Goal: Task Accomplishment & Management: Manage account settings

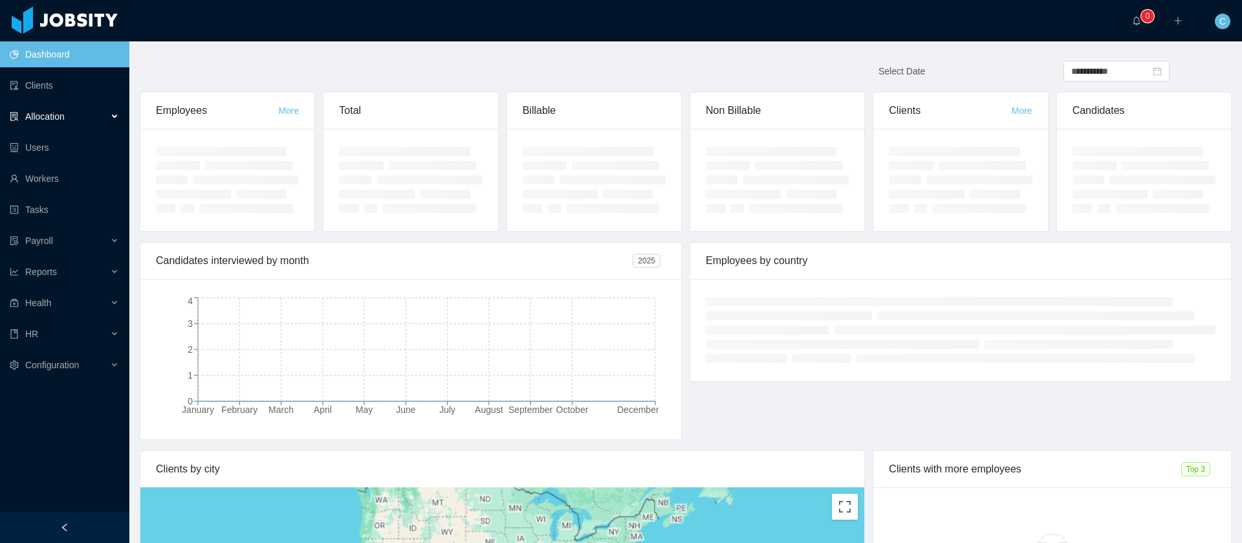
click at [35, 113] on span "Allocation" at bounding box center [44, 116] width 39 height 10
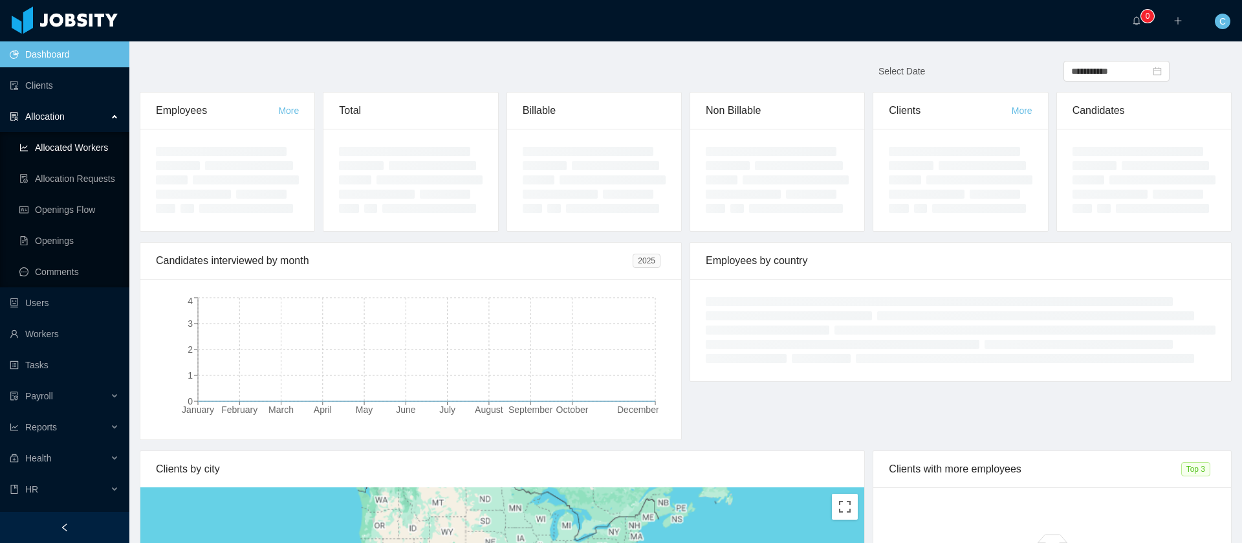
click at [74, 150] on link "Allocated Workers" at bounding box center [69, 148] width 100 height 26
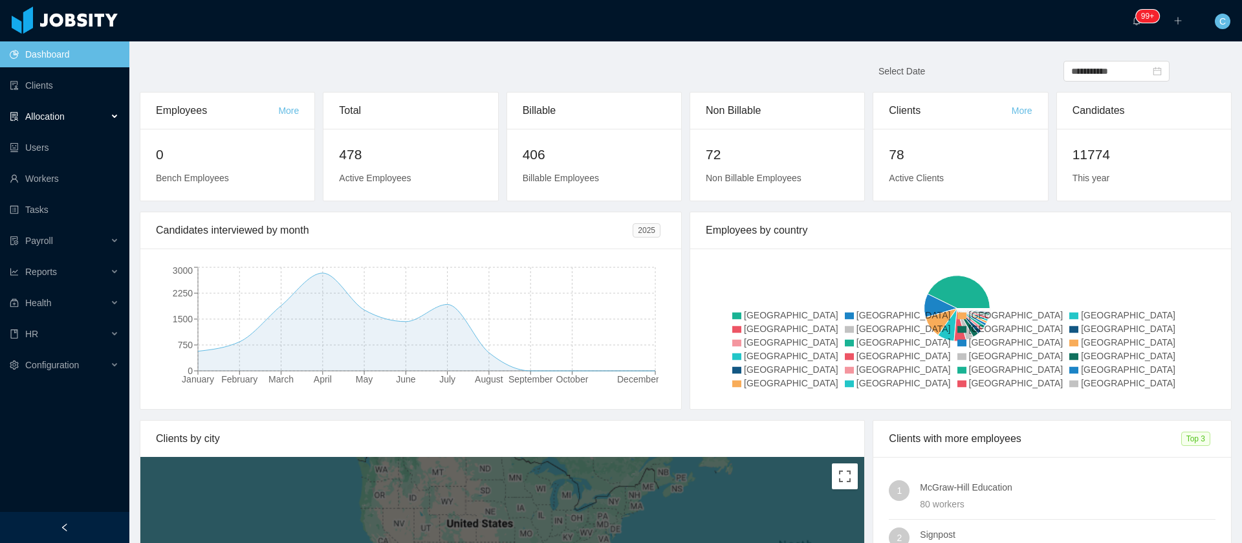
click at [87, 124] on div "Allocation" at bounding box center [64, 117] width 129 height 26
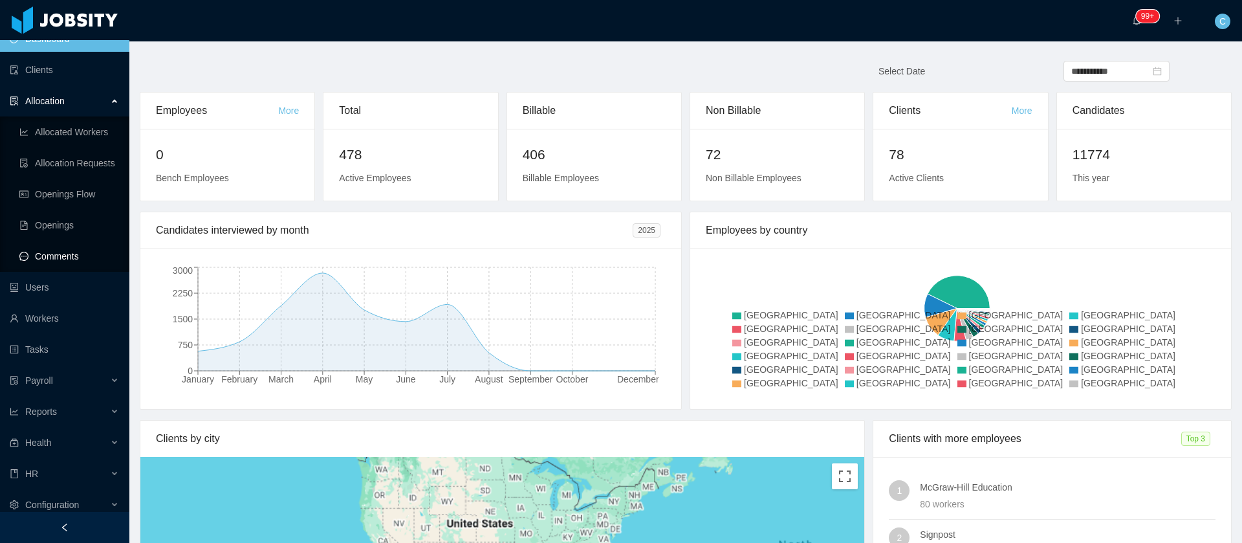
scroll to position [24, 0]
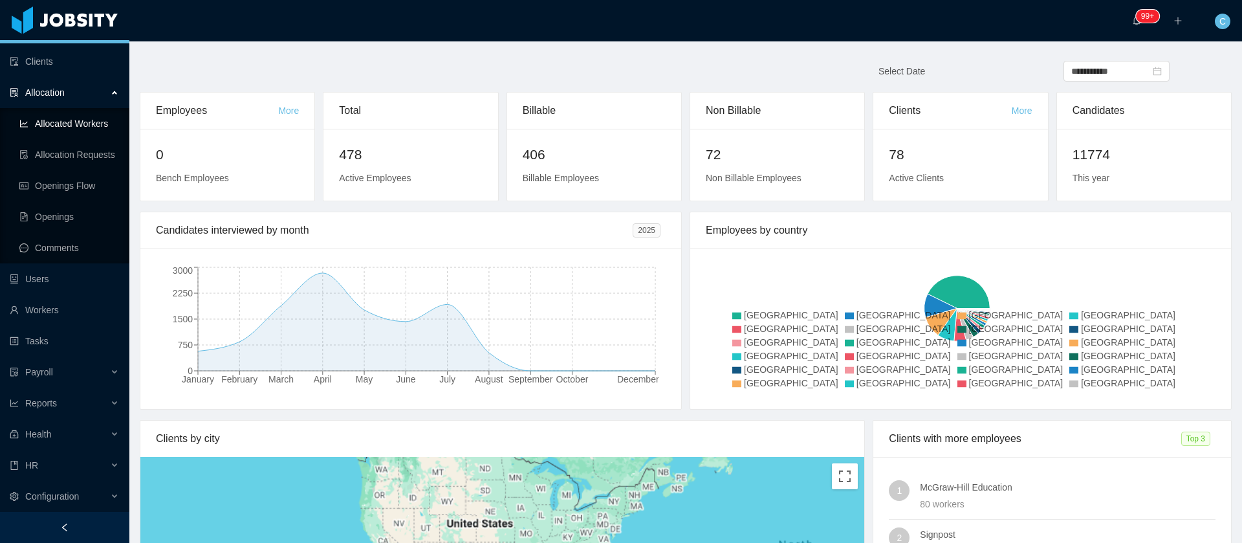
click at [88, 116] on link "Allocated Workers" at bounding box center [69, 124] width 100 height 26
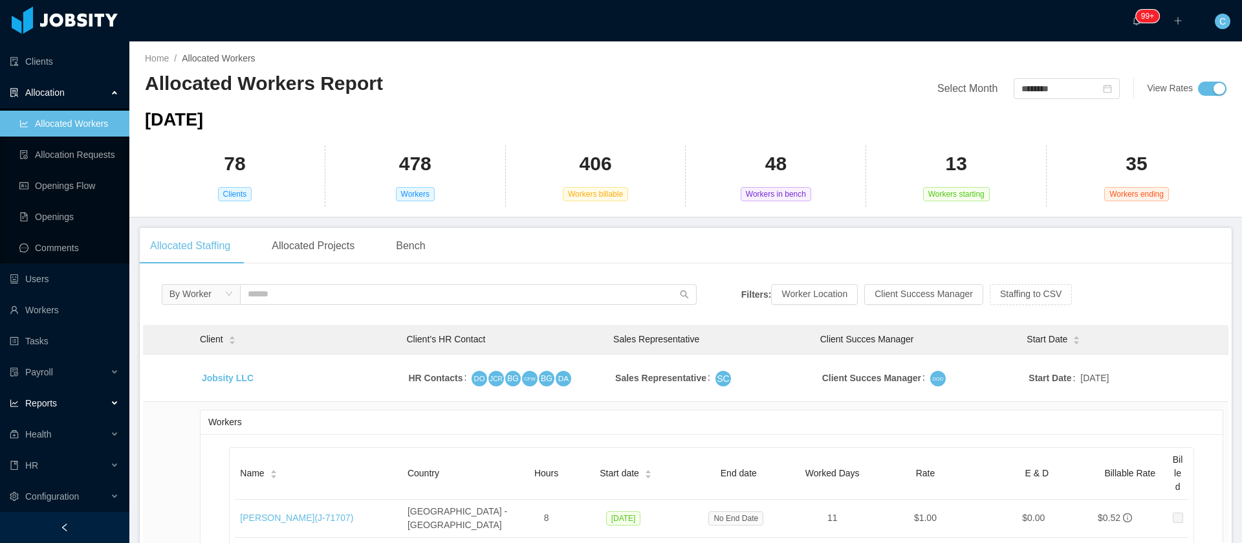
click at [50, 406] on span "Reports" at bounding box center [41, 403] width 32 height 10
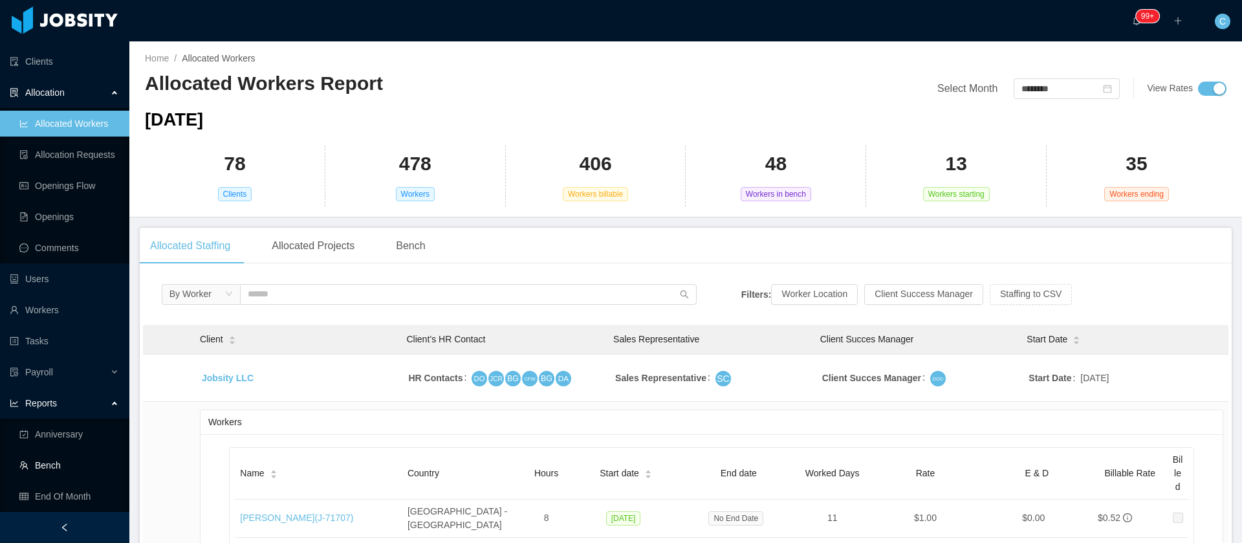
scroll to position [117, 0]
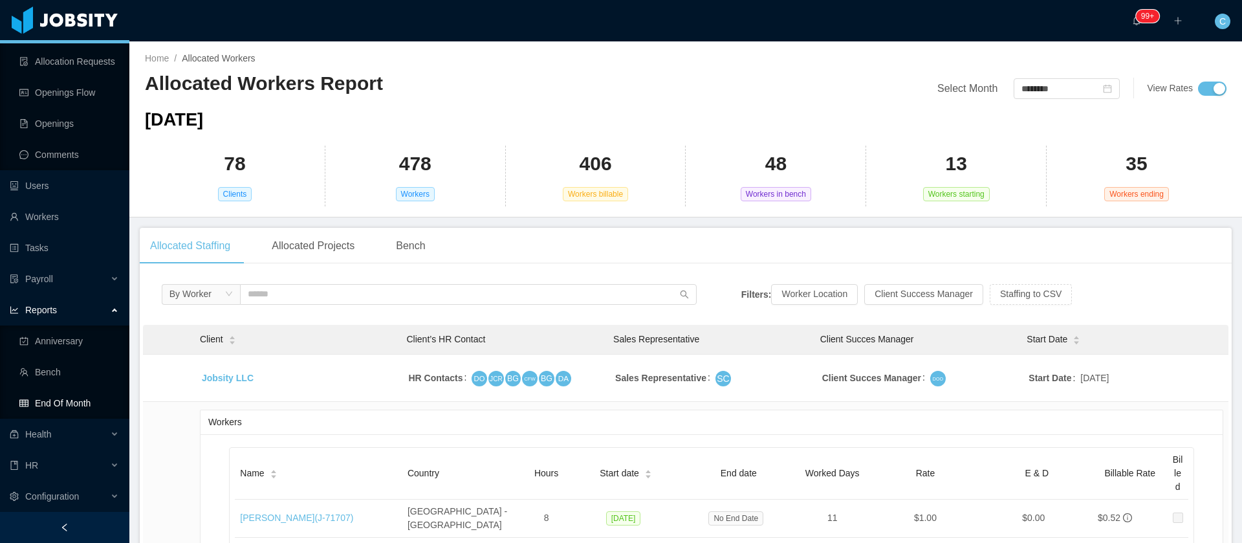
click at [76, 398] on link "End Of Month" at bounding box center [69, 403] width 100 height 26
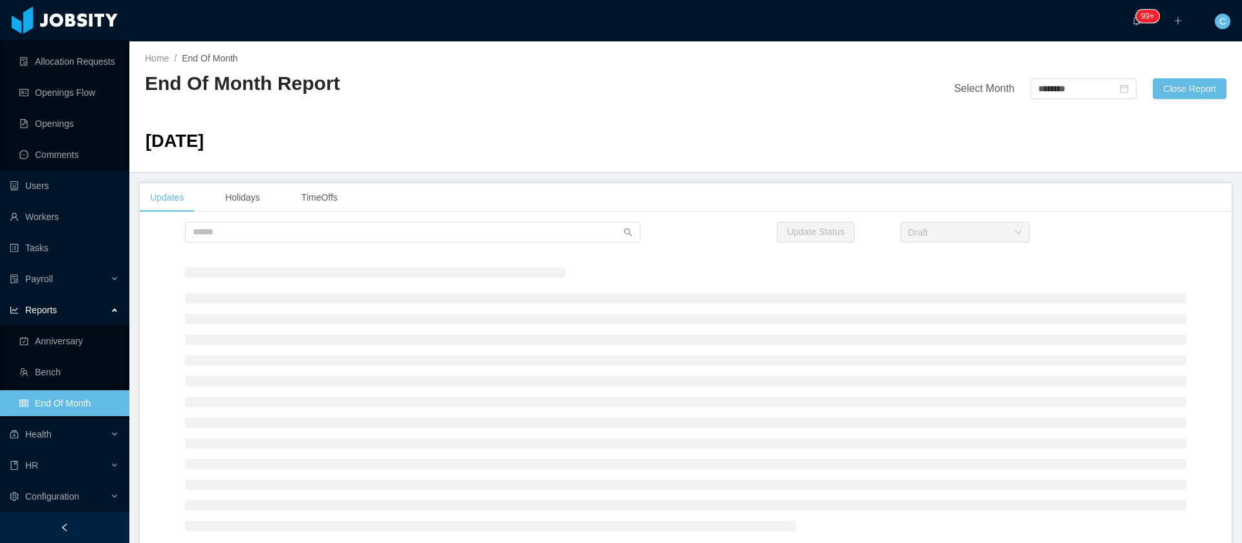
click at [165, 448] on div at bounding box center [686, 398] width 1092 height 283
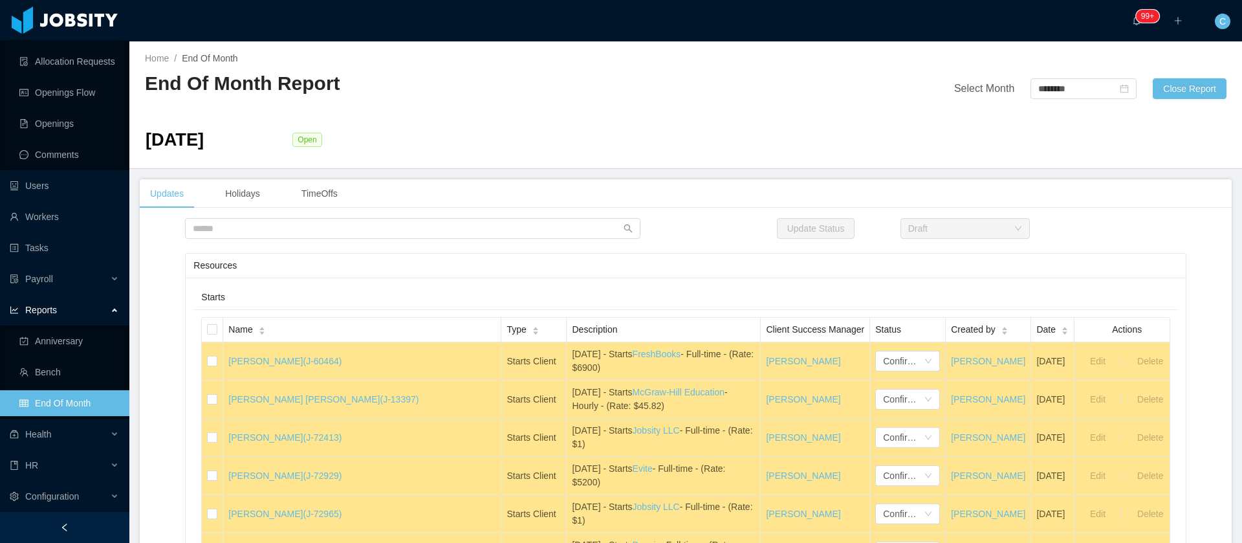
click at [160, 35] on div "··· 99+ ··· ··· C ···" at bounding box center [621, 20] width 1245 height 41
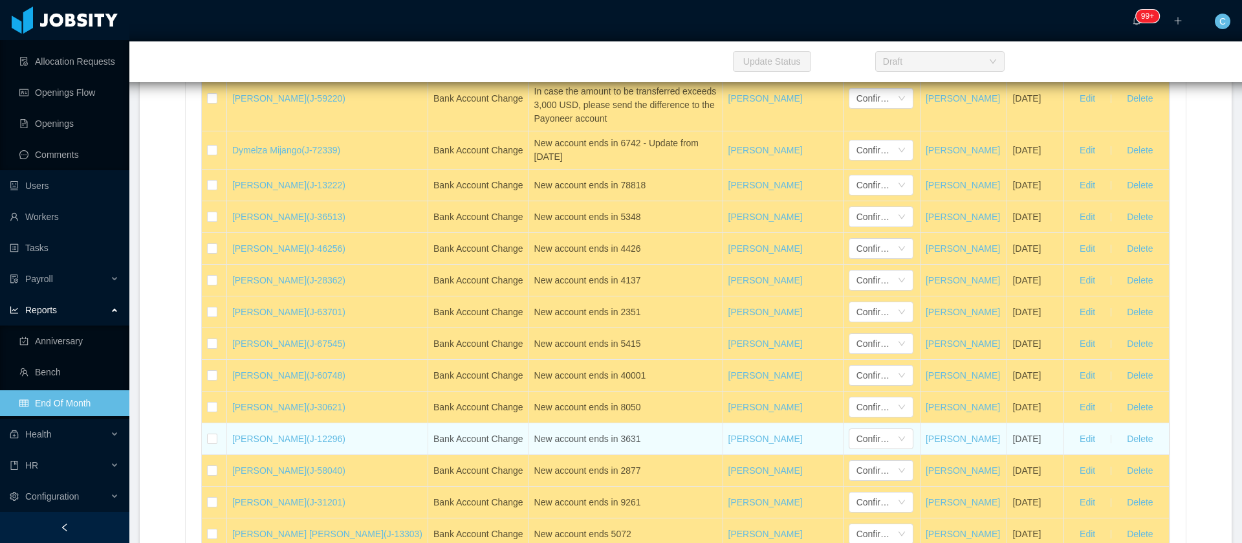
scroll to position [31254, 0]
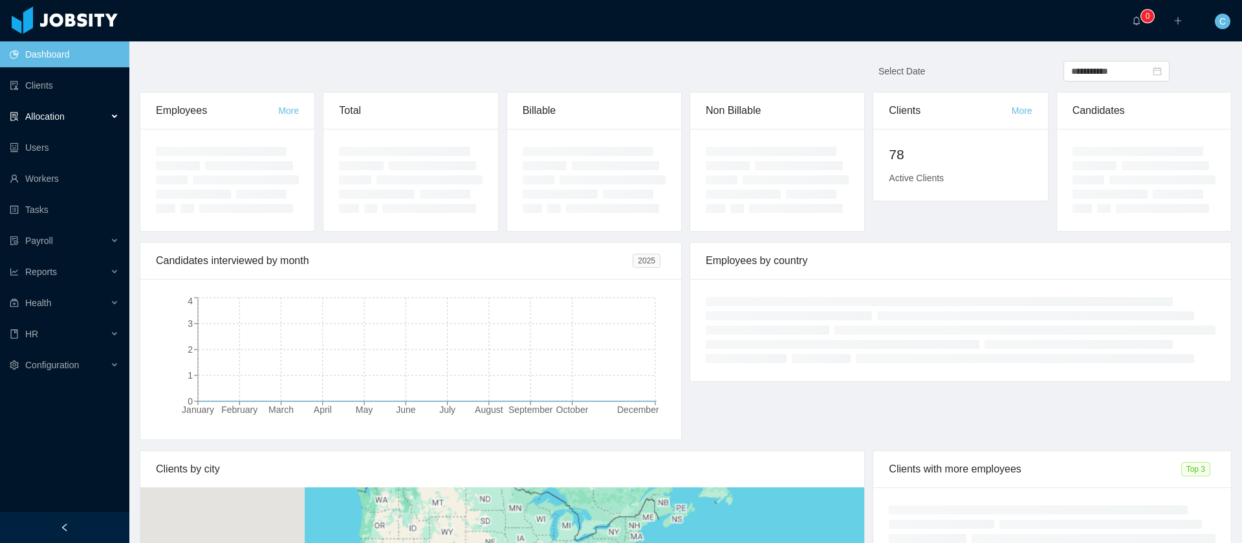
click at [76, 122] on div "Allocation" at bounding box center [64, 117] width 129 height 26
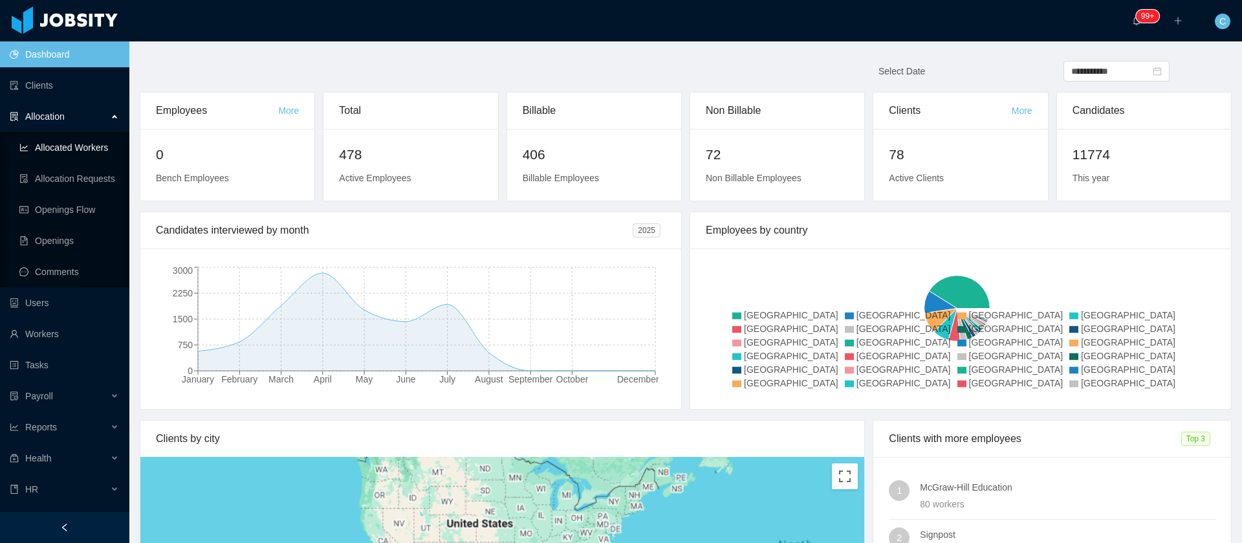
click at [87, 142] on link "Allocated Workers" at bounding box center [69, 148] width 100 height 26
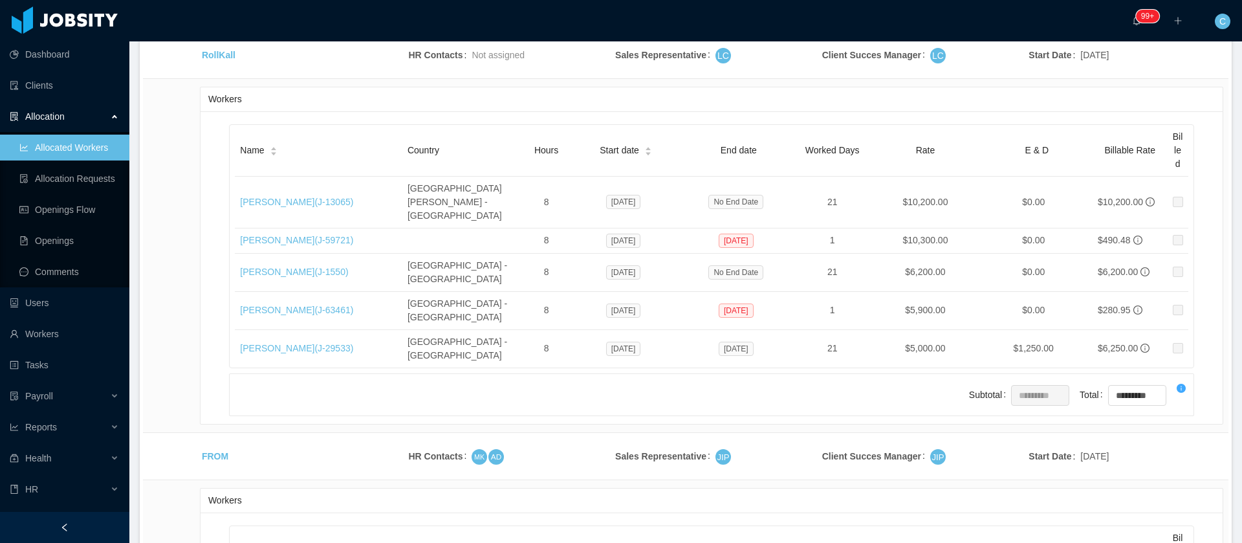
scroll to position [4376, 0]
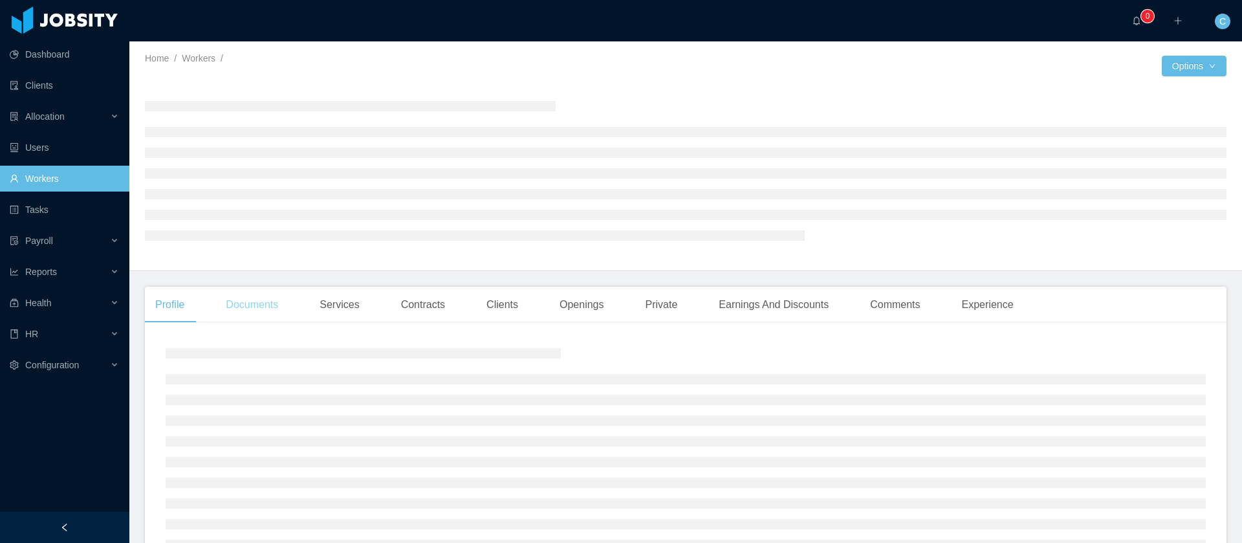
click at [276, 300] on div "Documents" at bounding box center [251, 305] width 73 height 36
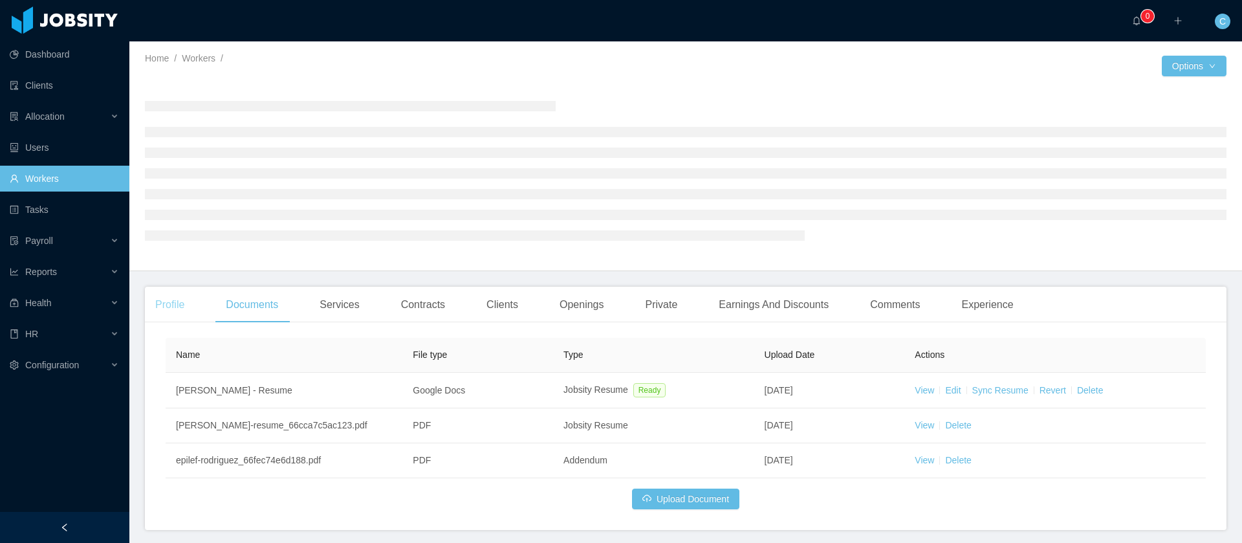
click at [184, 305] on div "Profile" at bounding box center [170, 305] width 50 height 36
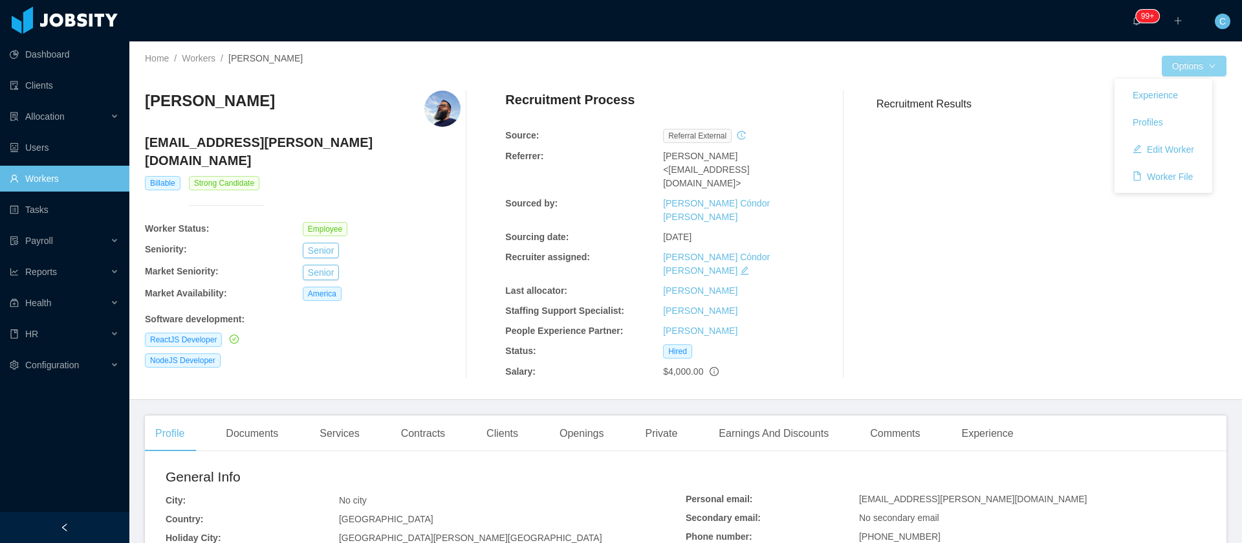
click at [1191, 65] on button "Options" at bounding box center [1194, 66] width 65 height 21
click at [1164, 150] on button "Edit Worker" at bounding box center [1164, 149] width 82 height 21
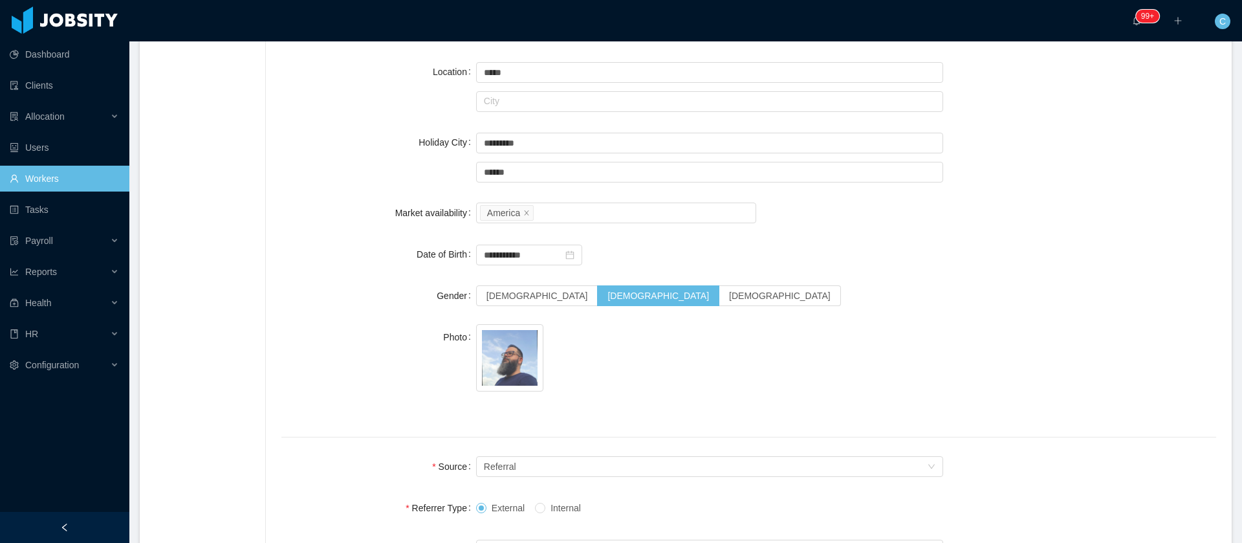
scroll to position [485, 0]
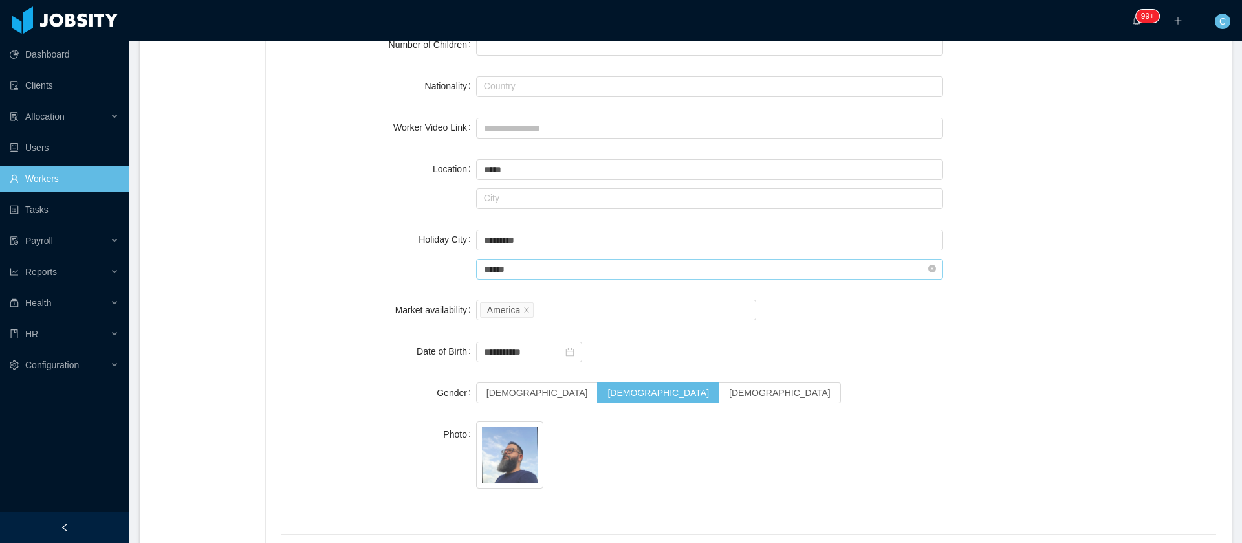
click at [503, 268] on input "******" at bounding box center [710, 269] width 468 height 21
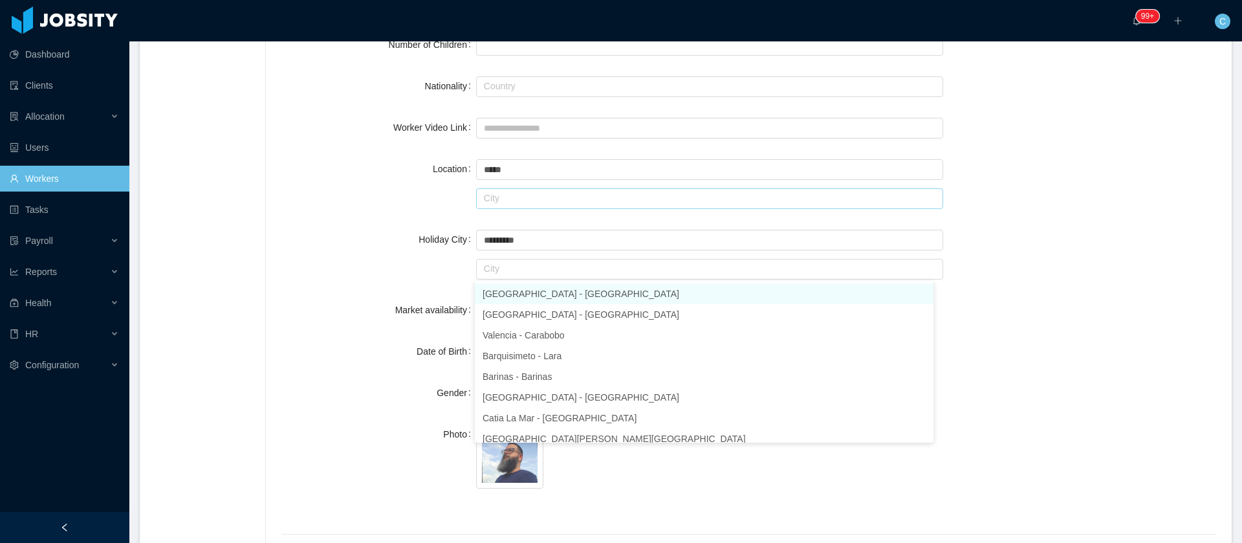
click at [525, 207] on div at bounding box center [710, 199] width 468 height 22
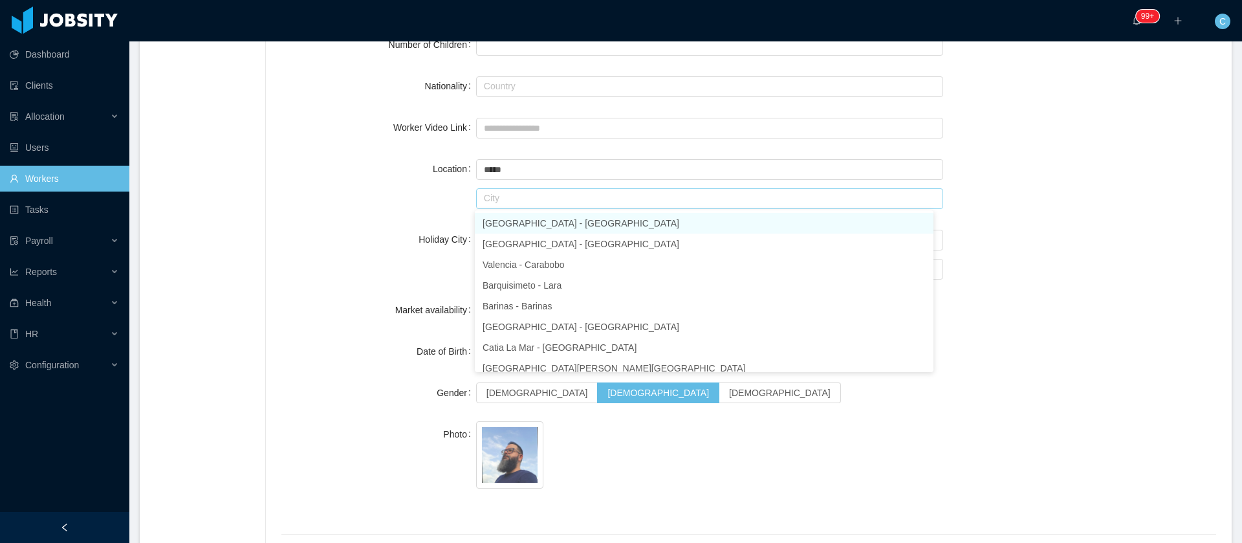
paste input "******"
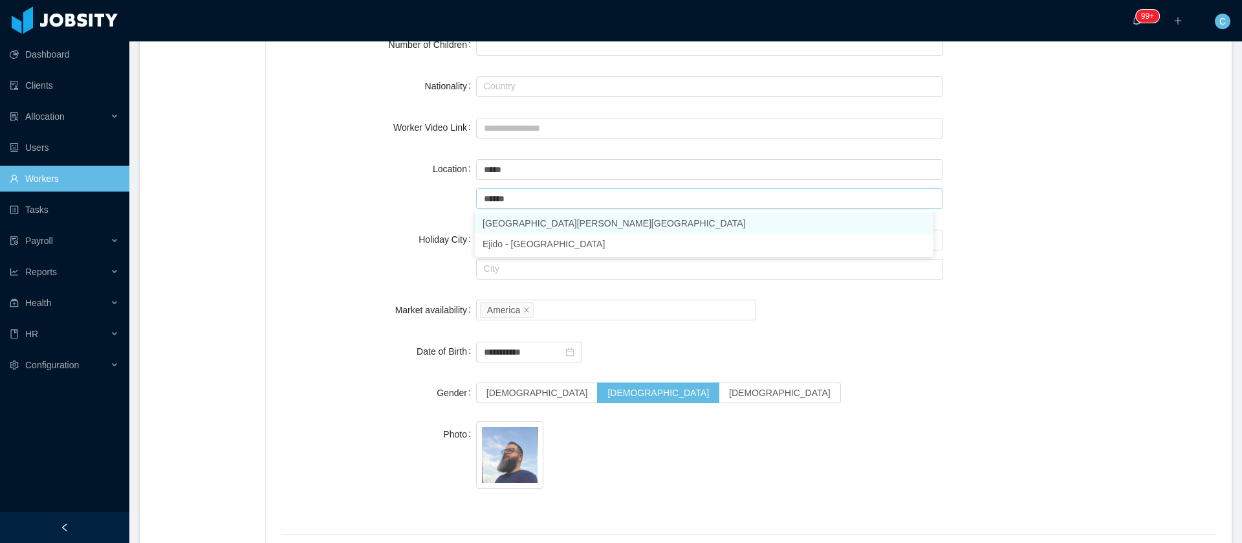
click at [524, 220] on li "Mérida - Mérida" at bounding box center [704, 223] width 459 height 21
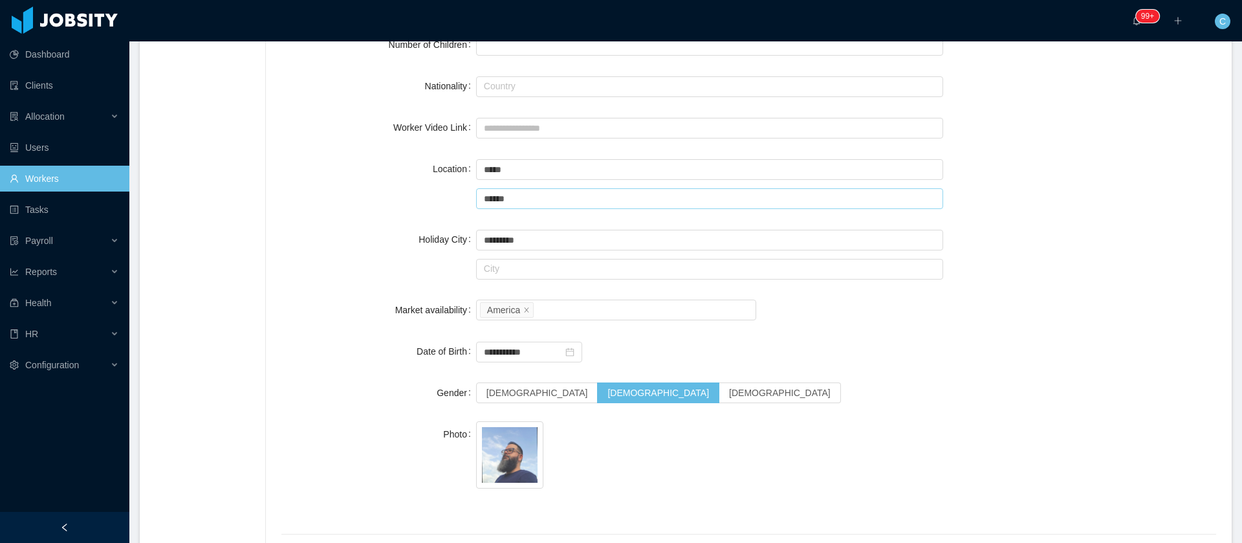
scroll to position [0, 0]
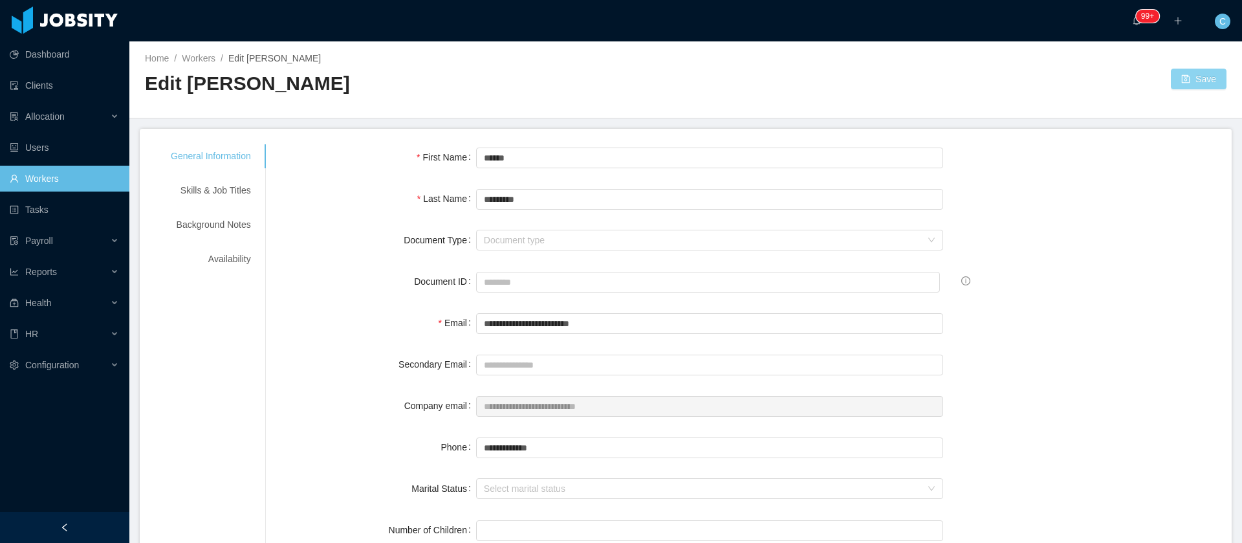
type input "******"
click at [1188, 74] on button "Save" at bounding box center [1199, 79] width 56 height 21
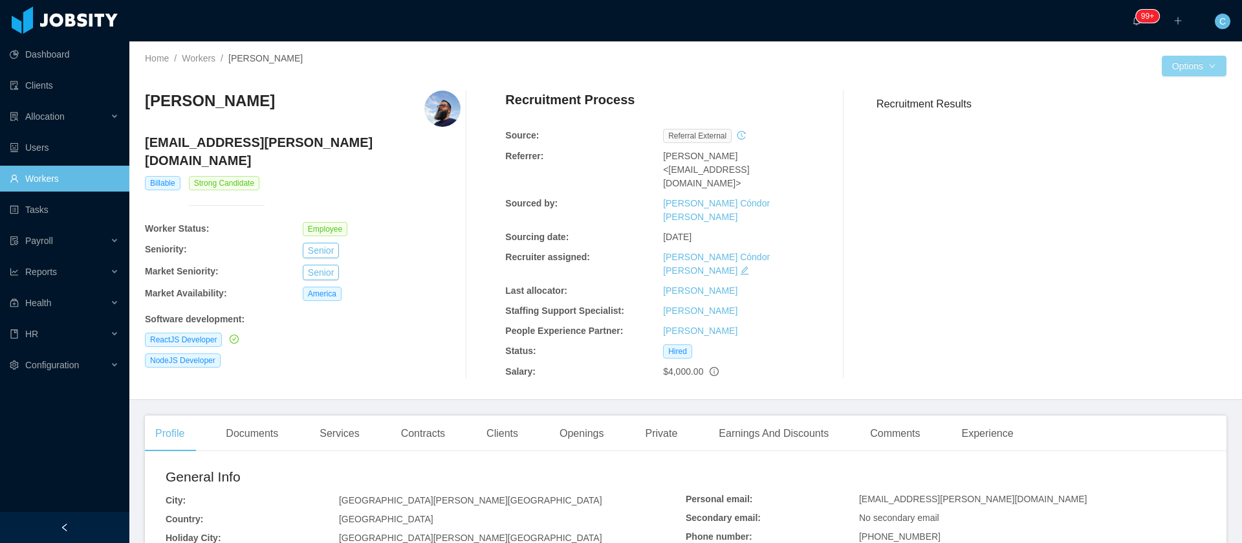
click at [1187, 64] on button "Options" at bounding box center [1194, 66] width 65 height 21
click at [1156, 151] on button "Edit Worker" at bounding box center [1164, 149] width 82 height 21
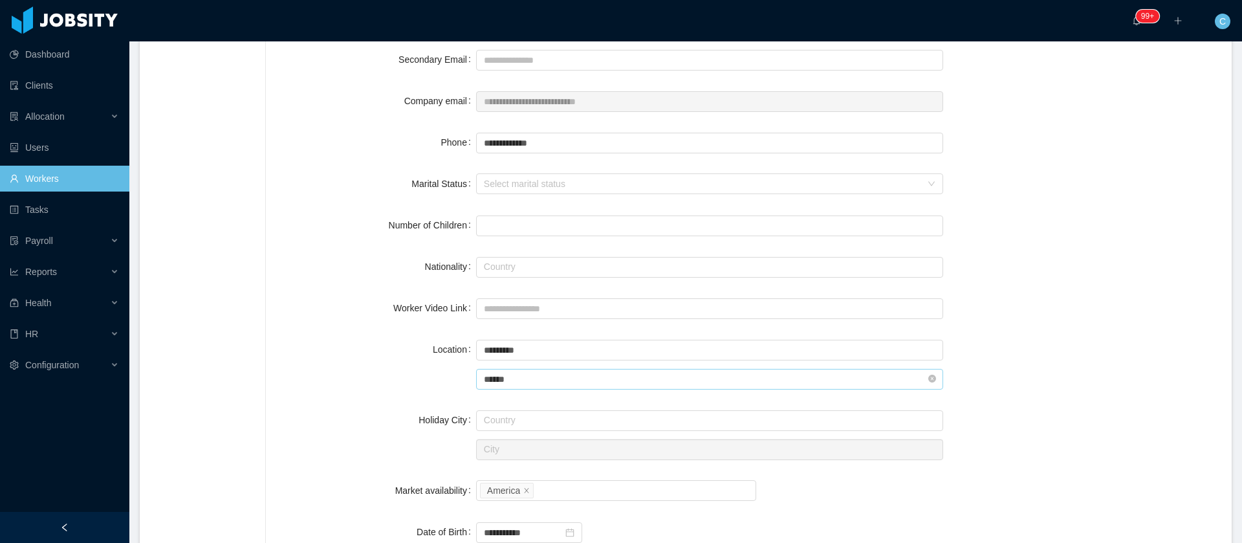
scroll to position [388, 0]
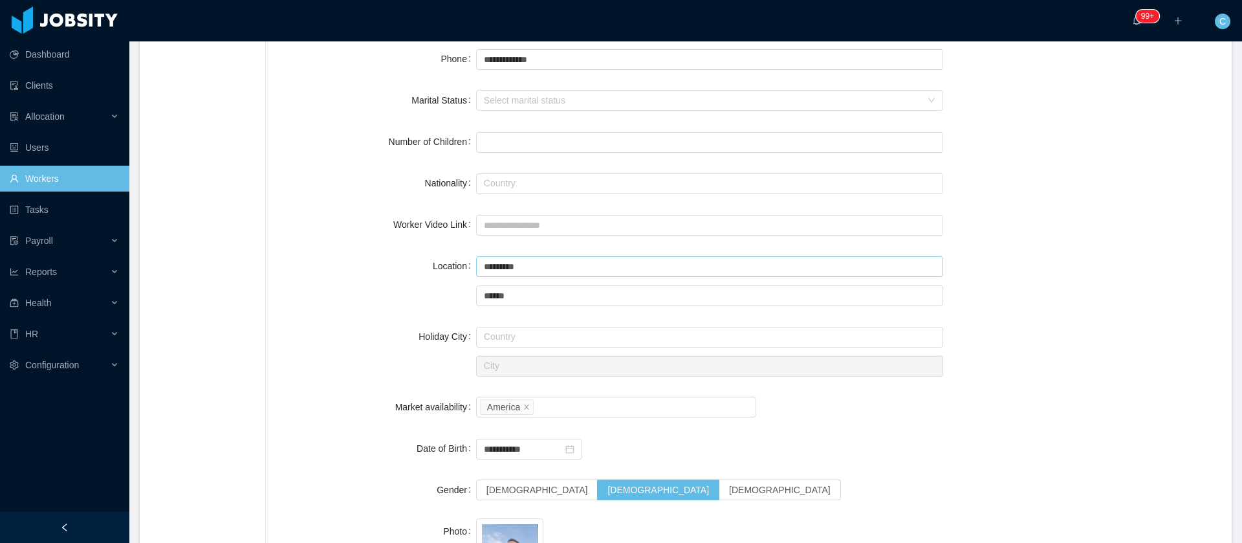
drag, startPoint x: 539, startPoint y: 270, endPoint x: 373, endPoint y: 280, distance: 166.6
click at [373, 280] on div "Location Country ********* Venezuela City ****** Mérida" at bounding box center [748, 280] width 935 height 55
type input "*"
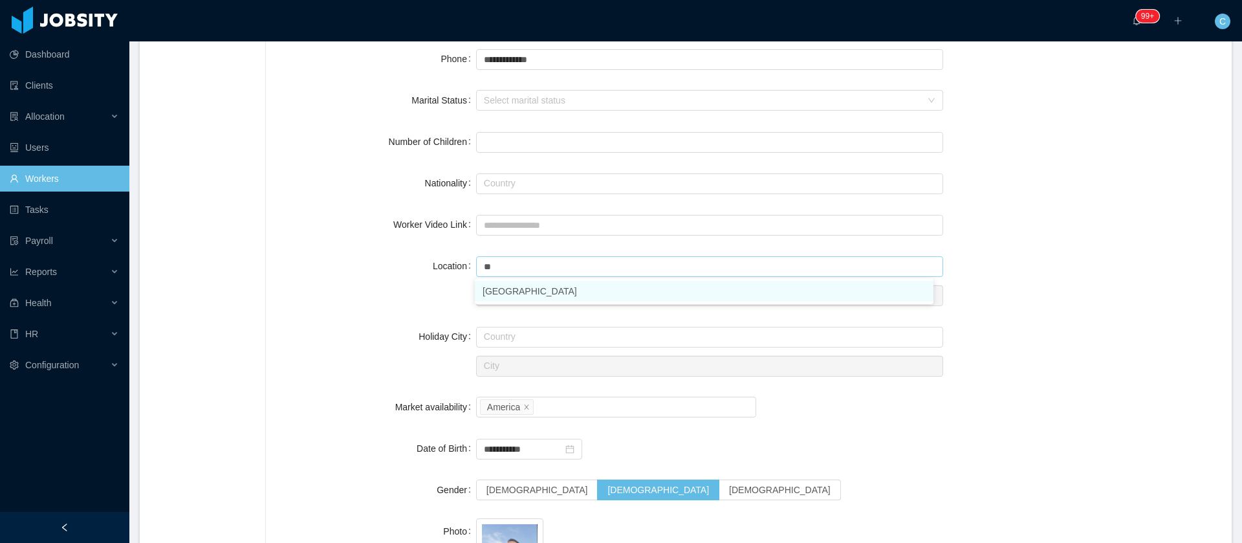
click at [509, 296] on li "[GEOGRAPHIC_DATA]" at bounding box center [704, 291] width 459 height 21
type input "*****"
click at [517, 301] on input "text" at bounding box center [710, 295] width 468 height 21
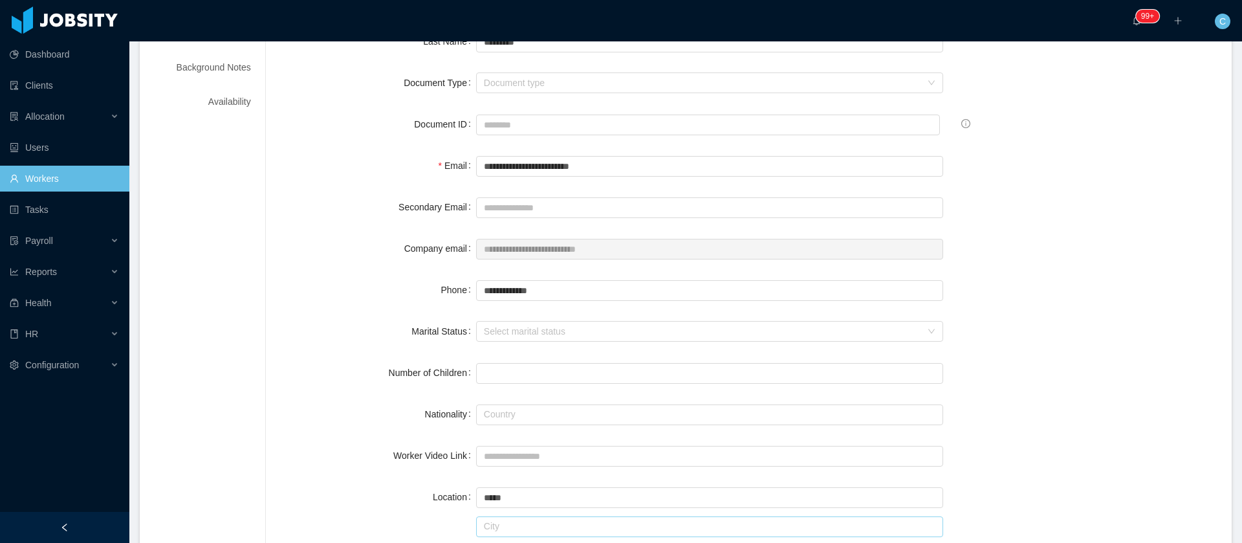
scroll to position [0, 0]
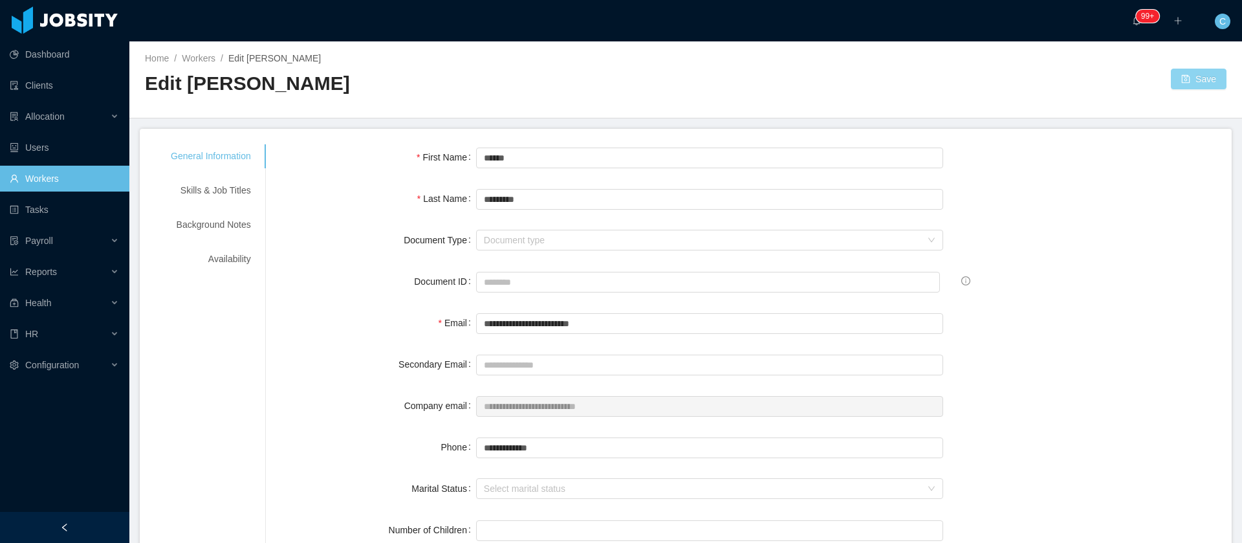
click at [1171, 83] on button "Save" at bounding box center [1199, 79] width 56 height 21
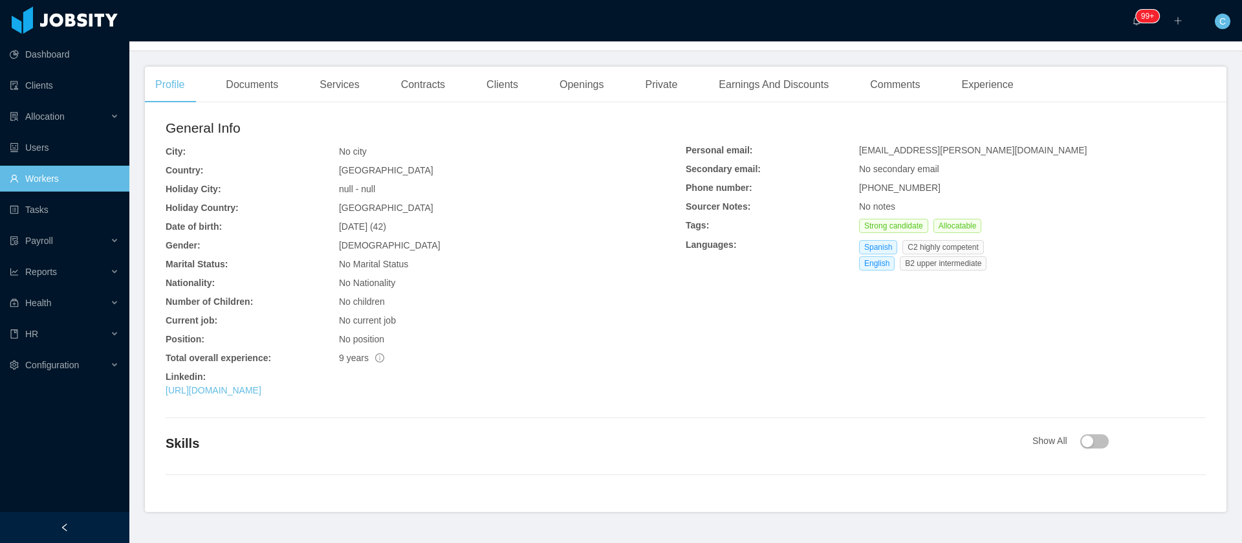
scroll to position [252, 0]
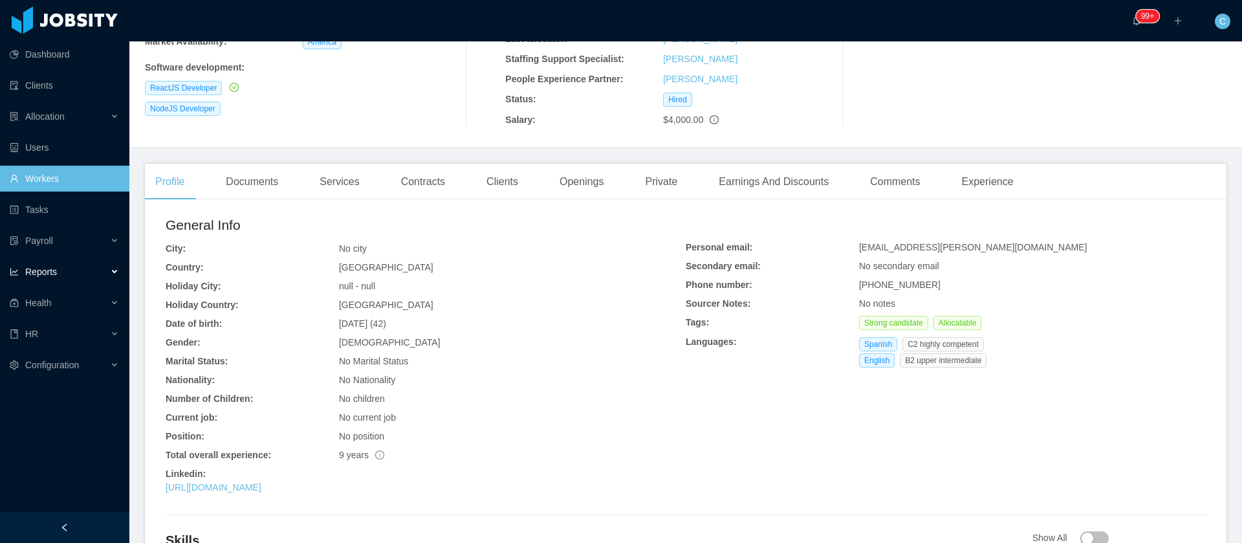
click at [83, 270] on div "Reports" at bounding box center [64, 272] width 129 height 26
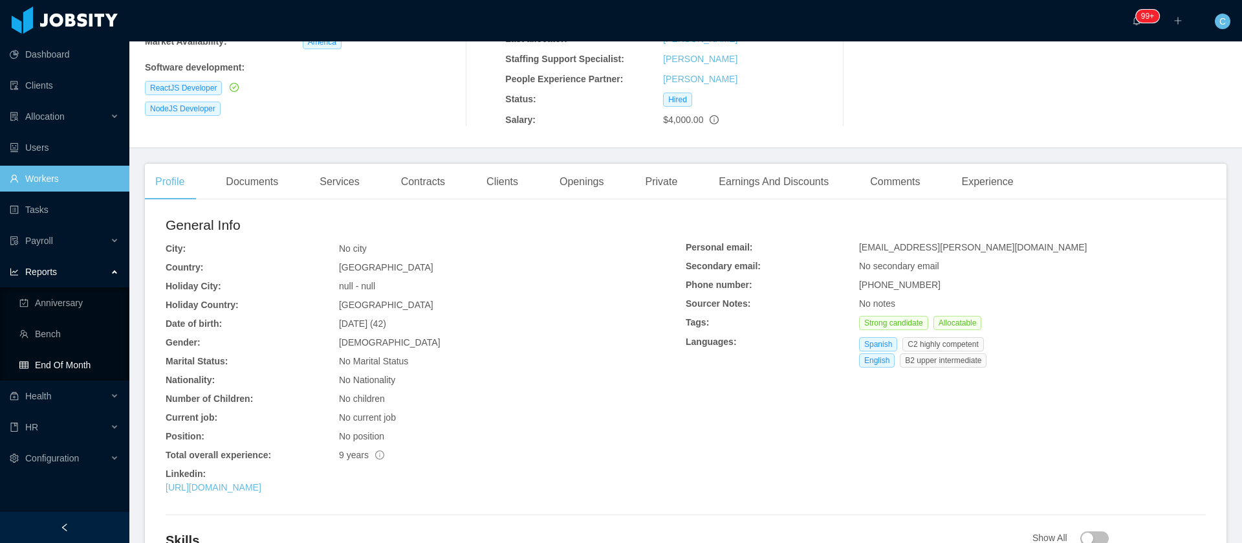
click at [84, 362] on link "End Of Month" at bounding box center [69, 365] width 100 height 26
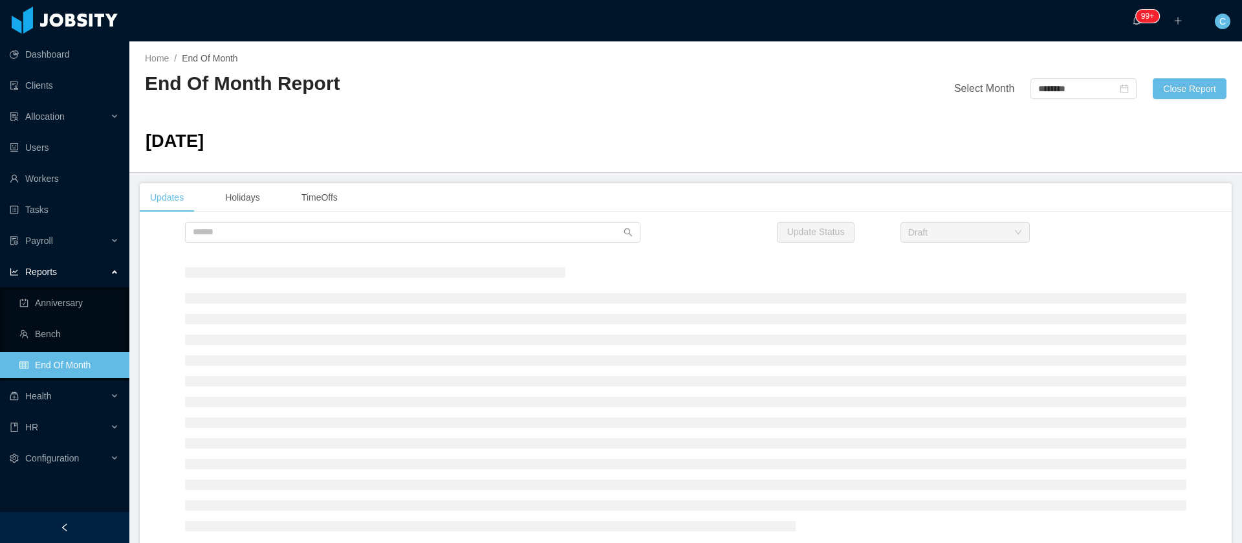
scroll to position [97, 0]
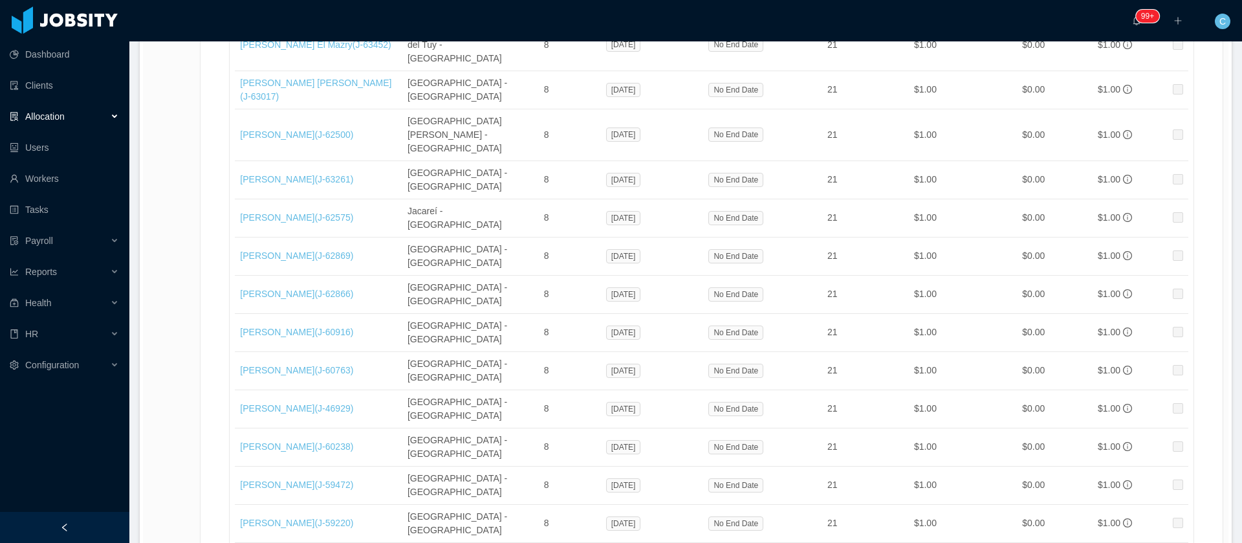
scroll to position [1594, 0]
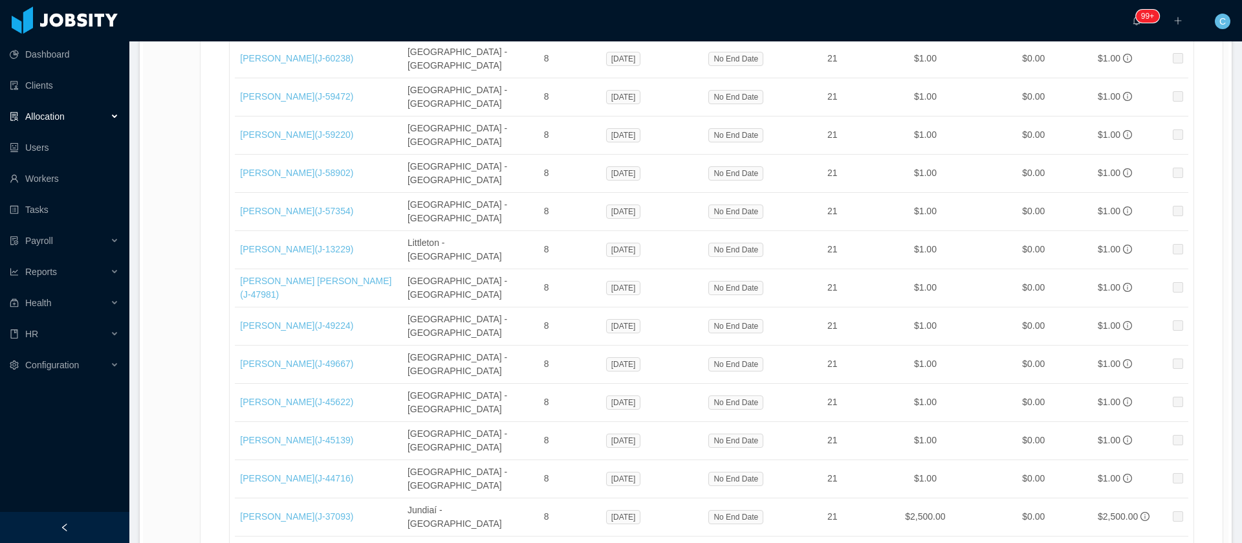
click at [209, 165] on div "Name Country Hours Start date End date Worked Days Rate E & D Billable Rate Bil…" at bounding box center [711, 286] width 1007 height 2876
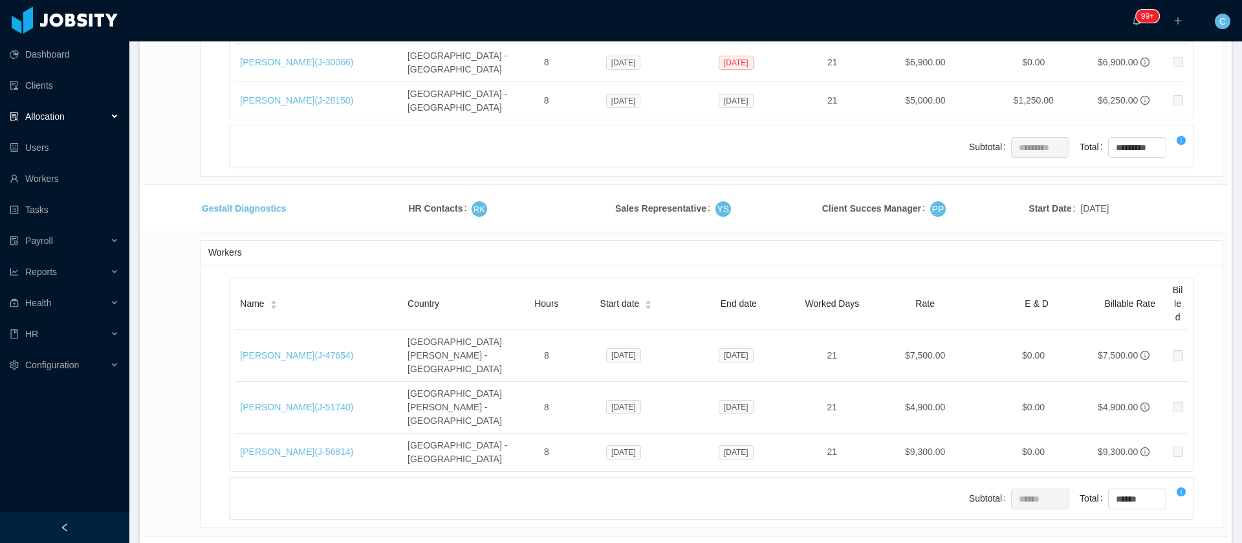
scroll to position [21852, 0]
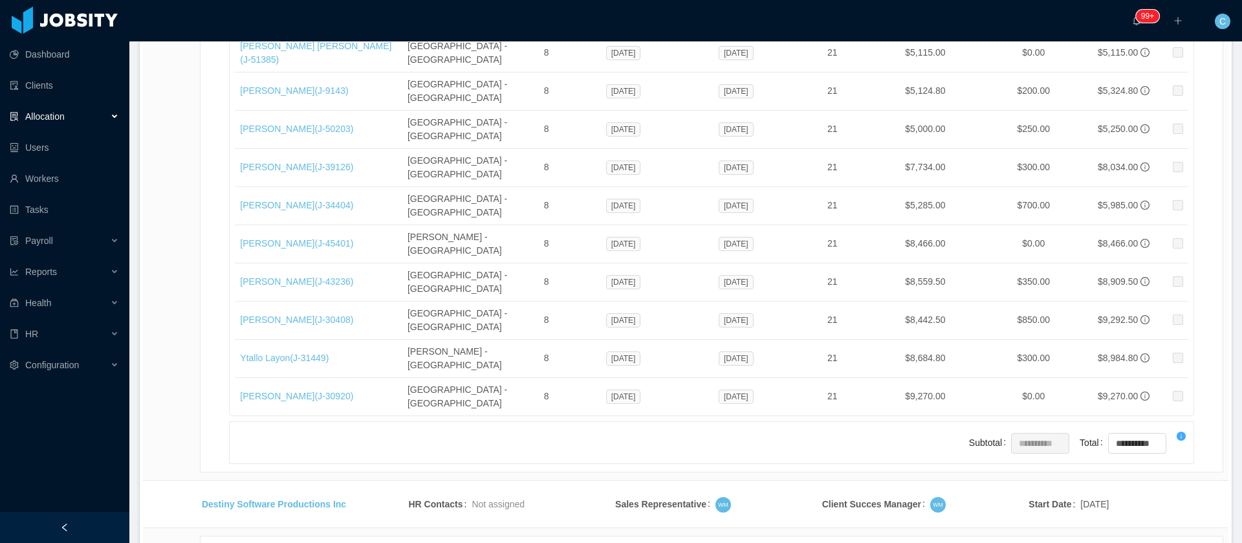
click at [1161, 444] on li "500 / page" at bounding box center [1178, 446] width 60 height 21
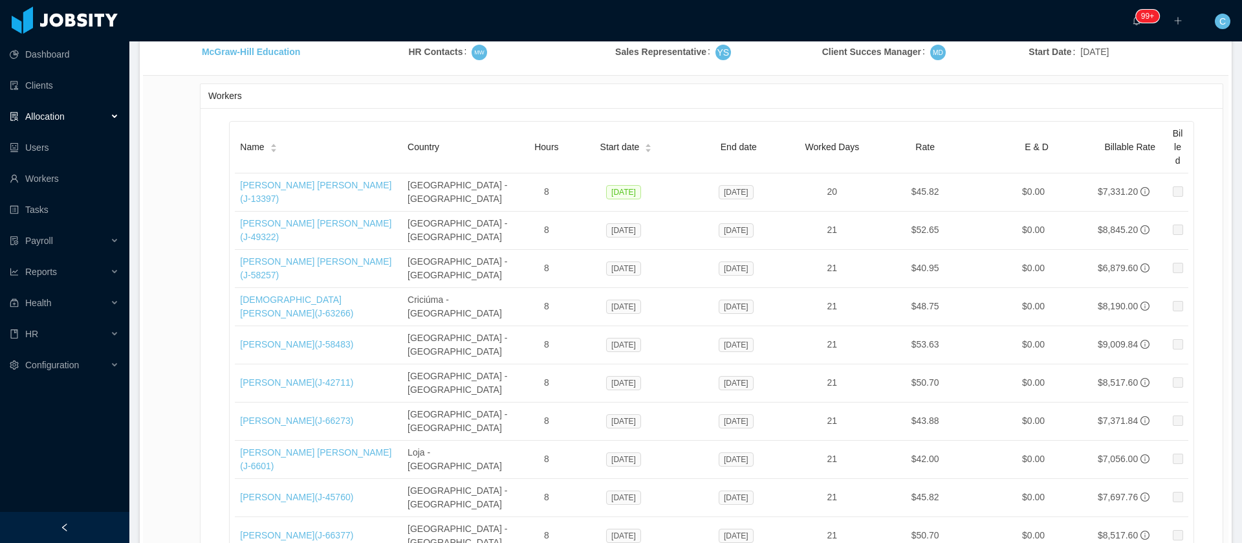
scroll to position [26501, 0]
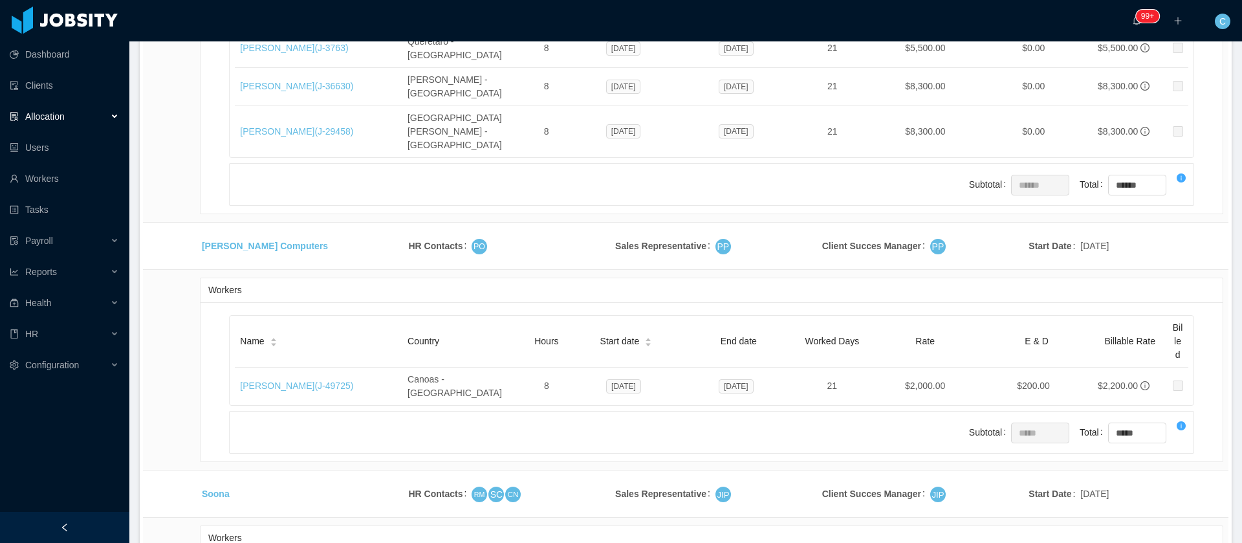
drag, startPoint x: 267, startPoint y: 279, endPoint x: 195, endPoint y: 273, distance: 71.4
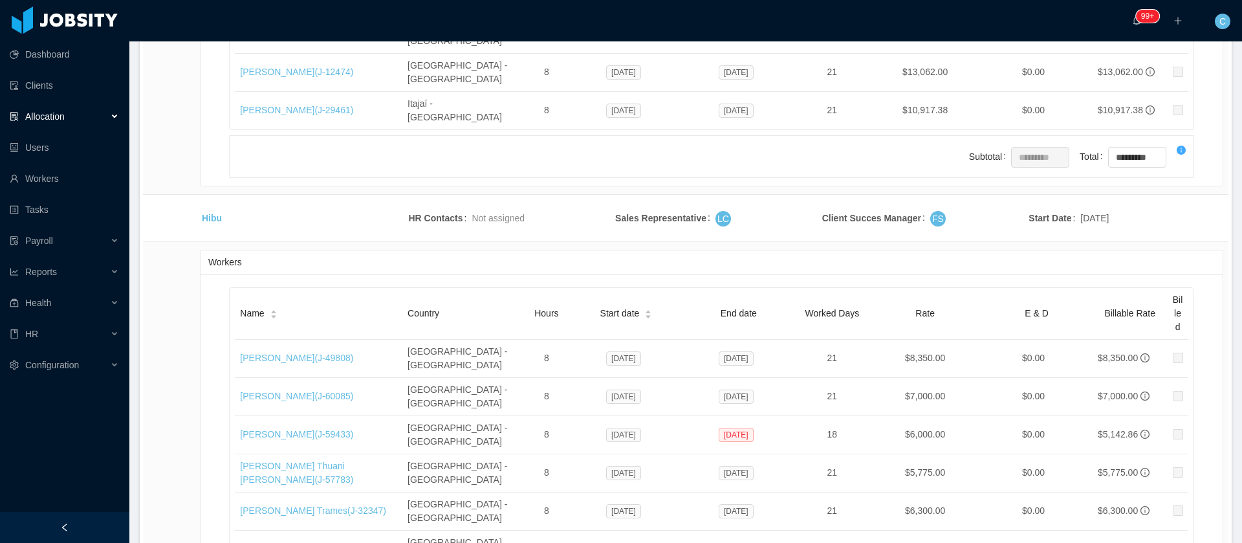
drag, startPoint x: 288, startPoint y: 268, endPoint x: 195, endPoint y: 276, distance: 93.4
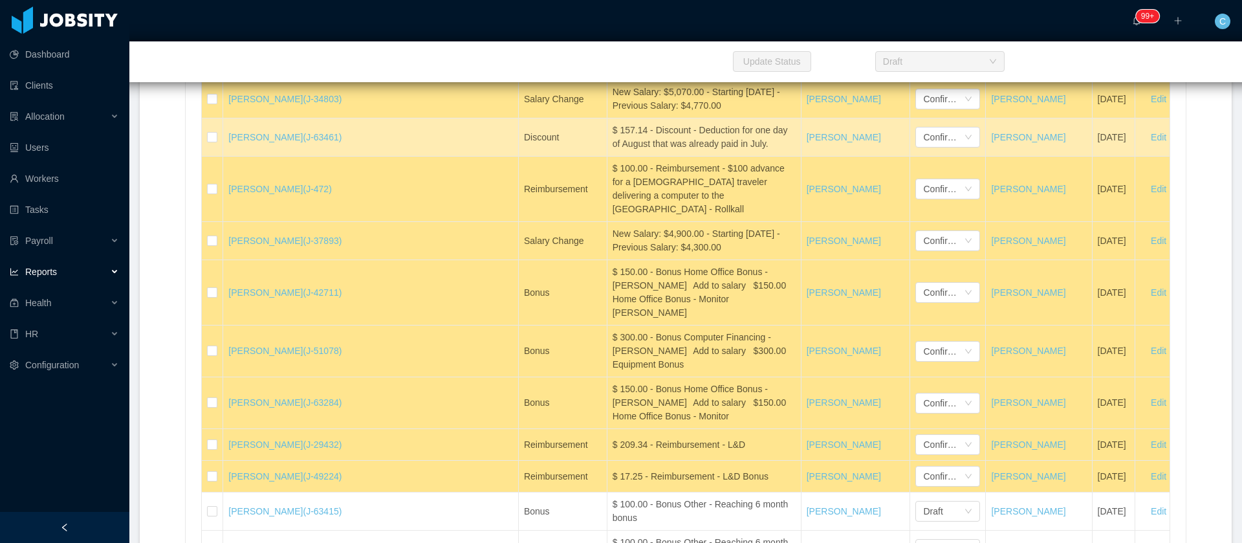
scroll to position [1755, 0]
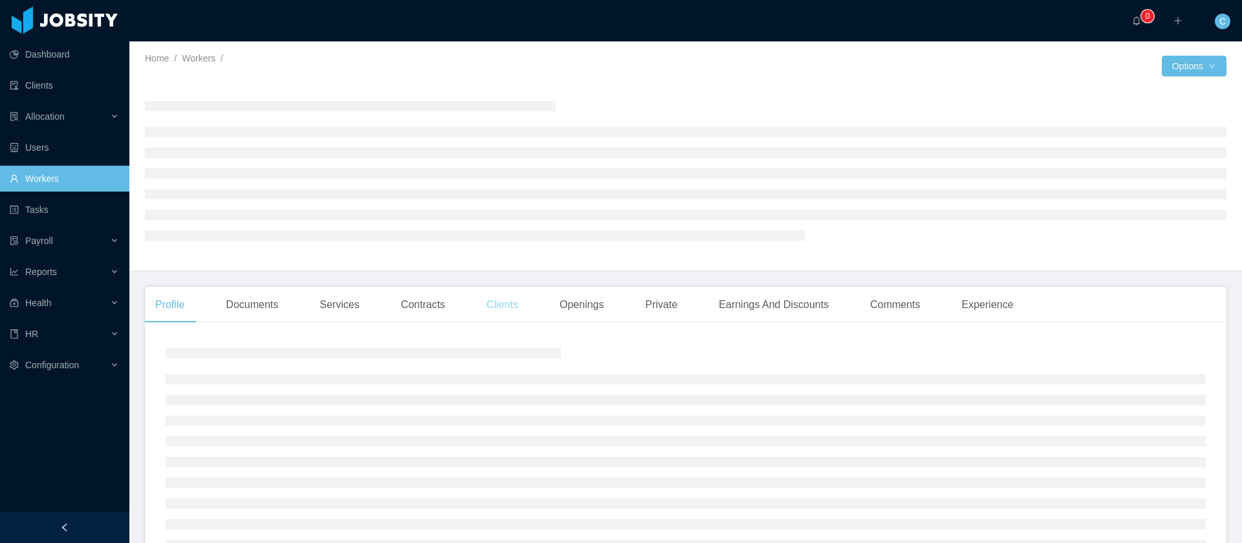
click at [492, 311] on div "Clients" at bounding box center [502, 305] width 52 height 36
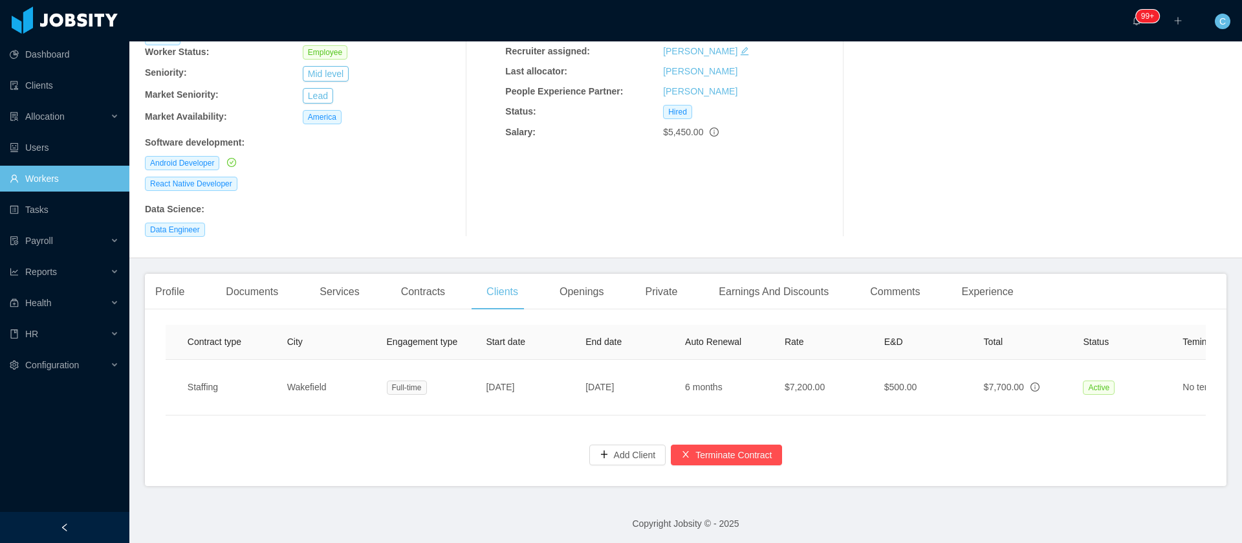
scroll to position [0, 268]
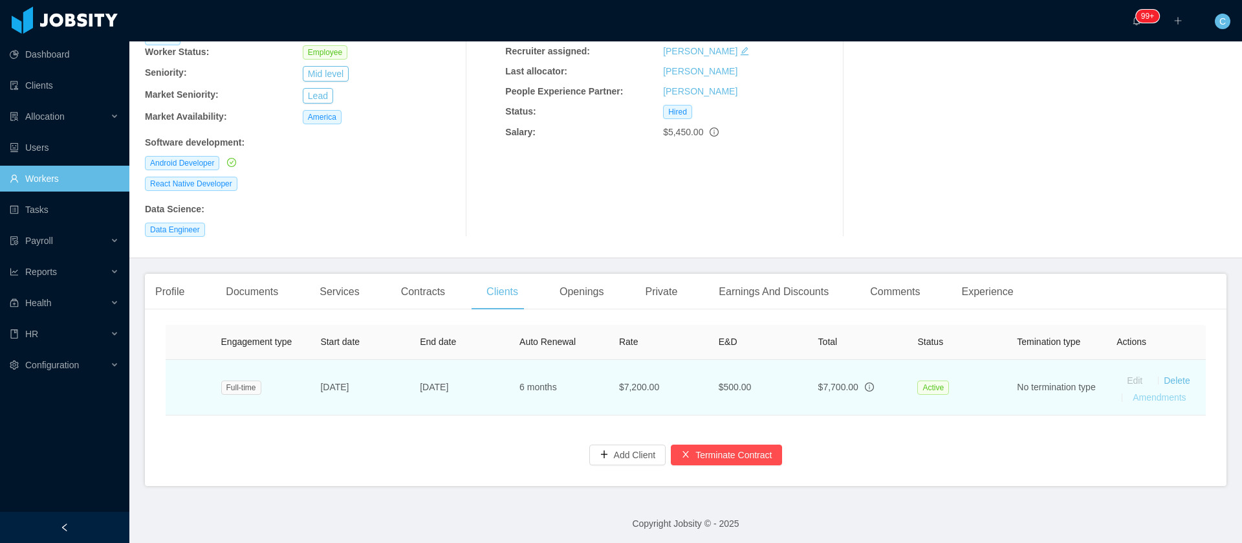
click at [1133, 392] on link "Amendments" at bounding box center [1159, 397] width 53 height 10
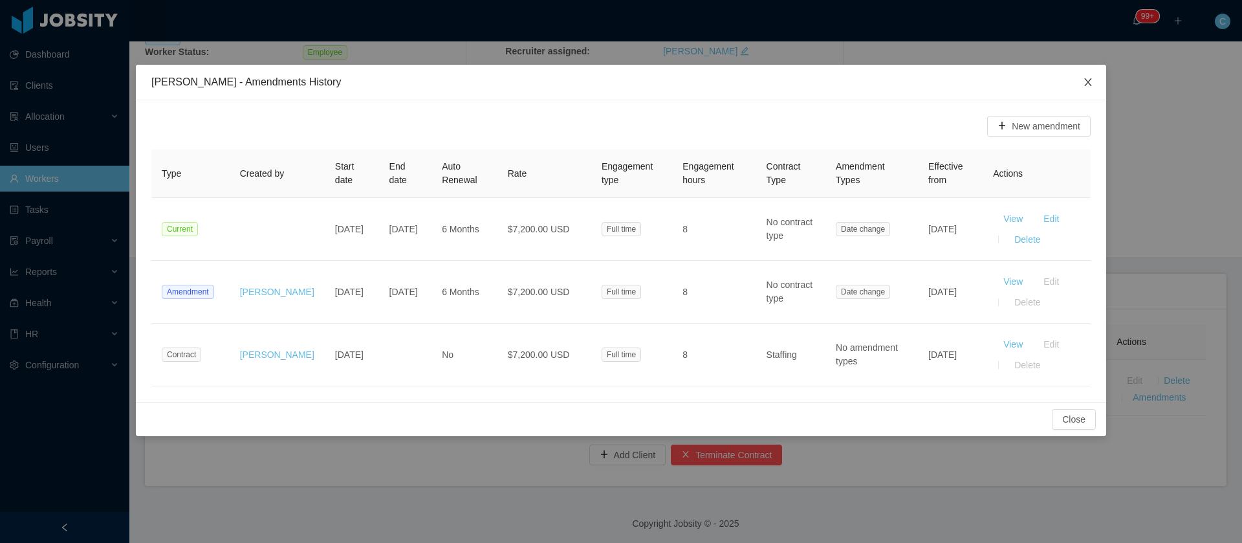
click at [1088, 80] on icon "icon: close" at bounding box center [1088, 82] width 10 height 10
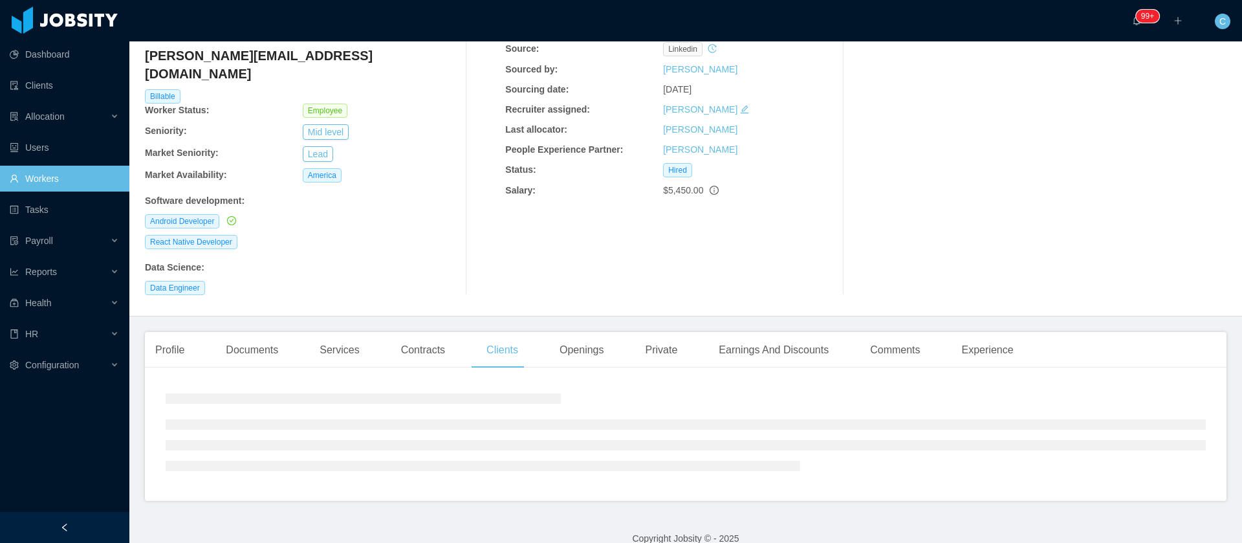
scroll to position [145, 0]
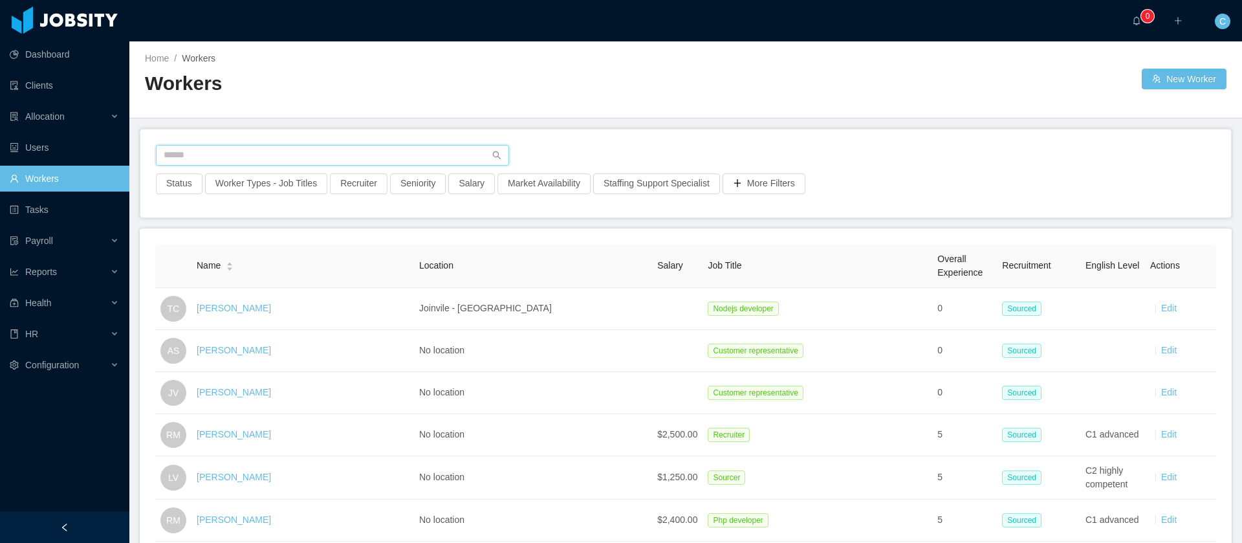
click at [240, 162] on input "text" at bounding box center [332, 155] width 353 height 21
paste input "**********"
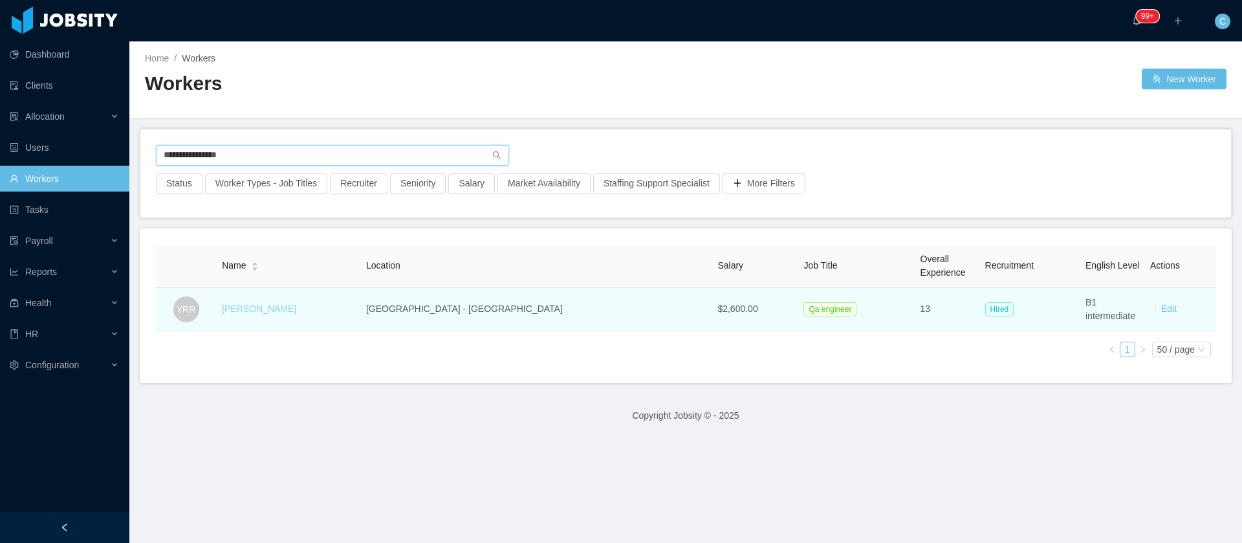
type input "**********"
click at [265, 305] on link "[PERSON_NAME]" at bounding box center [259, 308] width 74 height 10
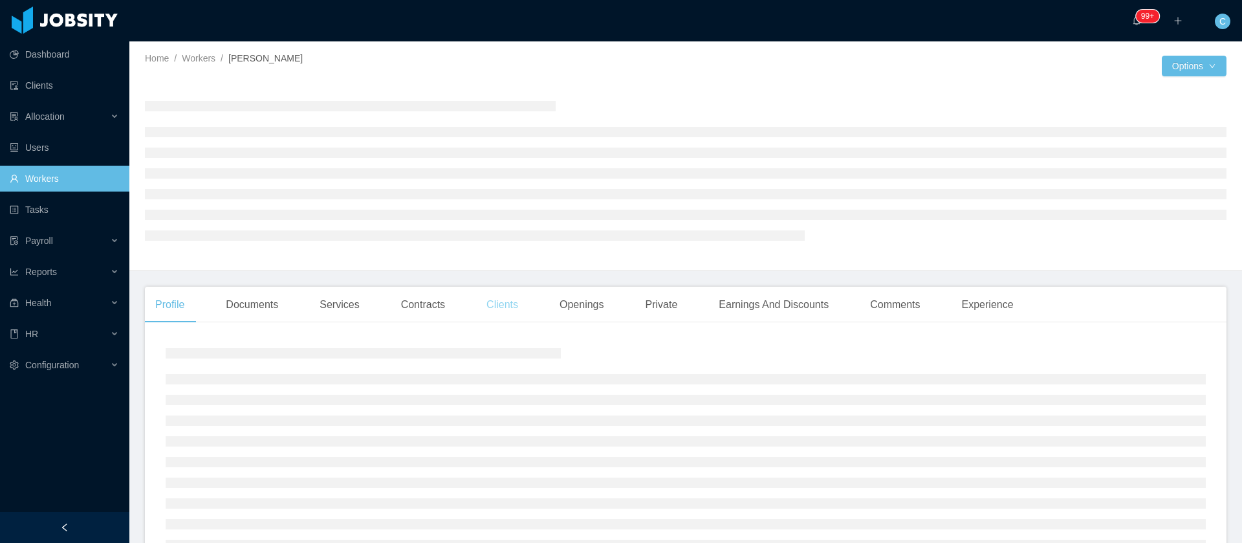
click at [489, 309] on div "Clients" at bounding box center [502, 305] width 52 height 36
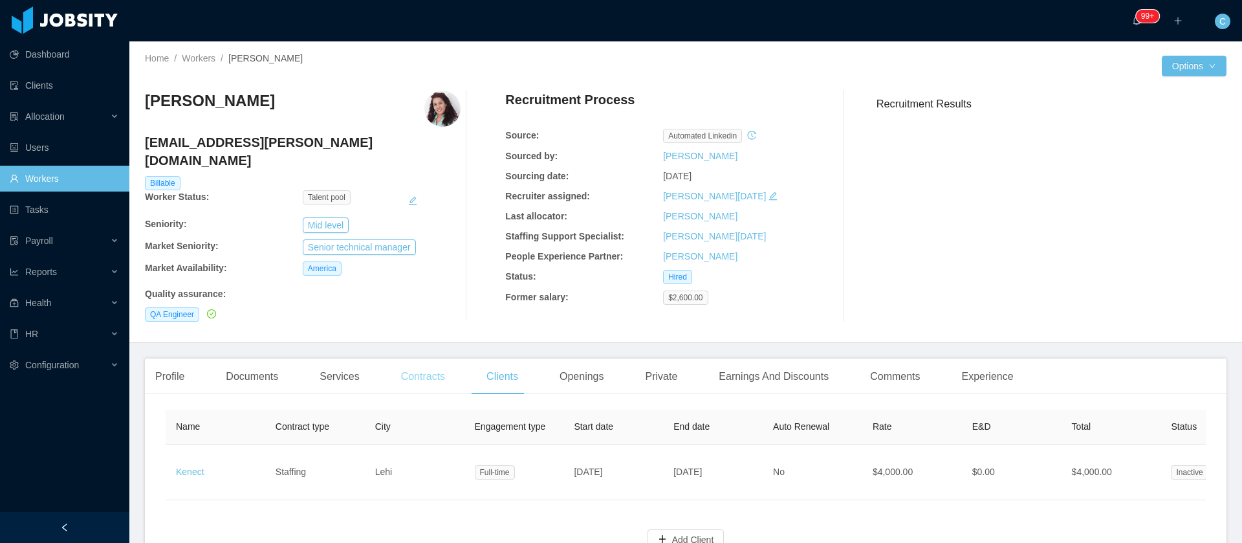
click at [432, 367] on div "Contracts" at bounding box center [423, 376] width 65 height 36
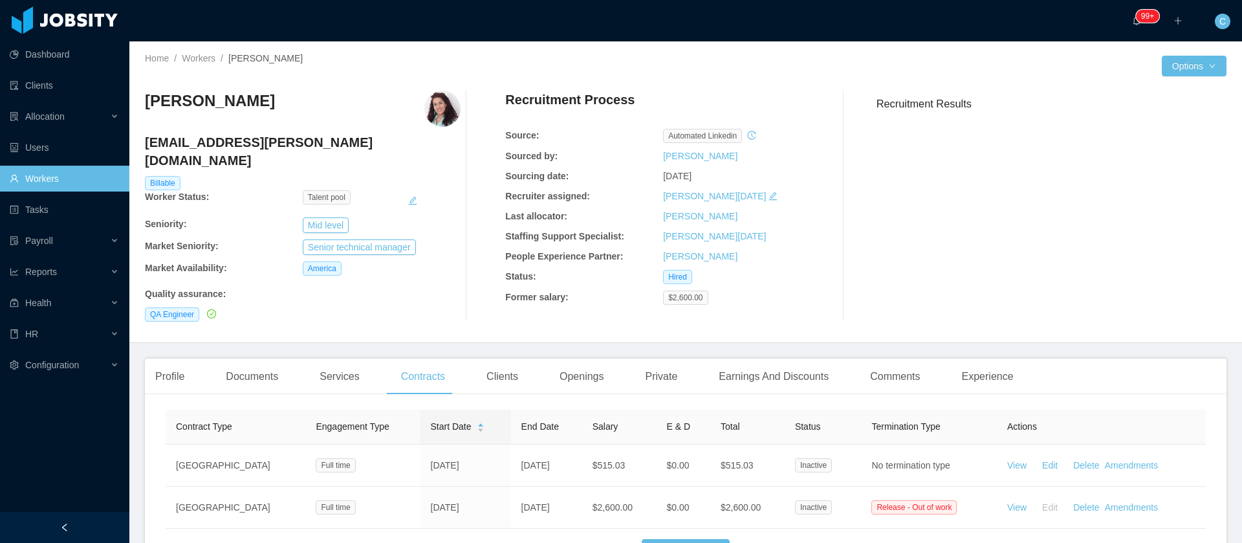
click at [85, 180] on link "Workers" at bounding box center [64, 179] width 109 height 26
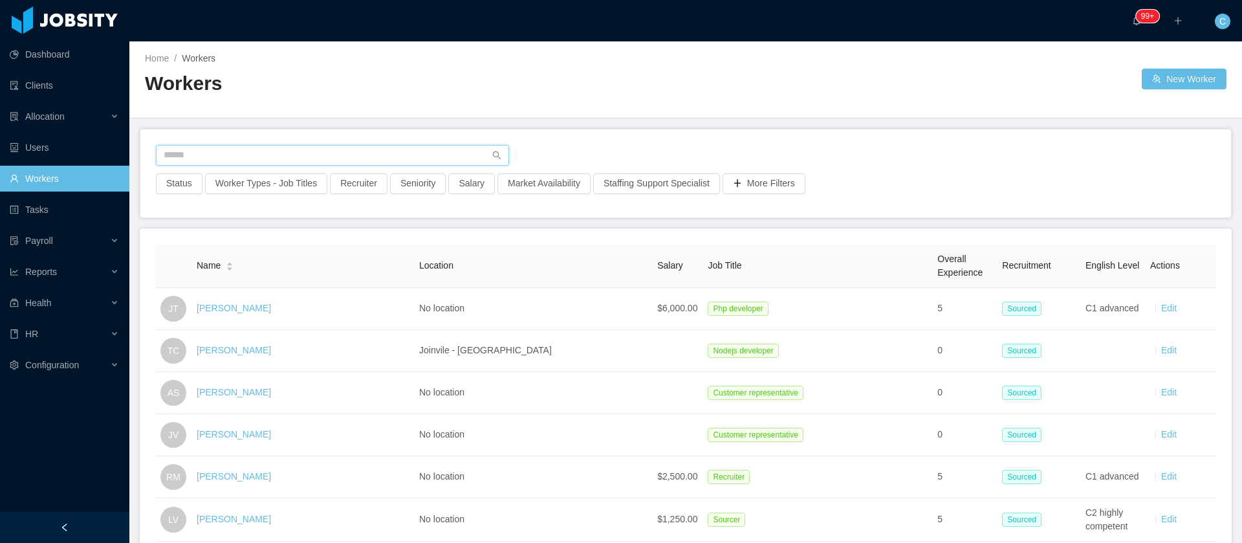
click at [229, 154] on input "text" at bounding box center [332, 155] width 353 height 21
paste input "**********"
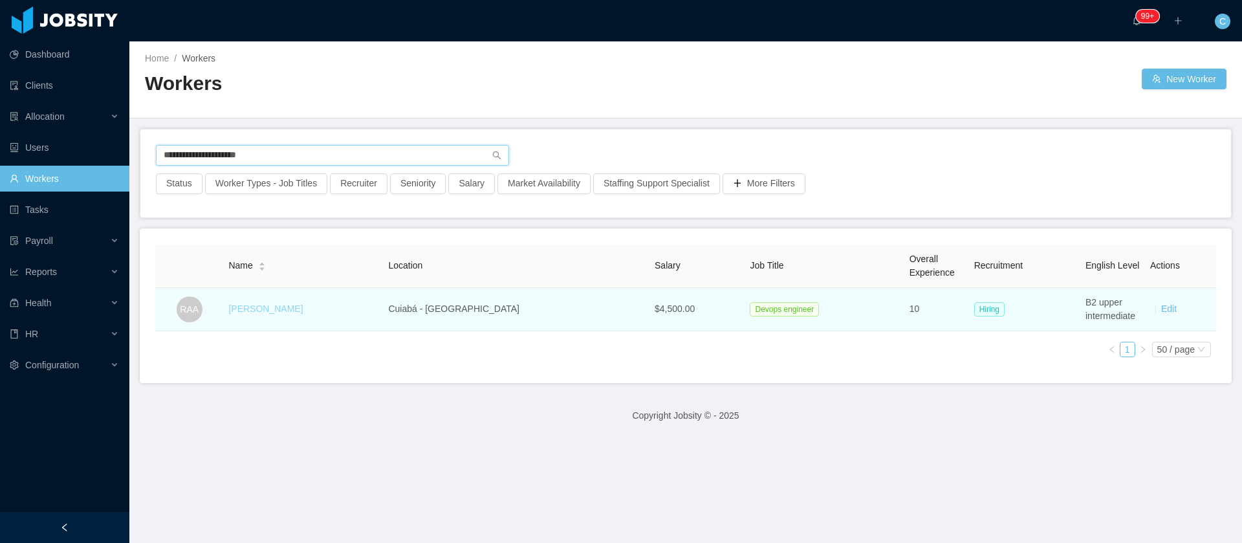
type input "**********"
click at [277, 310] on link "Ricardo Araujo Almeida" at bounding box center [265, 308] width 74 height 10
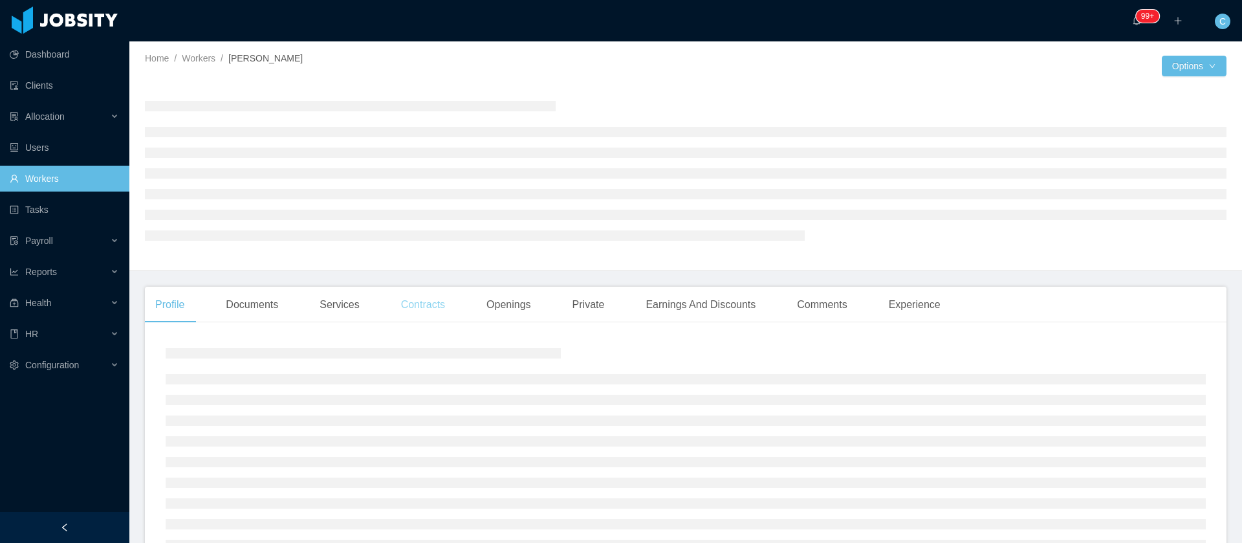
click at [424, 308] on div "Contracts" at bounding box center [423, 305] width 65 height 36
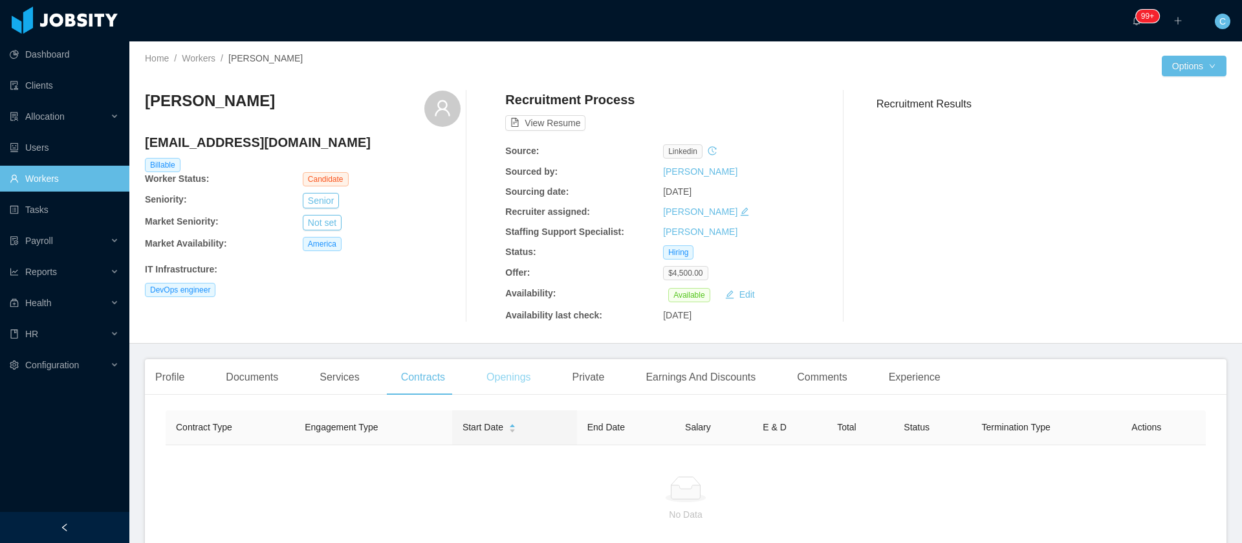
click at [504, 378] on div "Openings" at bounding box center [508, 377] width 65 height 36
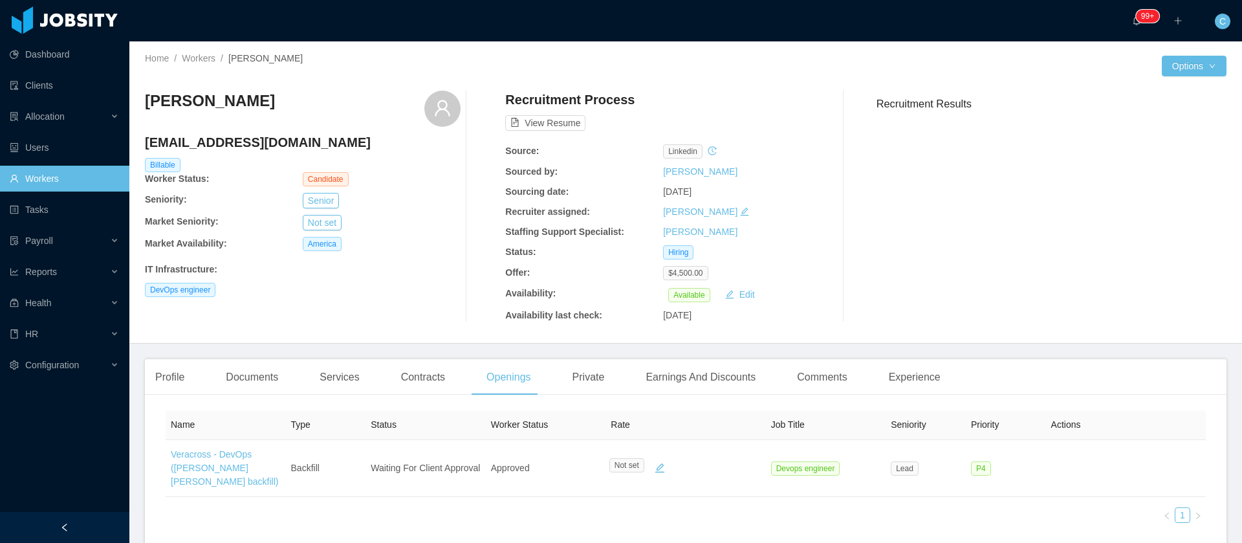
click at [69, 184] on link "Workers" at bounding box center [64, 179] width 109 height 26
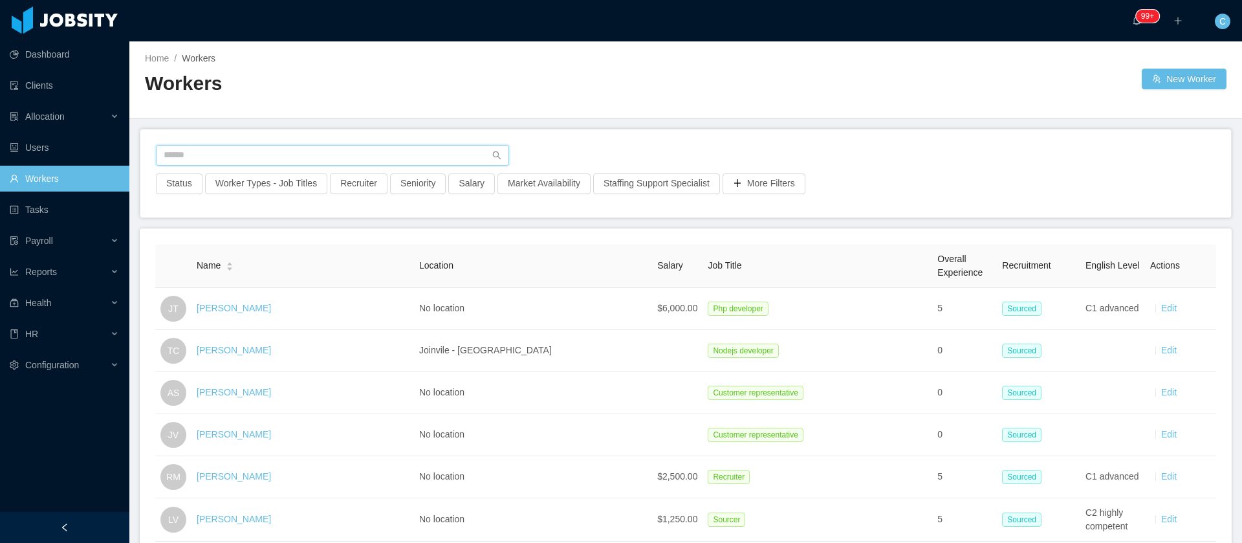
click at [200, 149] on input "text" at bounding box center [332, 155] width 353 height 21
paste input "**********"
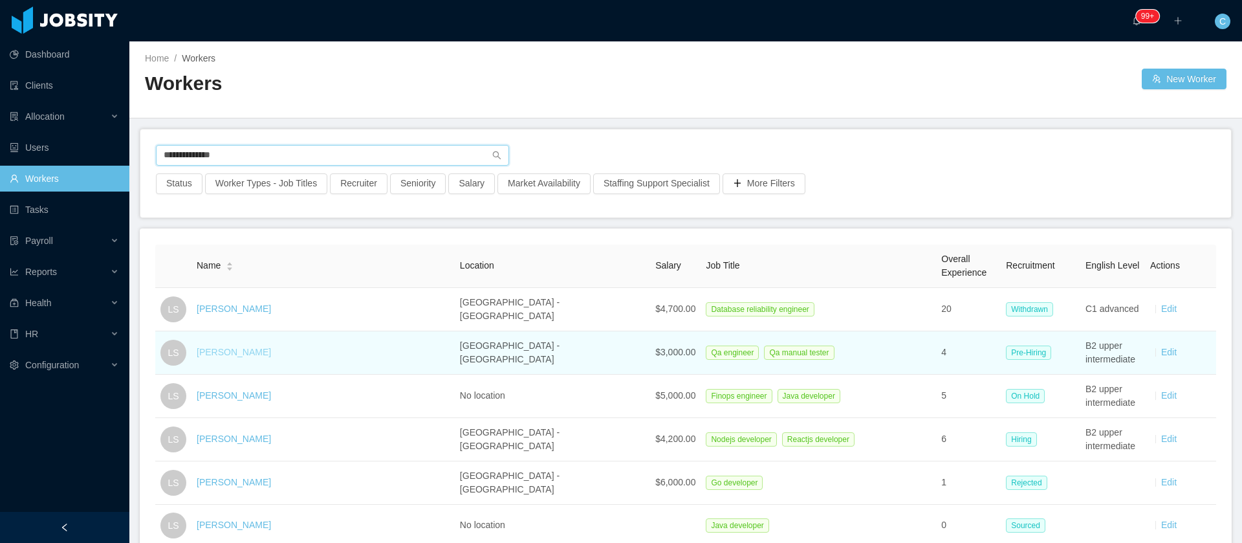
type input "**********"
click at [247, 348] on link "Leonardo Souza" at bounding box center [234, 352] width 74 height 10
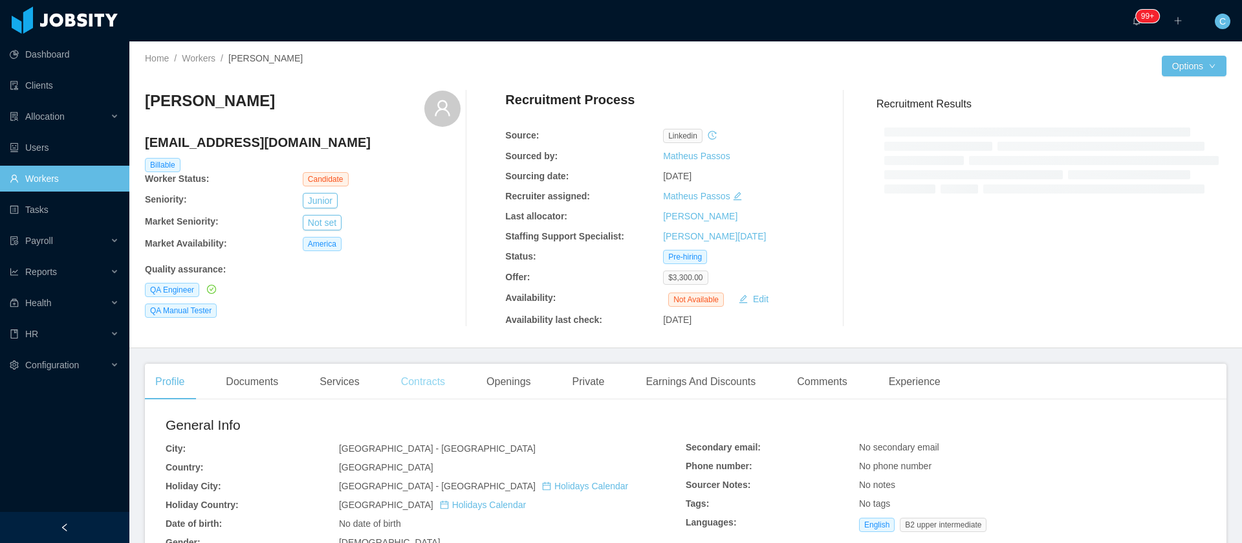
click at [409, 307] on div "QA Manual Tester" at bounding box center [303, 310] width 316 height 14
click at [419, 373] on div "Contracts" at bounding box center [423, 382] width 65 height 36
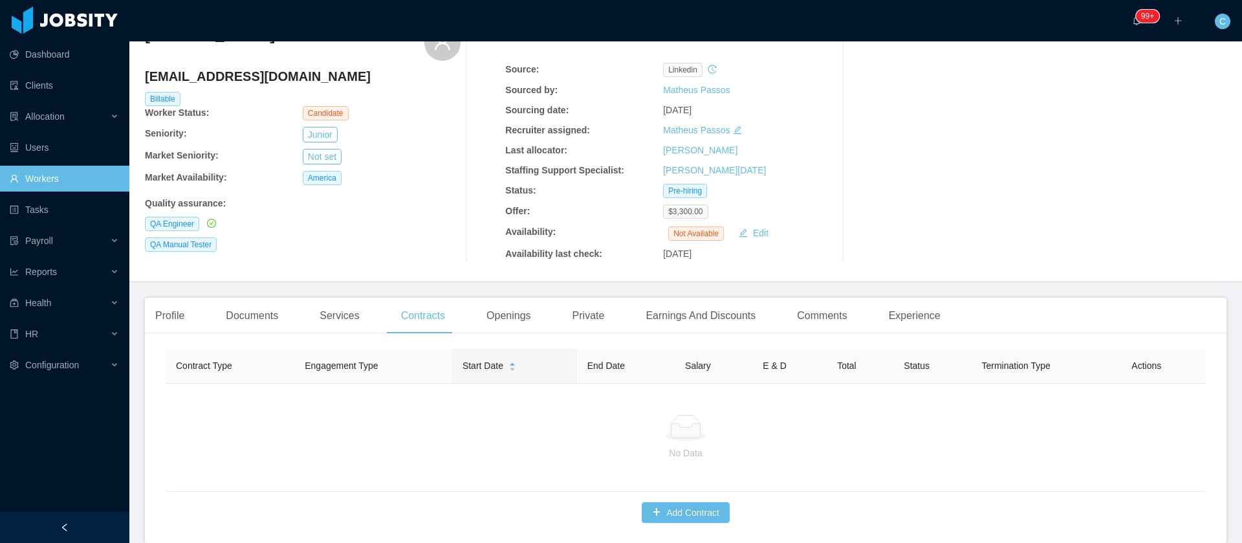
scroll to position [97, 0]
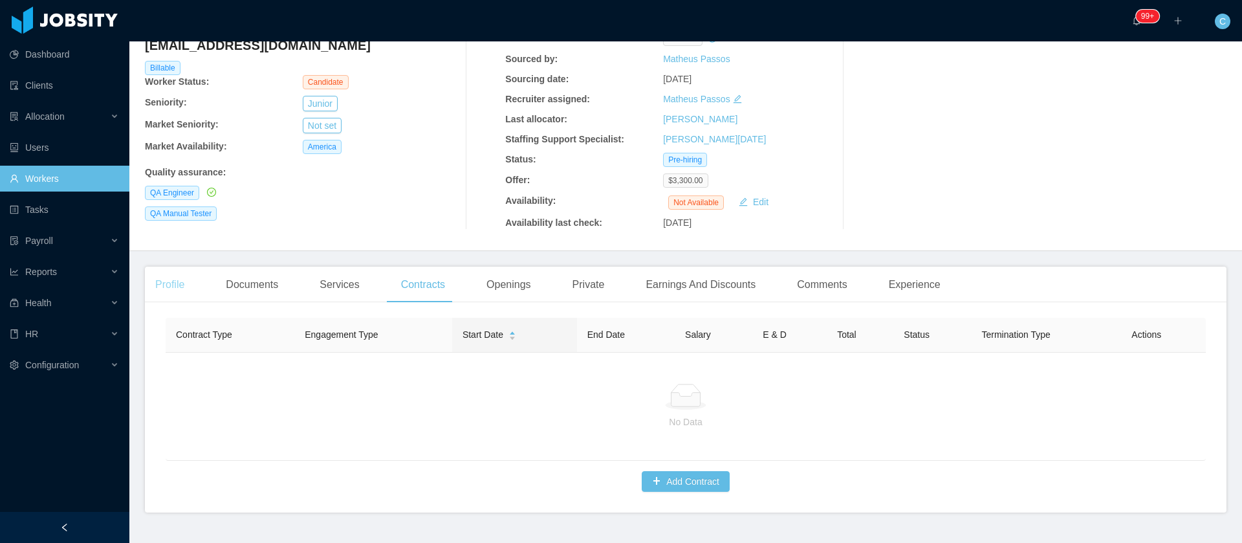
click at [182, 282] on div "Profile" at bounding box center [170, 285] width 50 height 36
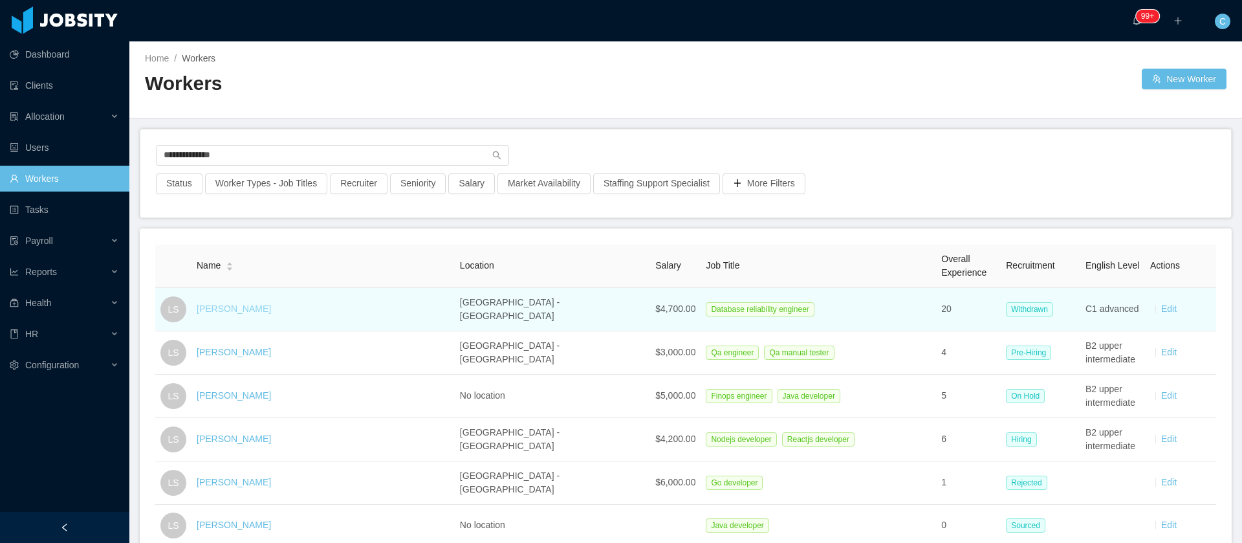
click at [219, 307] on link "Leonardo Souza" at bounding box center [234, 308] width 74 height 10
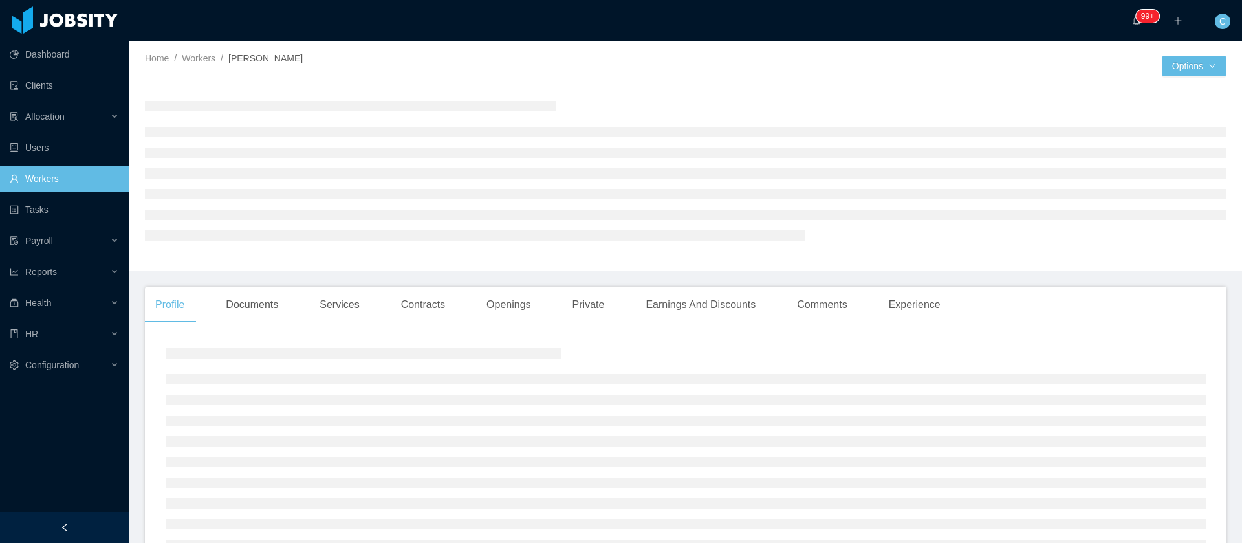
click at [432, 308] on main "Home / Workers / Leonardo Souza / Options Profile Documents Services Contracts …" at bounding box center [685, 291] width 1113 height 501
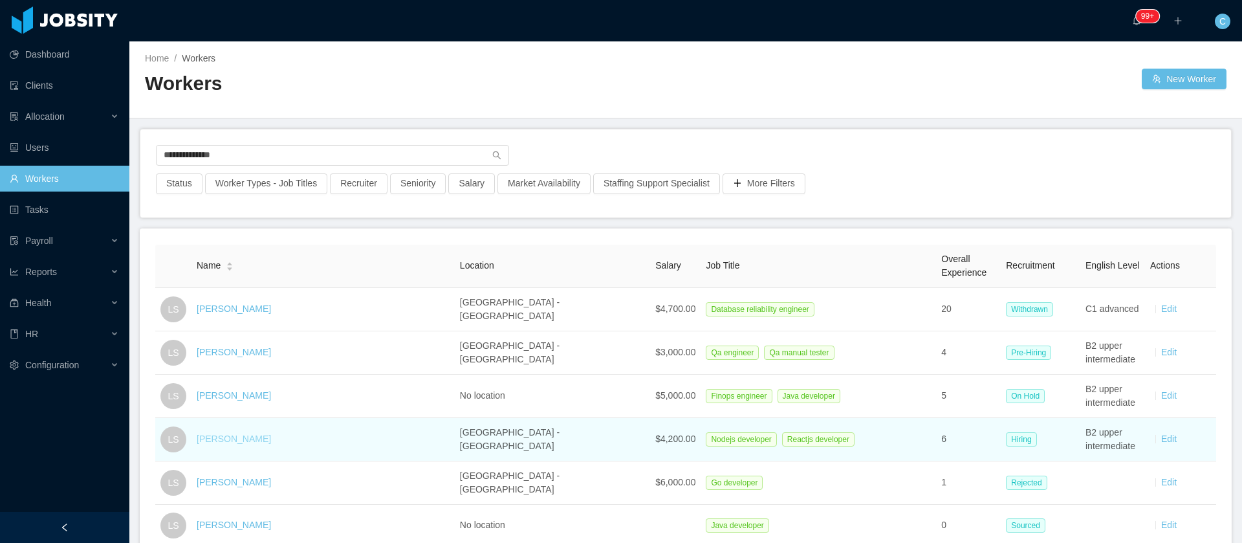
click at [267, 439] on link "Leonardo Souza" at bounding box center [234, 438] width 74 height 10
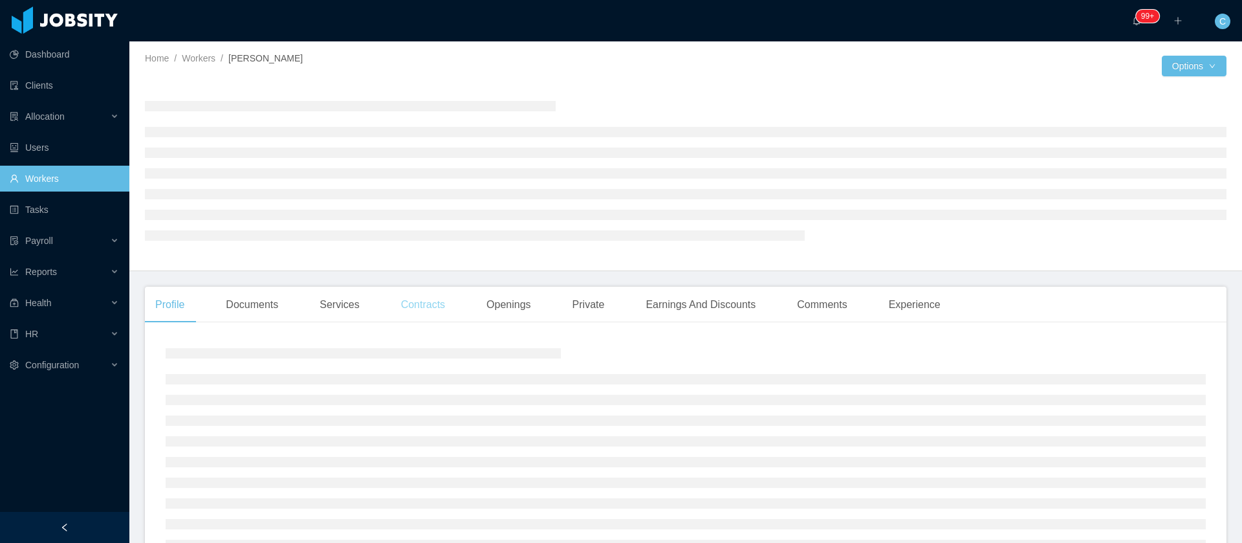
click at [404, 312] on div "Contracts" at bounding box center [423, 305] width 65 height 36
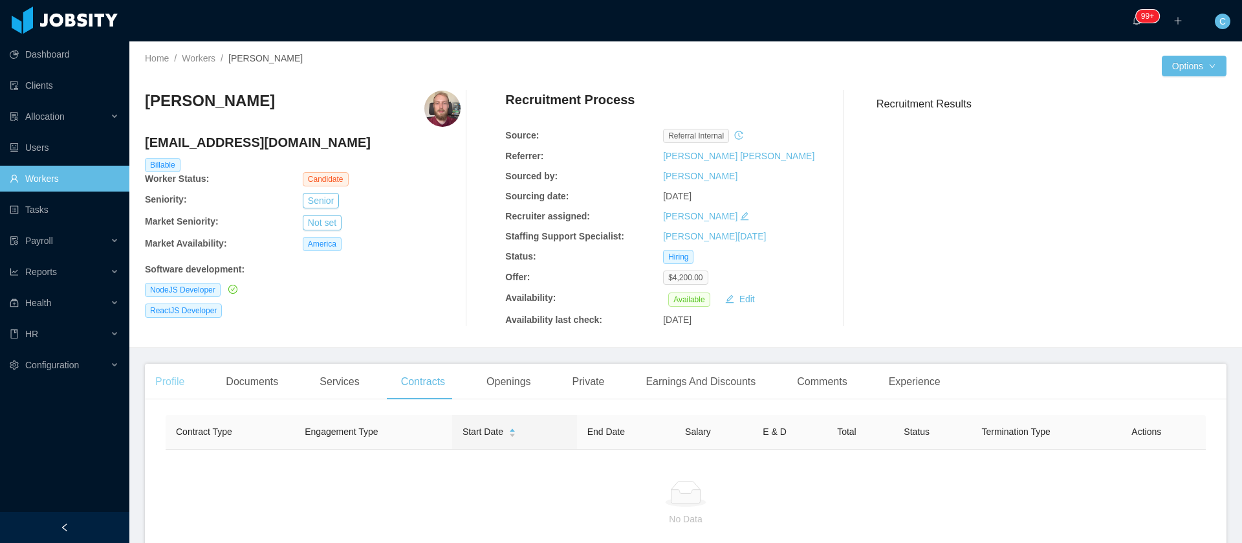
click at [173, 389] on div "Profile" at bounding box center [170, 382] width 50 height 36
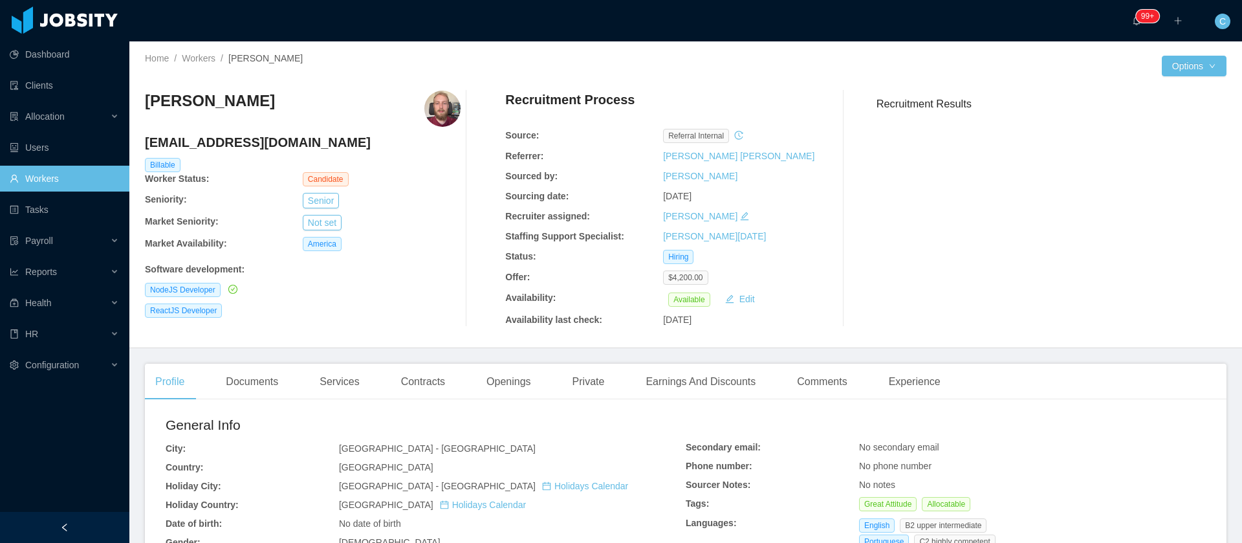
click at [290, 146] on h4 "souzaleonardo1689@gmail.com" at bounding box center [303, 142] width 316 height 18
copy h4 "souzaleonardo1689@gmail.com"
click at [512, 378] on div "Openings" at bounding box center [508, 382] width 65 height 36
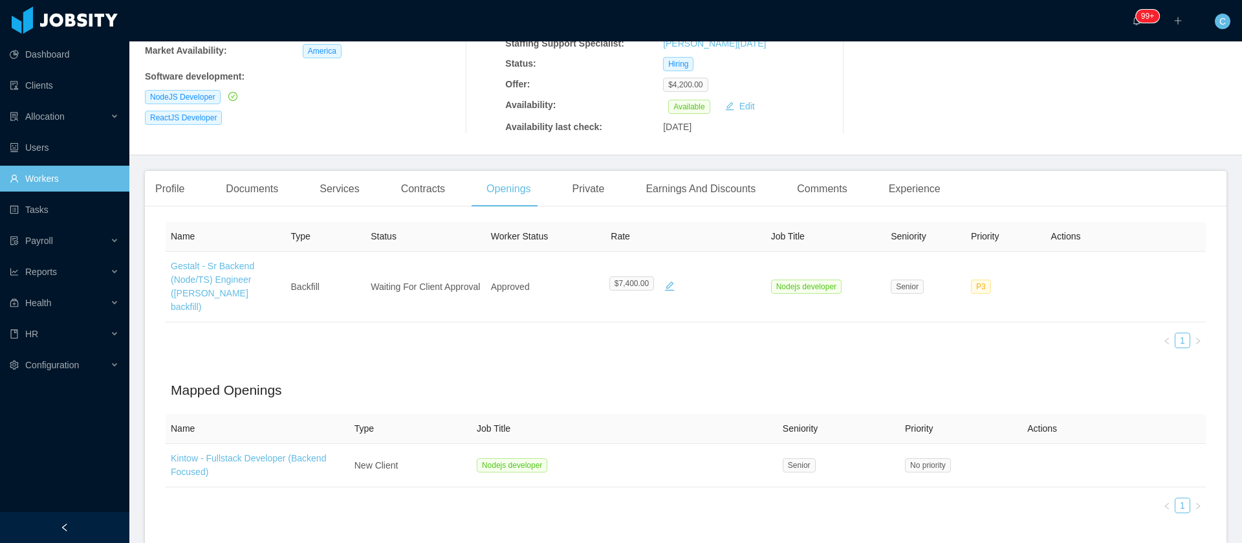
scroll to position [194, 0]
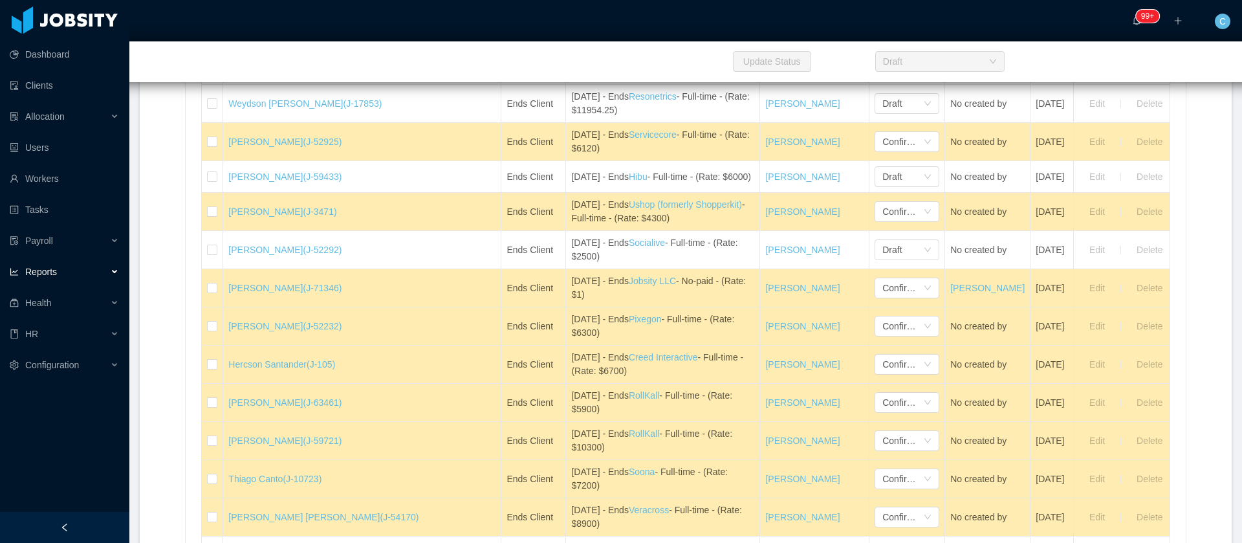
scroll to position [29245, 0]
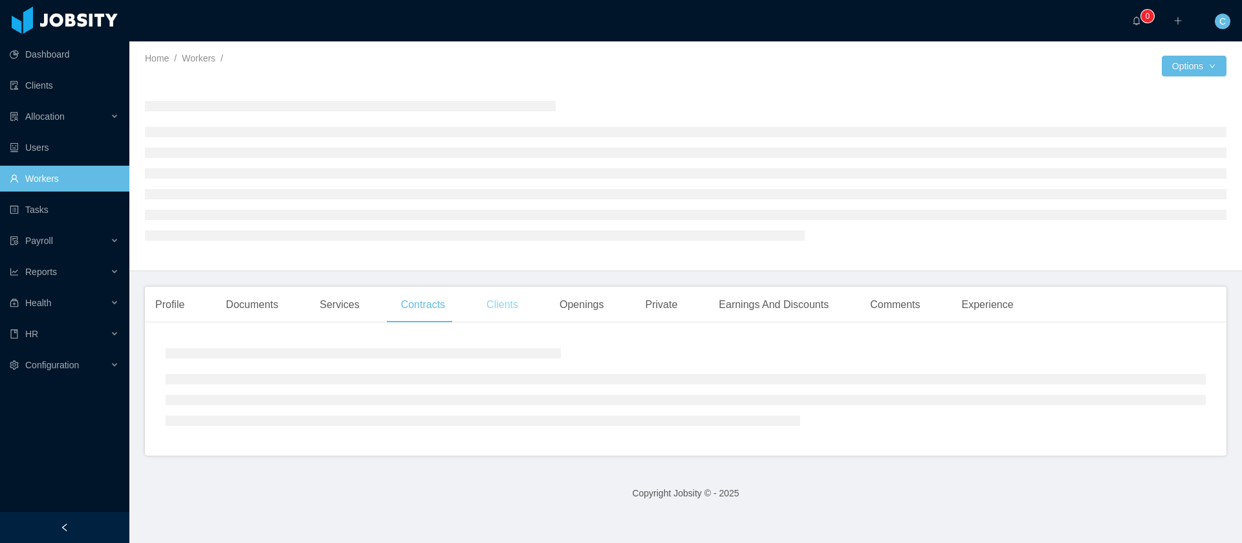
click at [502, 309] on div "Clients" at bounding box center [502, 305] width 52 height 36
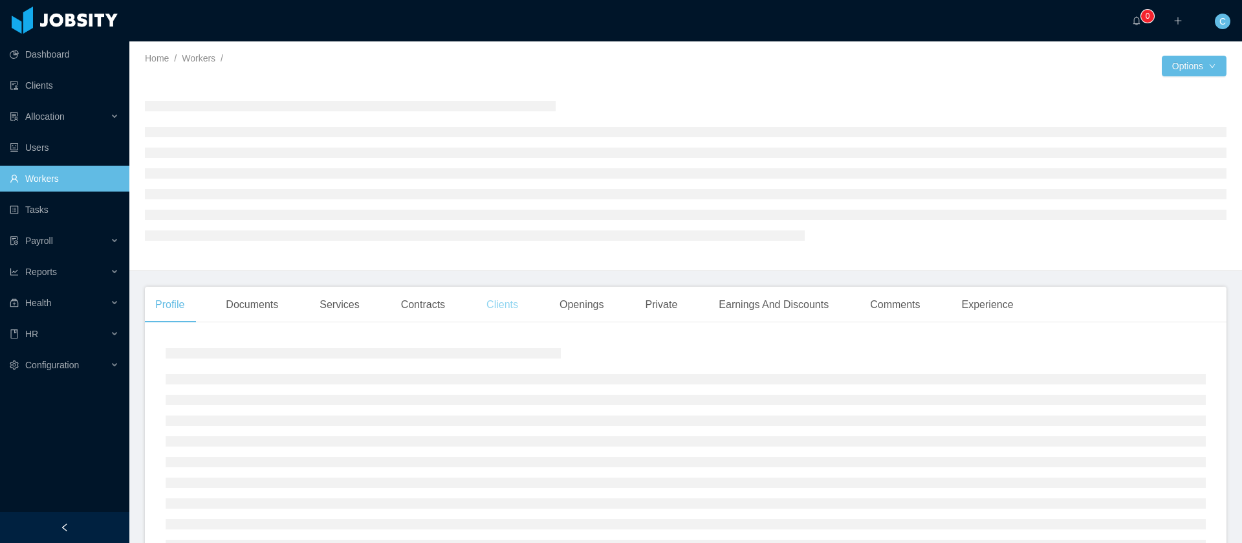
click at [494, 316] on div "Clients" at bounding box center [502, 305] width 52 height 36
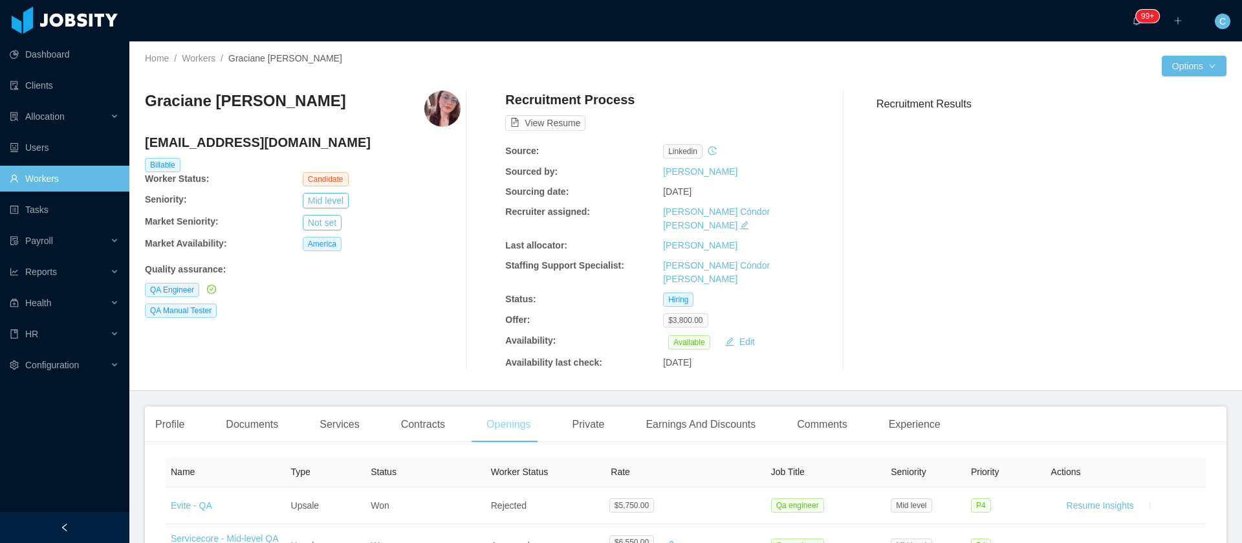
scroll to position [97, 0]
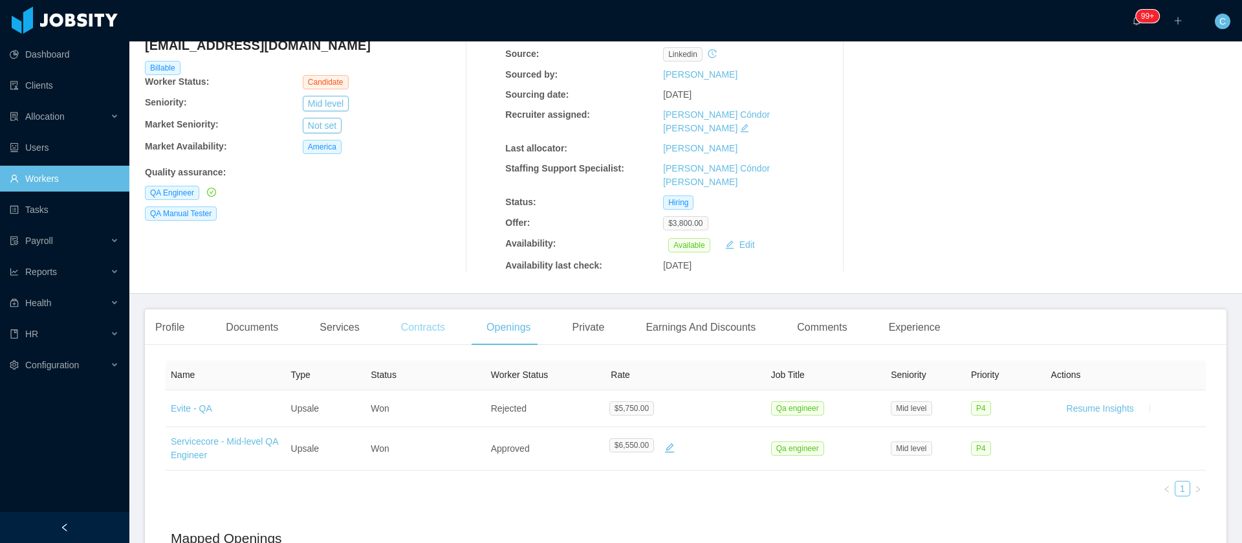
click at [423, 309] on div "Contracts" at bounding box center [423, 327] width 65 height 36
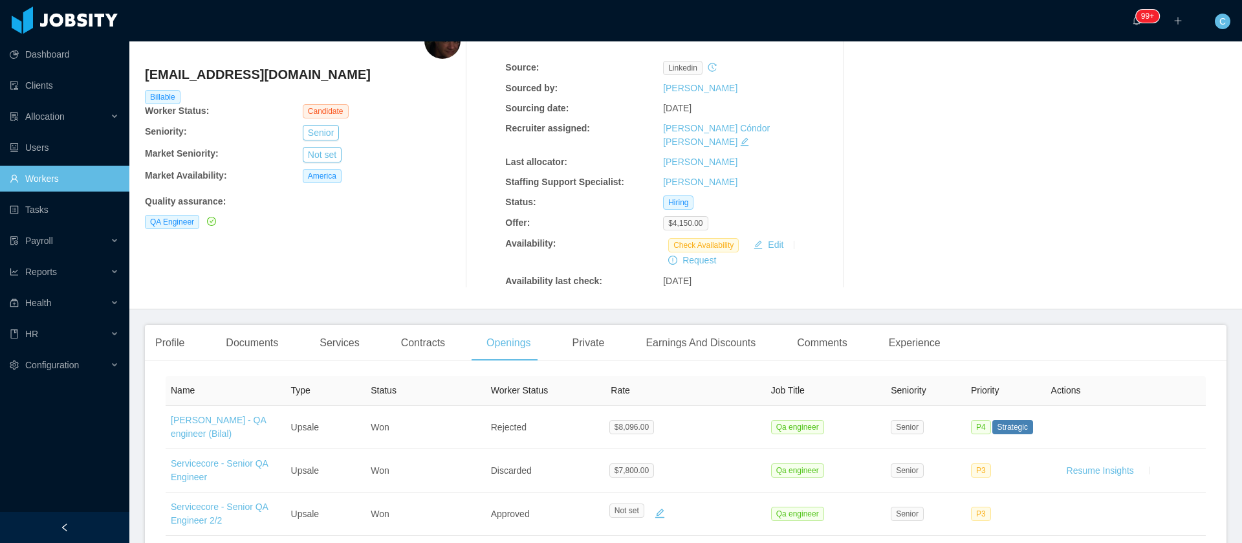
scroll to position [97, 0]
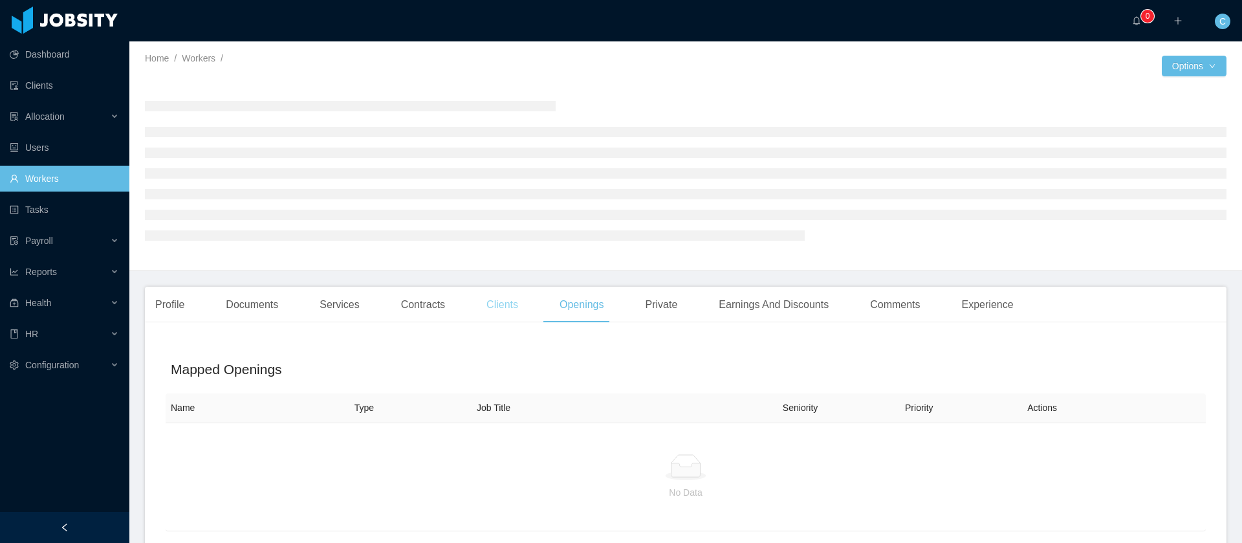
click at [484, 316] on div "Clients" at bounding box center [502, 305] width 52 height 36
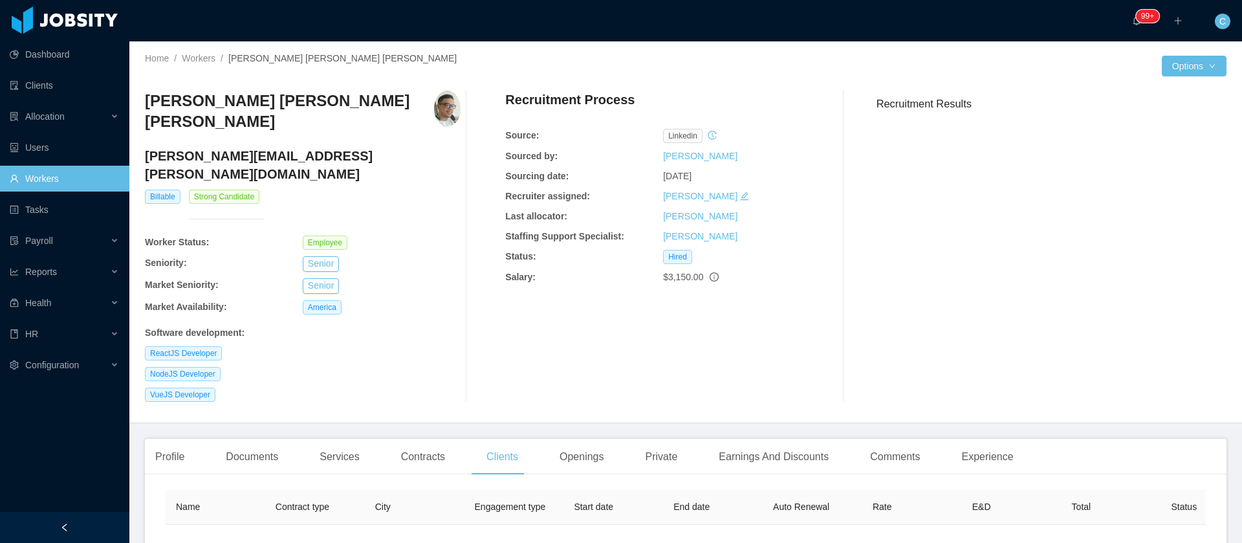
scroll to position [97, 0]
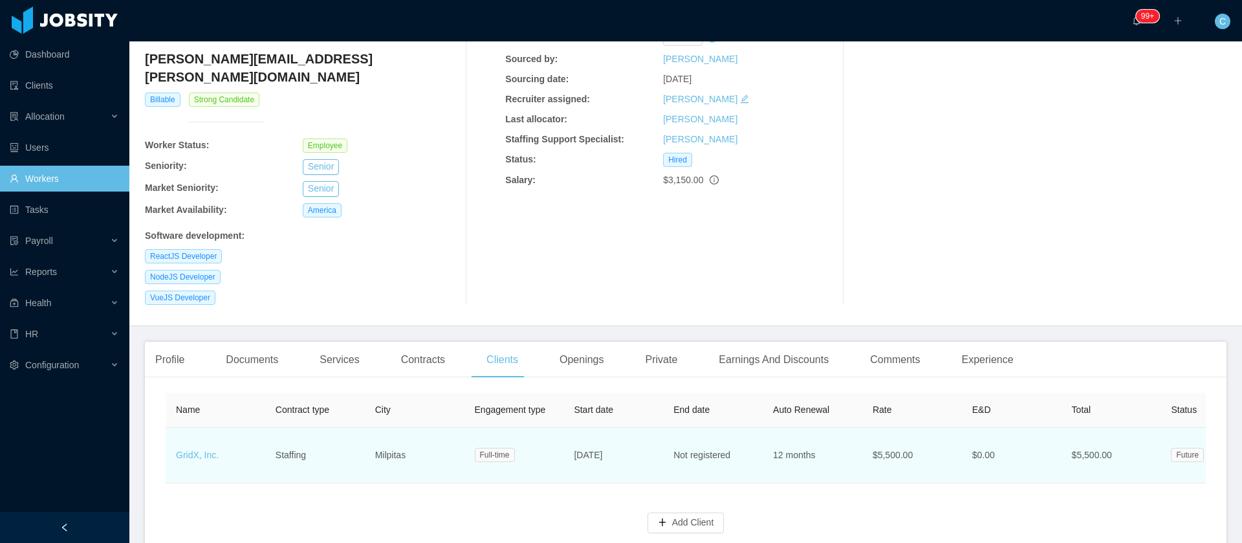
drag, startPoint x: 641, startPoint y: 428, endPoint x: 569, endPoint y: 435, distance: 72.1
click at [569, 435] on td "[DATE]" at bounding box center [614, 456] width 100 height 56
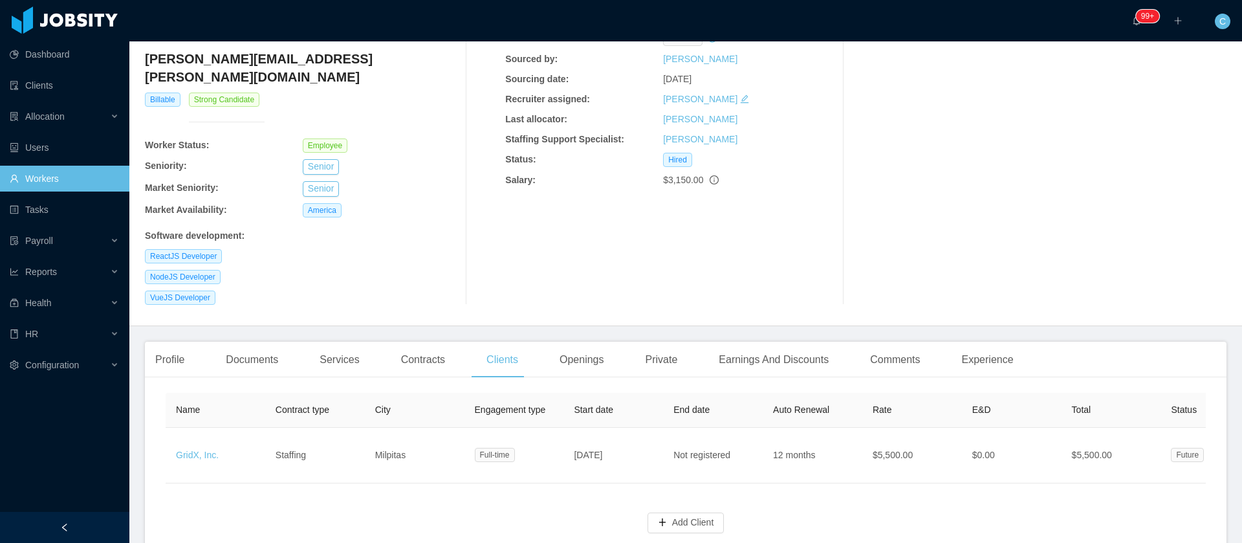
copy span "[DATE]"
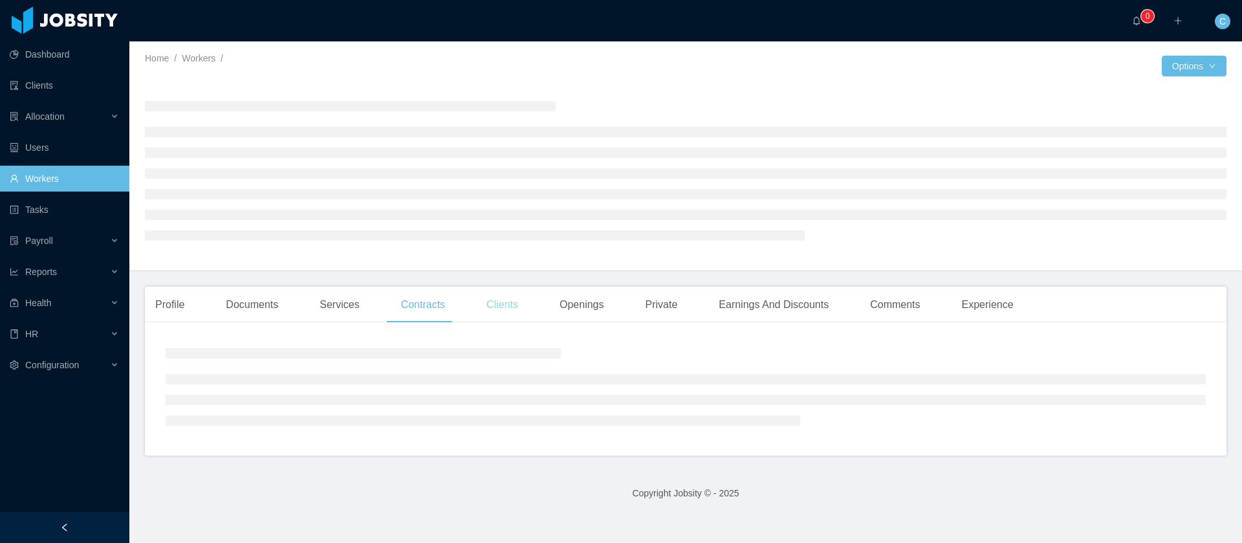
click at [485, 311] on div "Clients" at bounding box center [502, 305] width 52 height 36
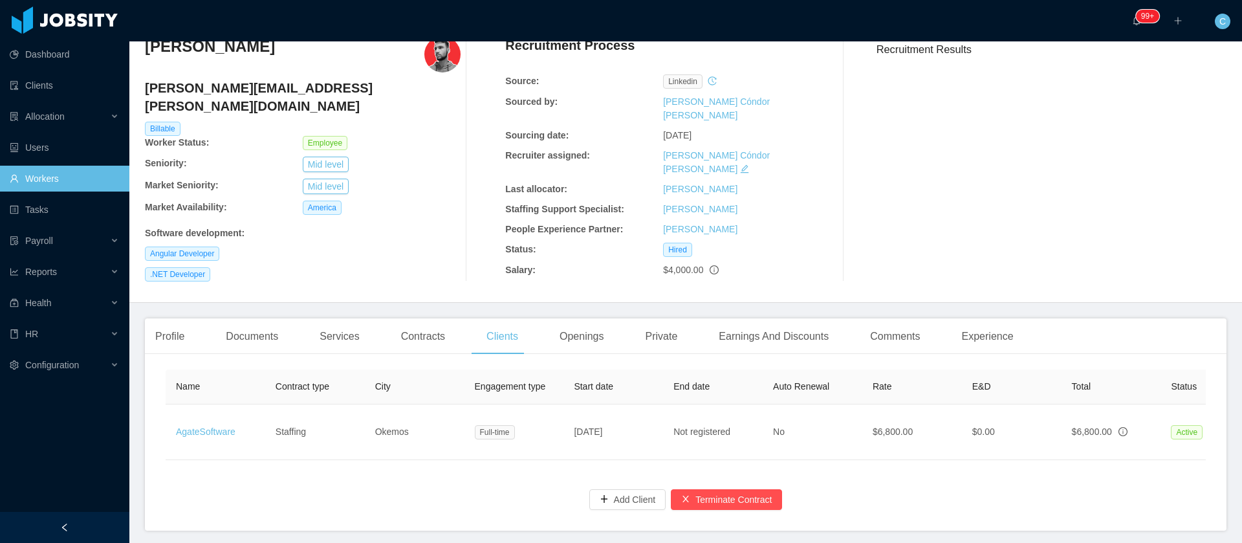
scroll to position [99, 0]
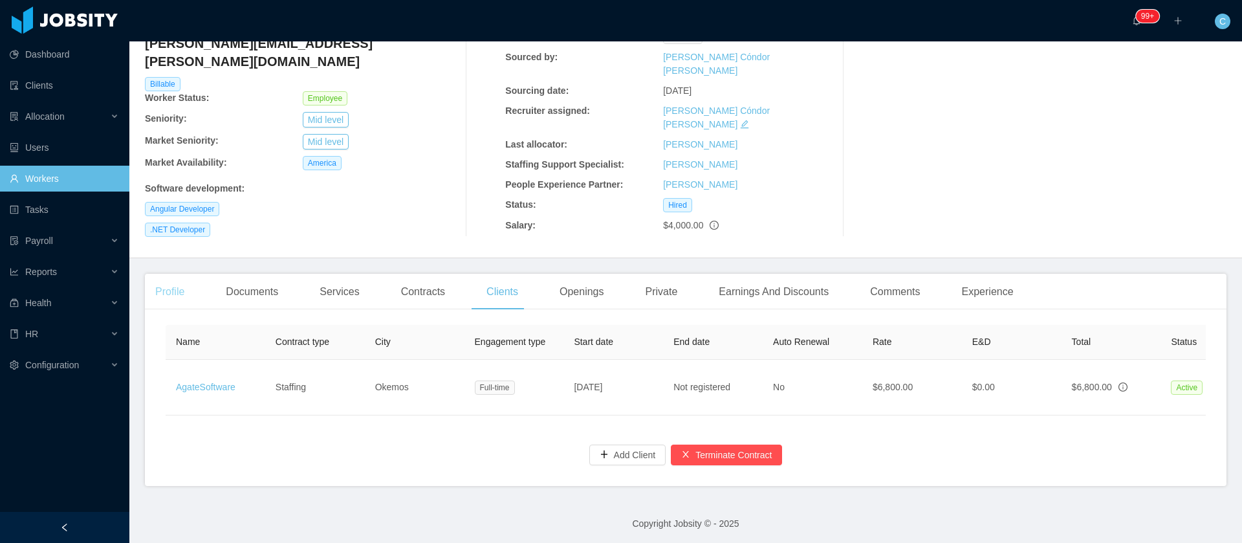
click at [173, 274] on div "Profile" at bounding box center [170, 292] width 50 height 36
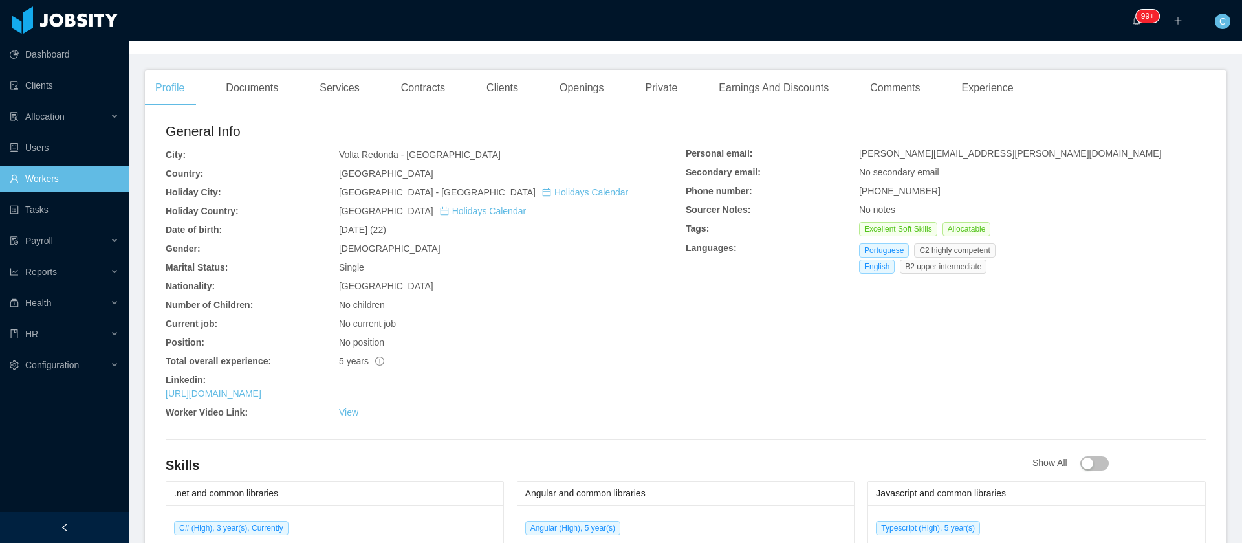
scroll to position [390, 0]
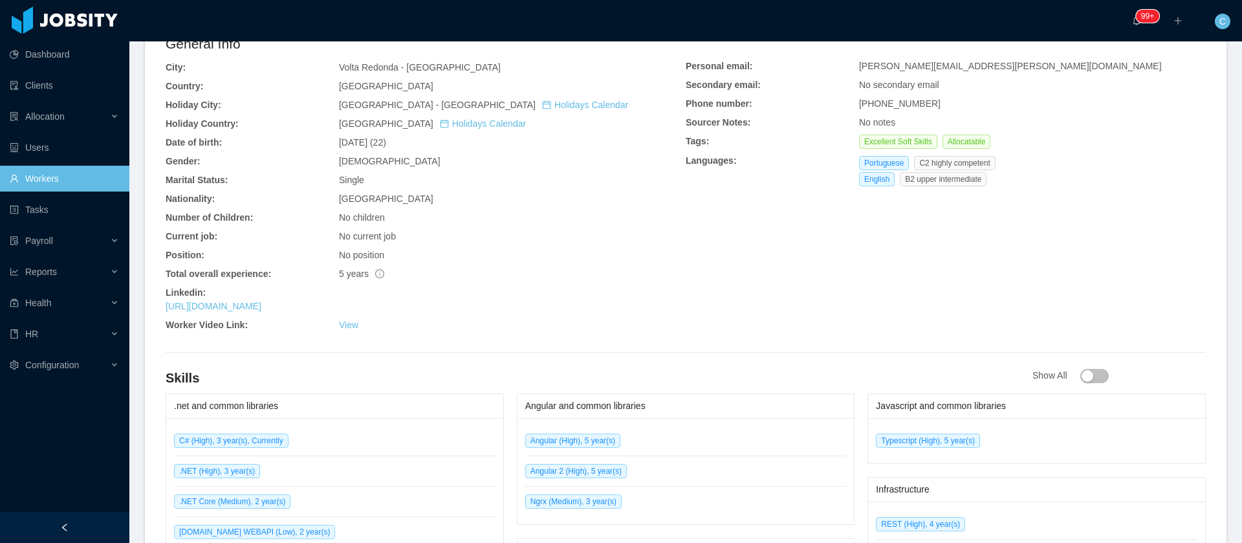
drag, startPoint x: 362, startPoint y: 290, endPoint x: 164, endPoint y: 290, distance: 198.6
click at [164, 290] on div "General Info City: Volta Redonda - Rio de Janeiro Country: Brazil Holiday City:…" at bounding box center [686, 462] width 1082 height 868
copy link "https://www.linkedin.com/in/gabrielpcorrea"
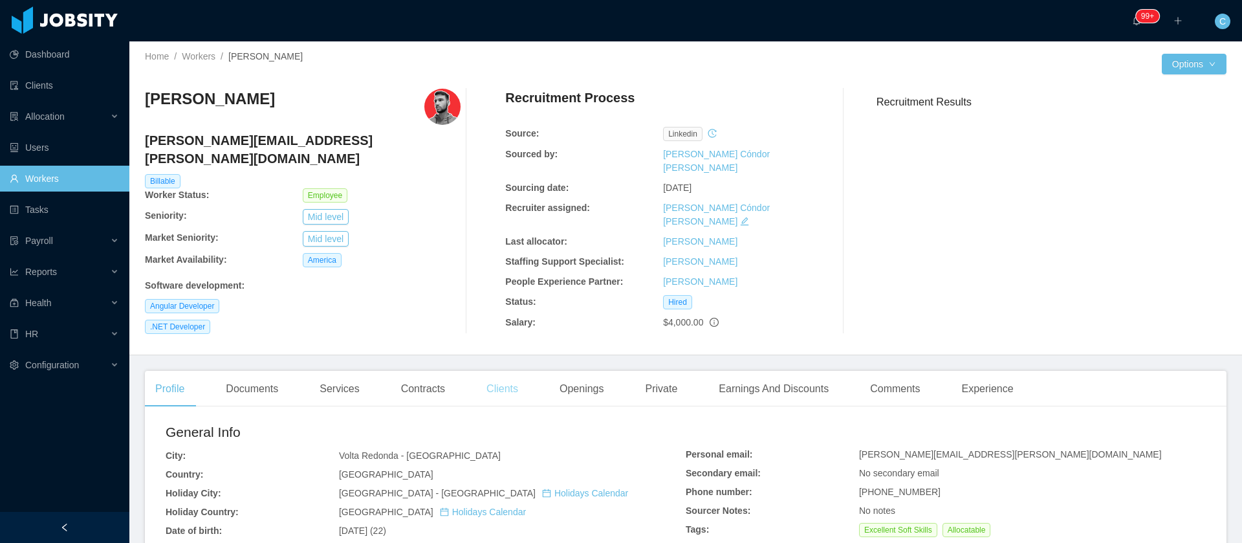
click at [485, 371] on div "Clients" at bounding box center [502, 389] width 52 height 36
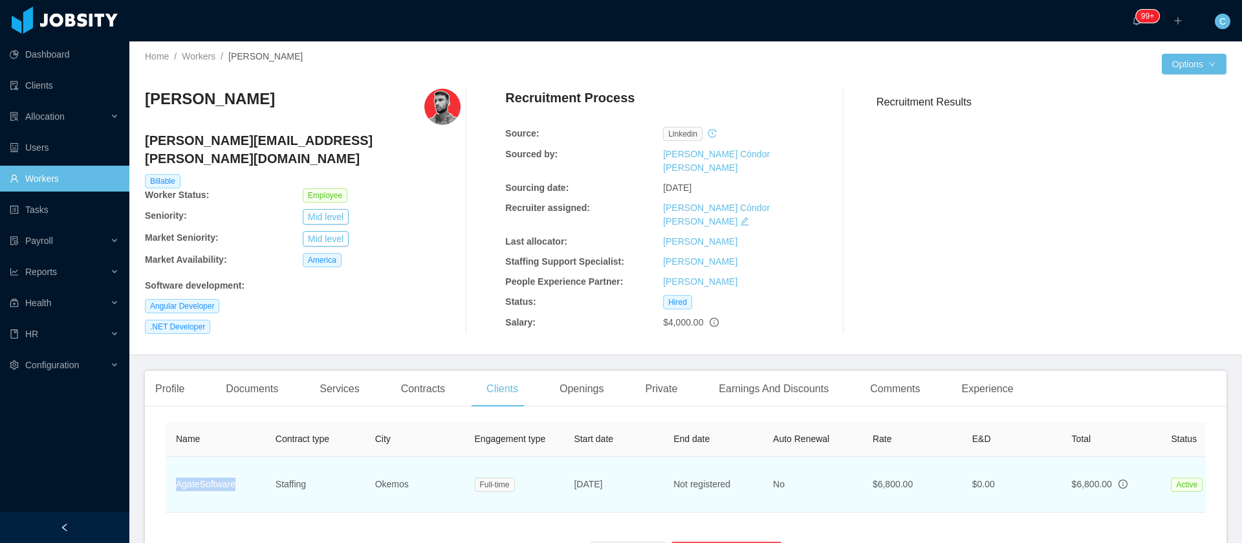
drag, startPoint x: 238, startPoint y: 471, endPoint x: 175, endPoint y: 476, distance: 63.6
click at [175, 476] on td "AgateSoftware" at bounding box center [216, 485] width 100 height 56
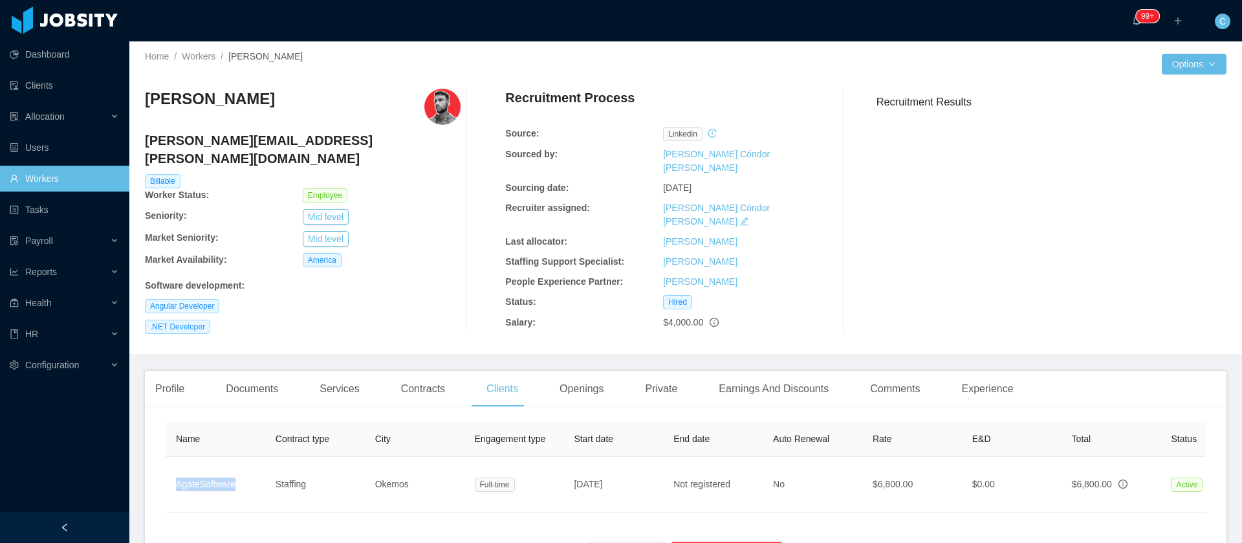
copy link "AgateSoftware"
click at [268, 372] on div "Documents" at bounding box center [251, 389] width 73 height 36
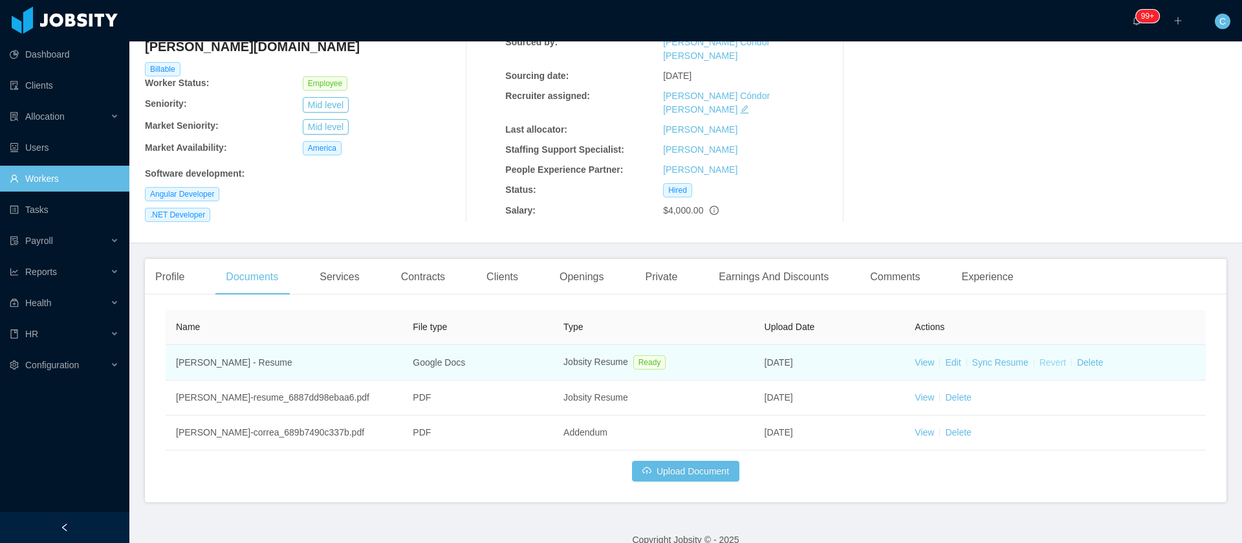
scroll to position [115, 0]
click at [919, 356] on link "View" at bounding box center [924, 361] width 19 height 10
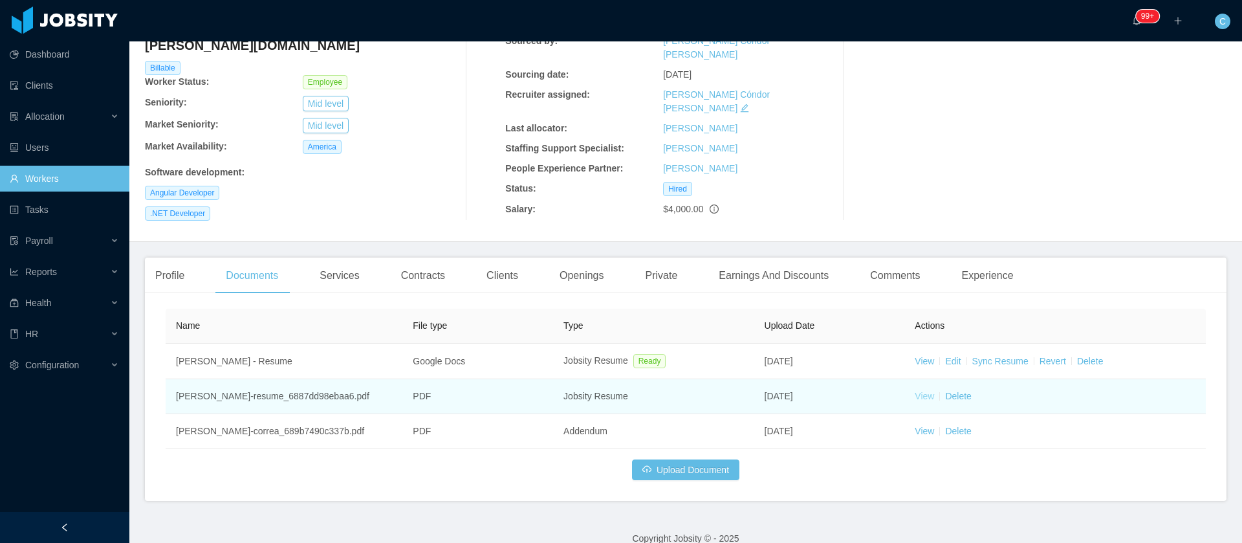
click at [915, 391] on link "View" at bounding box center [924, 396] width 19 height 10
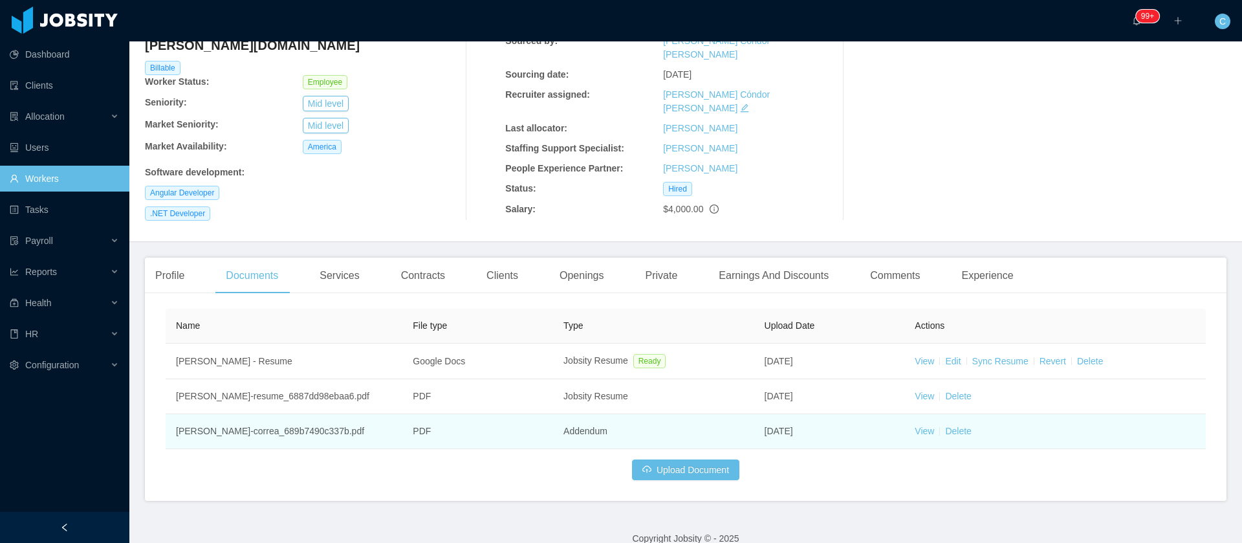
click at [915, 420] on td "View Delete" at bounding box center [1054, 431] width 301 height 35
click at [915, 426] on link "View" at bounding box center [924, 431] width 19 height 10
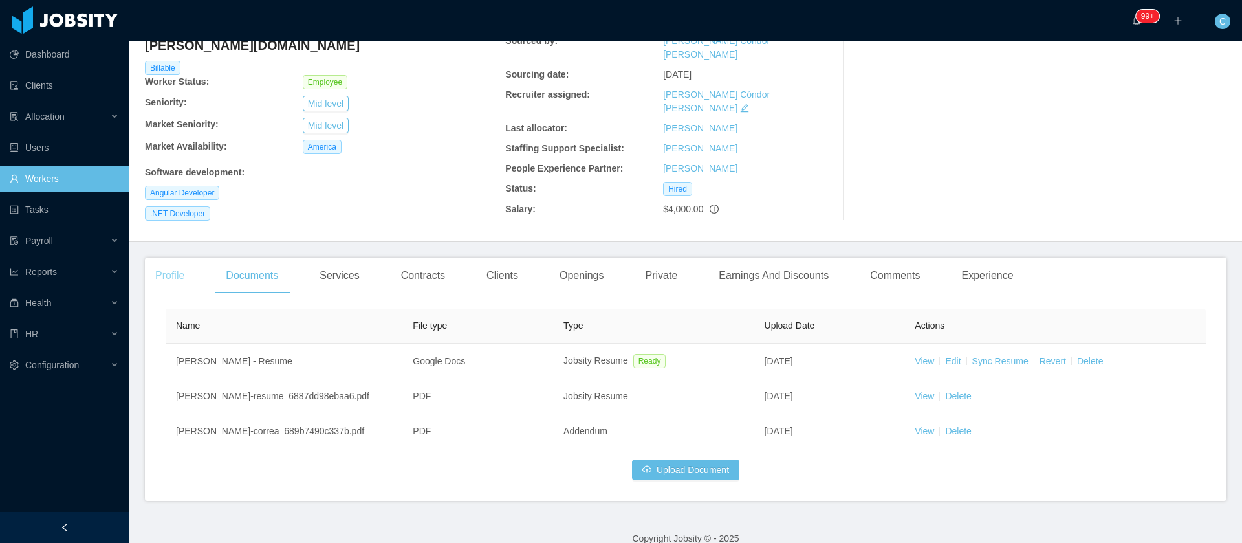
click at [177, 267] on div "Profile" at bounding box center [170, 275] width 50 height 36
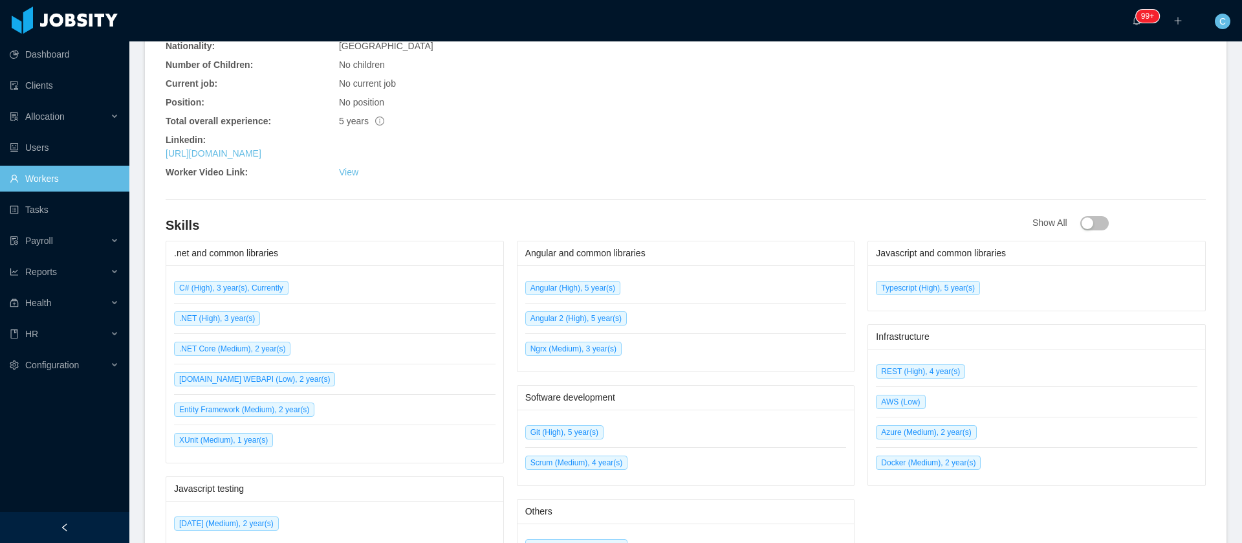
scroll to position [300, 0]
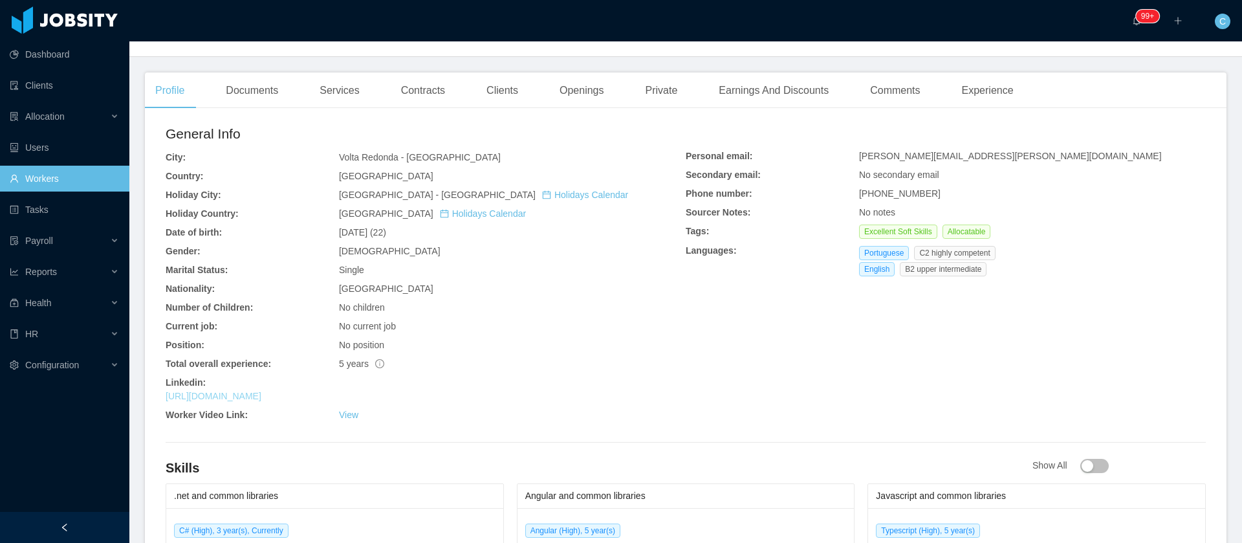
click at [261, 391] on link "https://www.linkedin.com/in/gabrielpcorrea" at bounding box center [214, 396] width 96 height 10
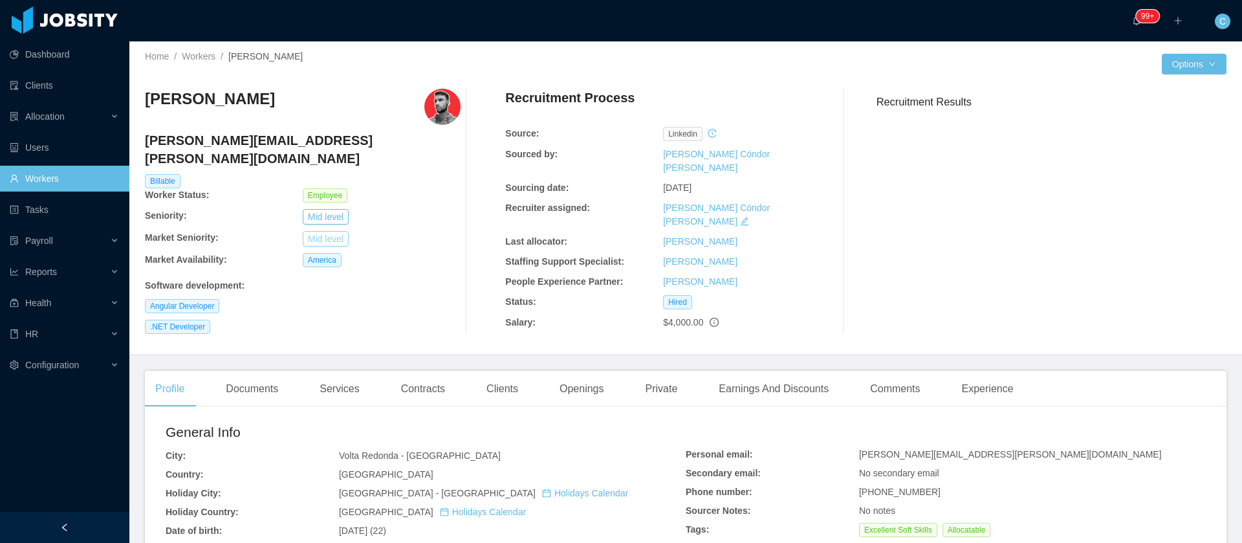
scroll to position [0, 0]
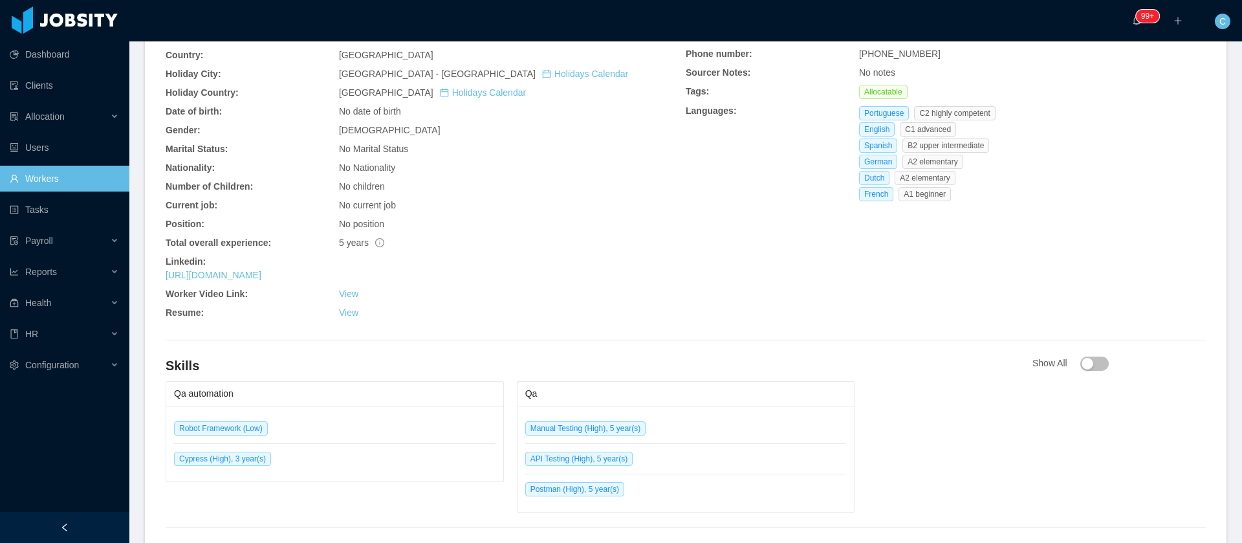
scroll to position [485, 0]
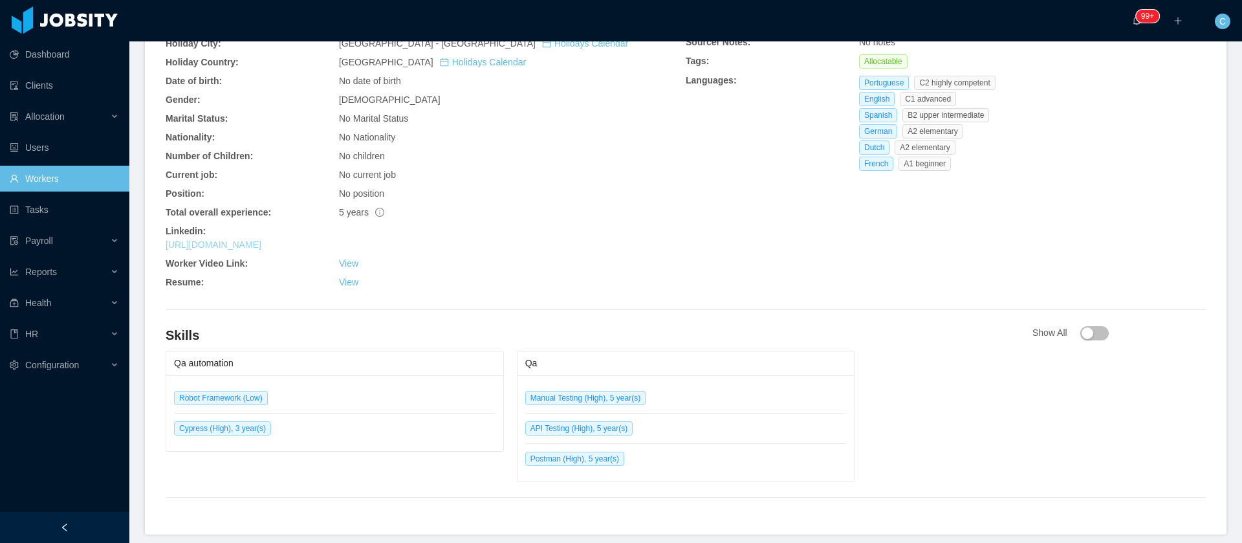
click at [261, 239] on link "https://www.linkedin.com/in/graciane-xavier" at bounding box center [214, 244] width 96 height 10
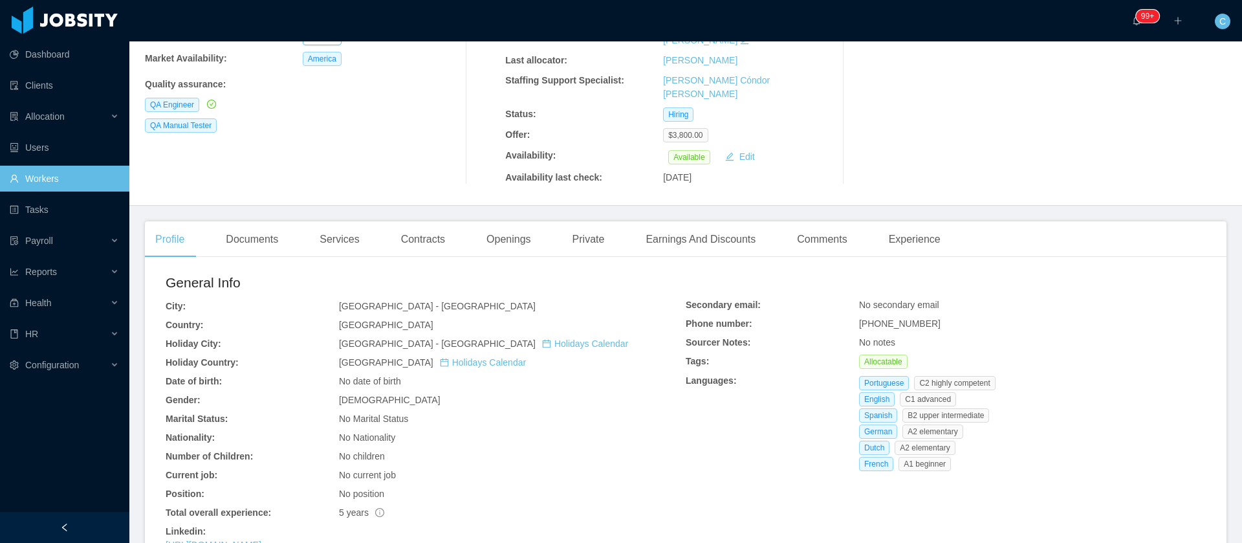
scroll to position [194, 0]
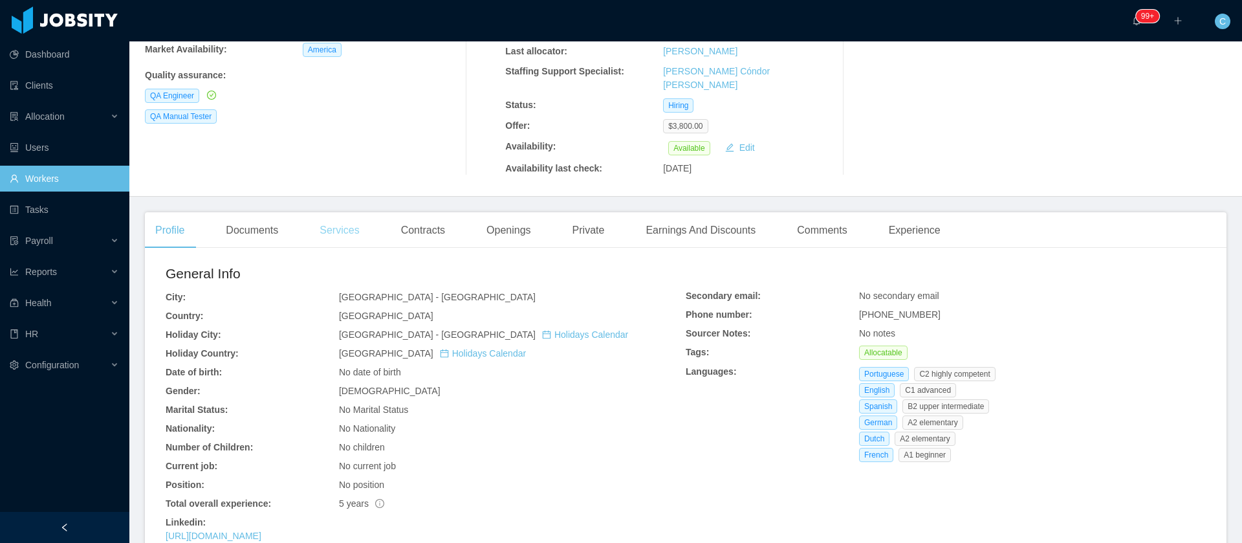
click at [353, 212] on div "Services" at bounding box center [339, 230] width 60 height 36
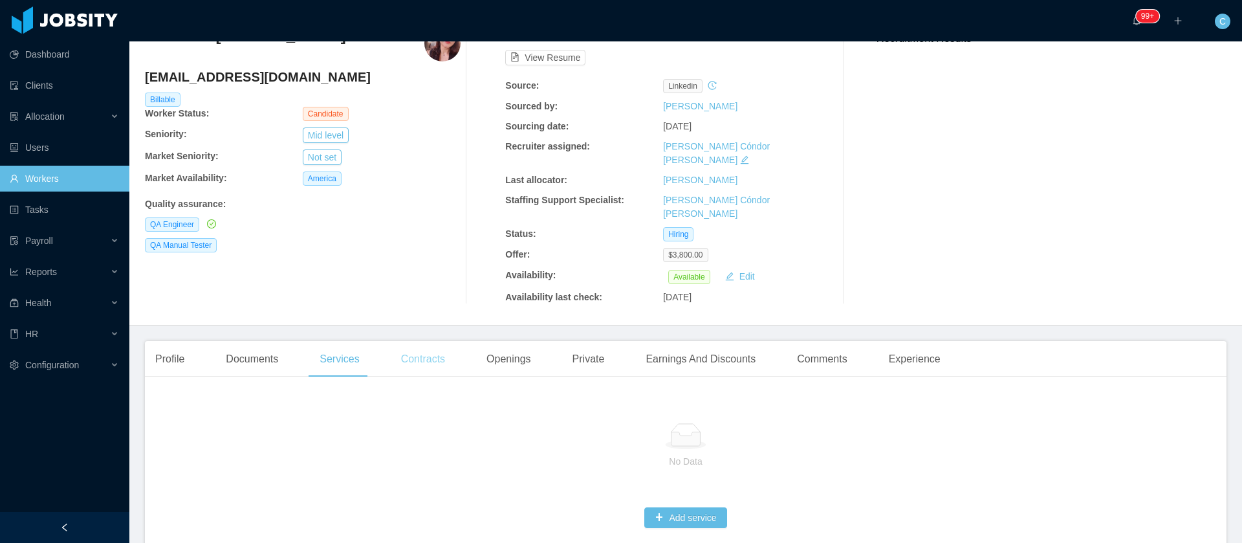
click at [403, 341] on div "Contracts" at bounding box center [423, 359] width 65 height 36
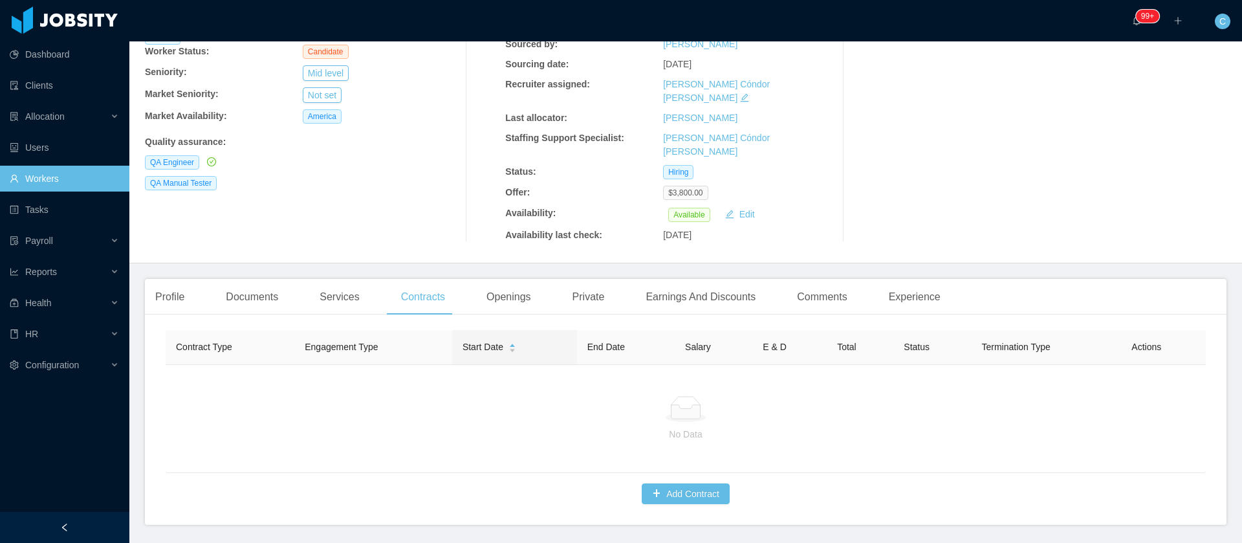
scroll to position [157, 0]
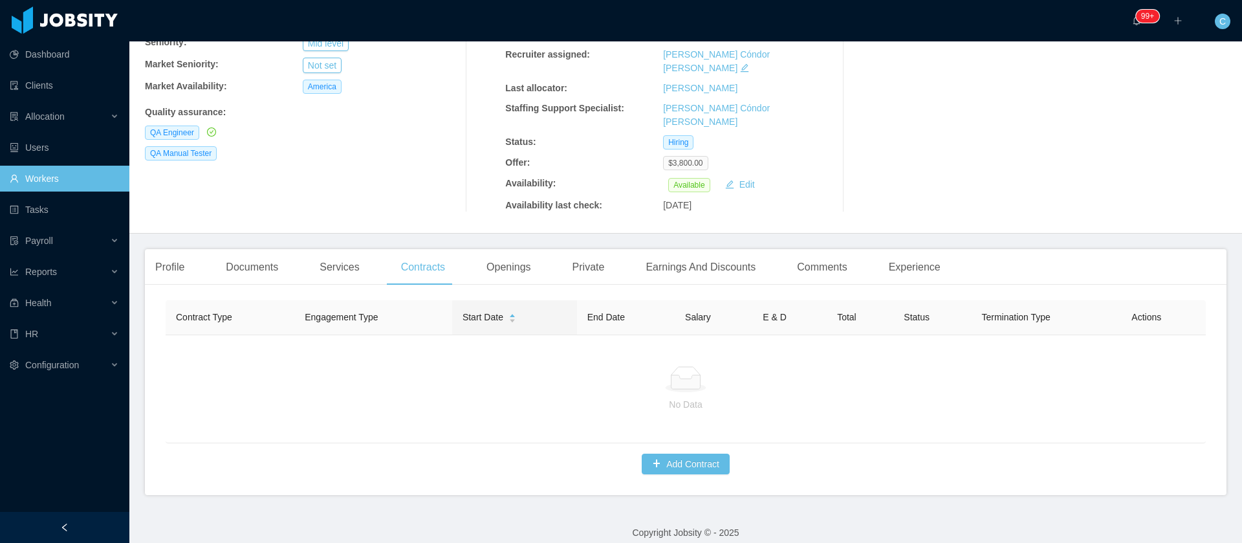
click at [243, 249] on div "Documents" at bounding box center [251, 267] width 73 height 36
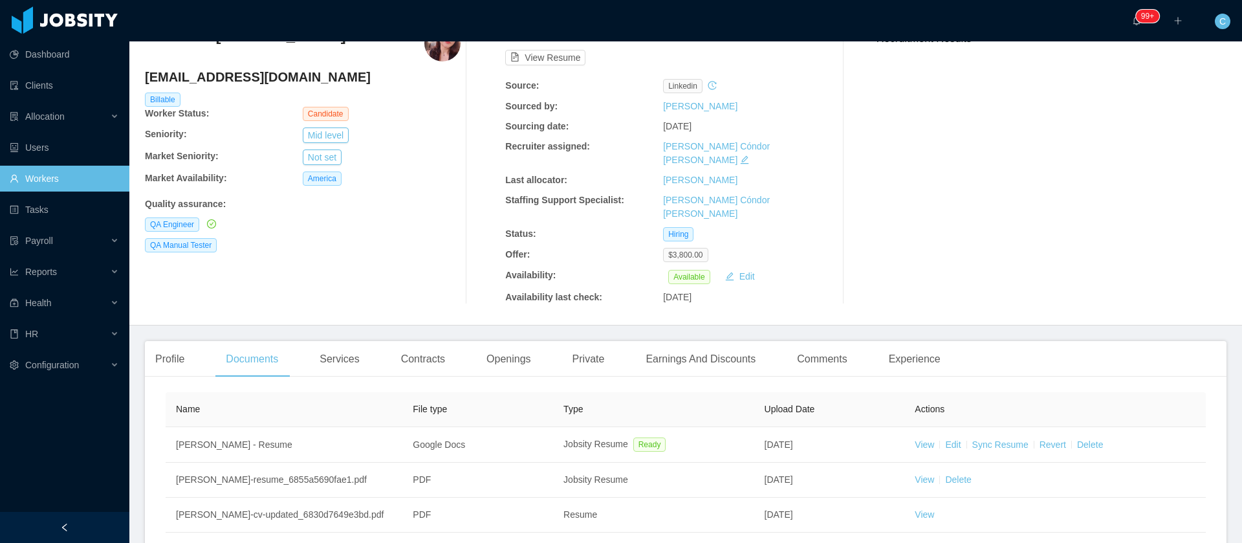
scroll to position [140, 0]
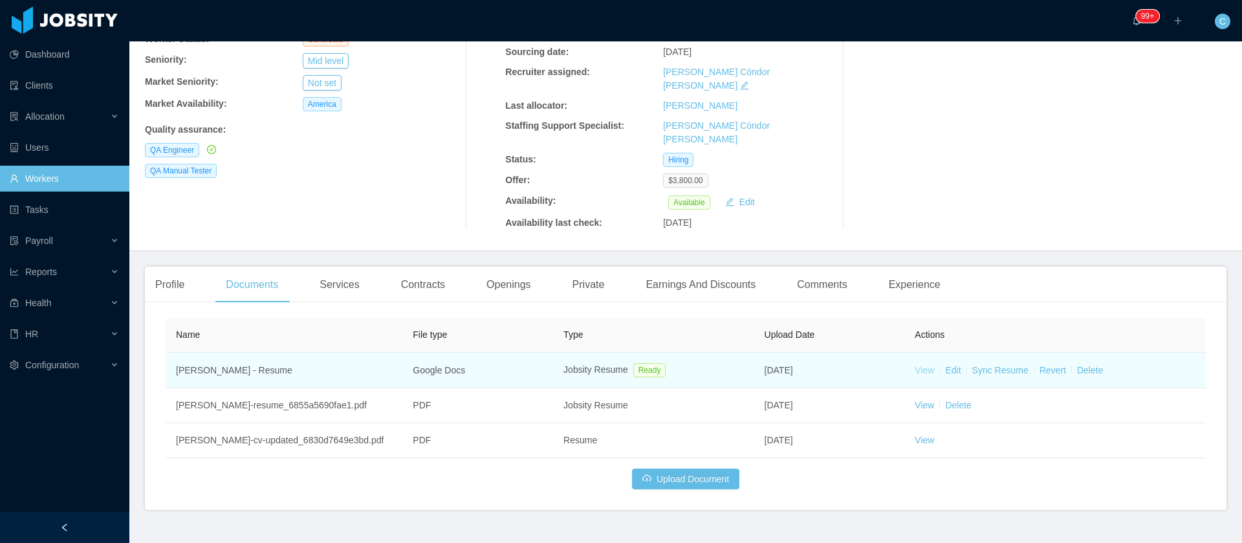
click at [915, 365] on link "View" at bounding box center [924, 370] width 19 height 10
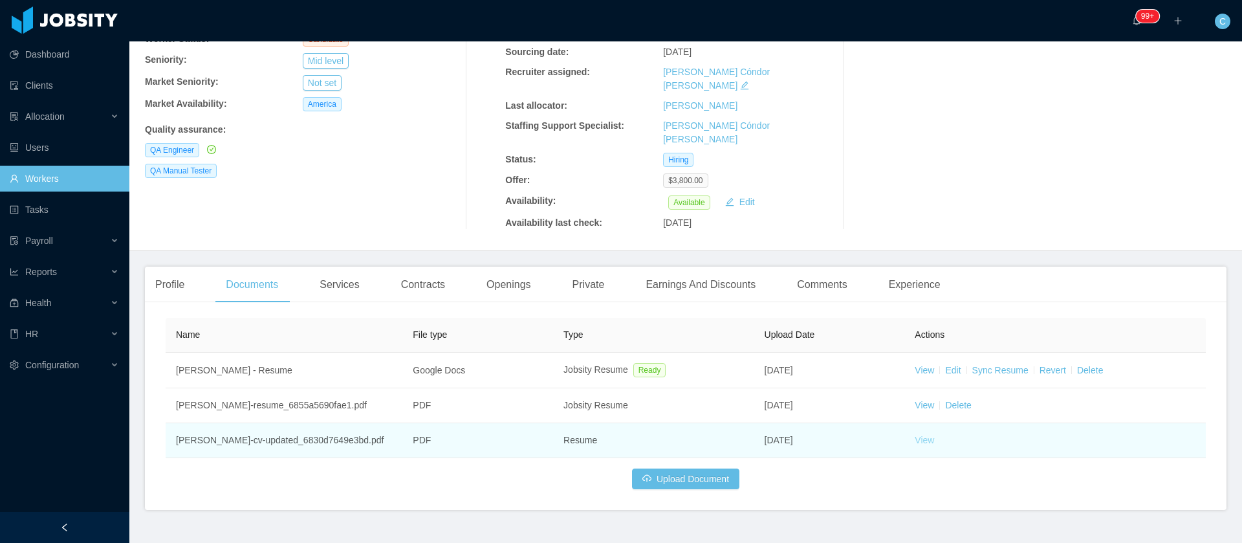
click at [915, 435] on link "View" at bounding box center [924, 440] width 19 height 10
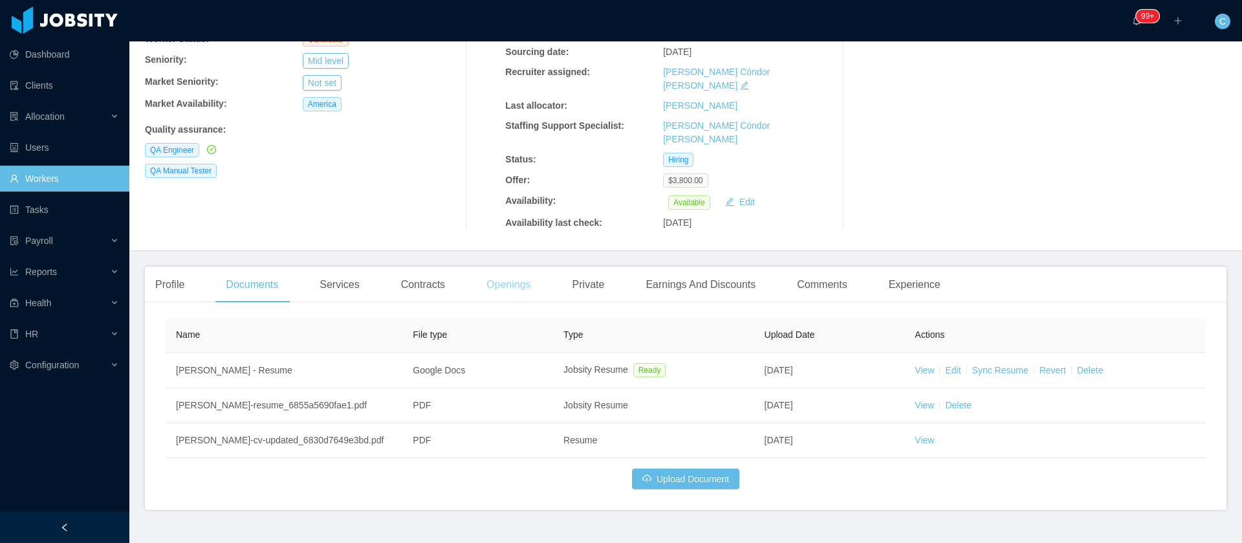
click at [501, 268] on div "Openings" at bounding box center [508, 285] width 65 height 36
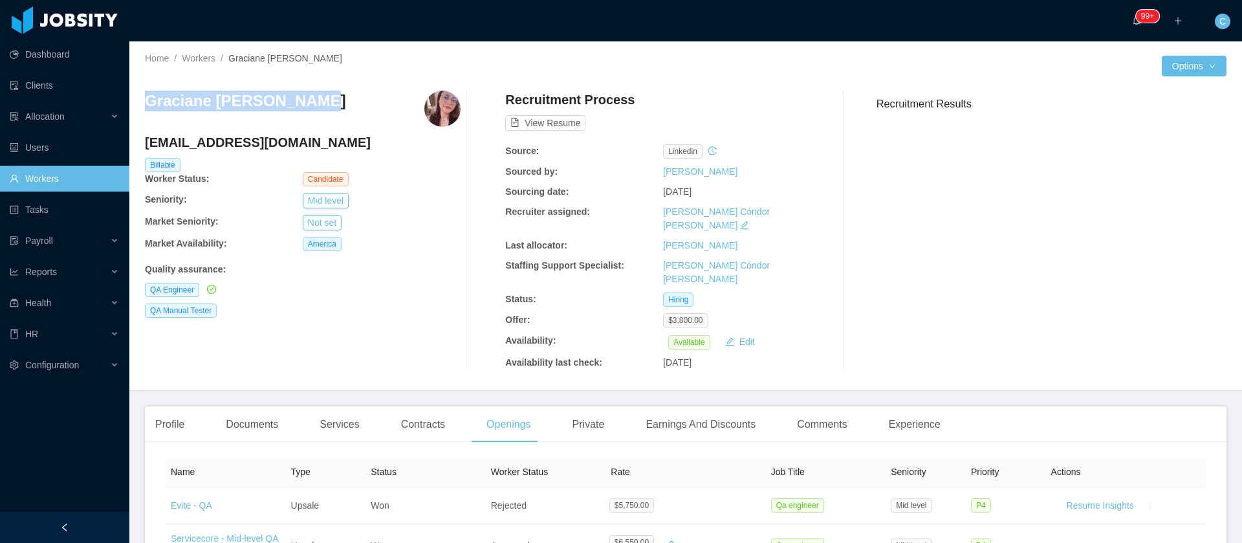
drag, startPoint x: 312, startPoint y: 104, endPoint x: 146, endPoint y: 107, distance: 167.0
click at [146, 107] on div "Graciane Xavier Nobre" at bounding box center [303, 109] width 316 height 36
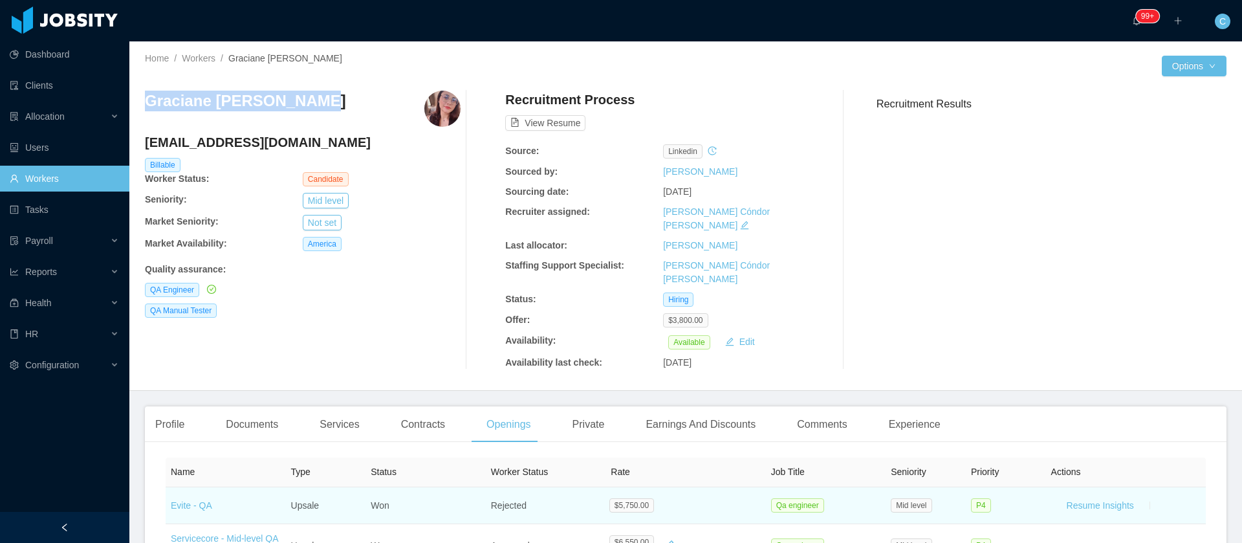
copy h3 "Graciane Xavier Nobre"
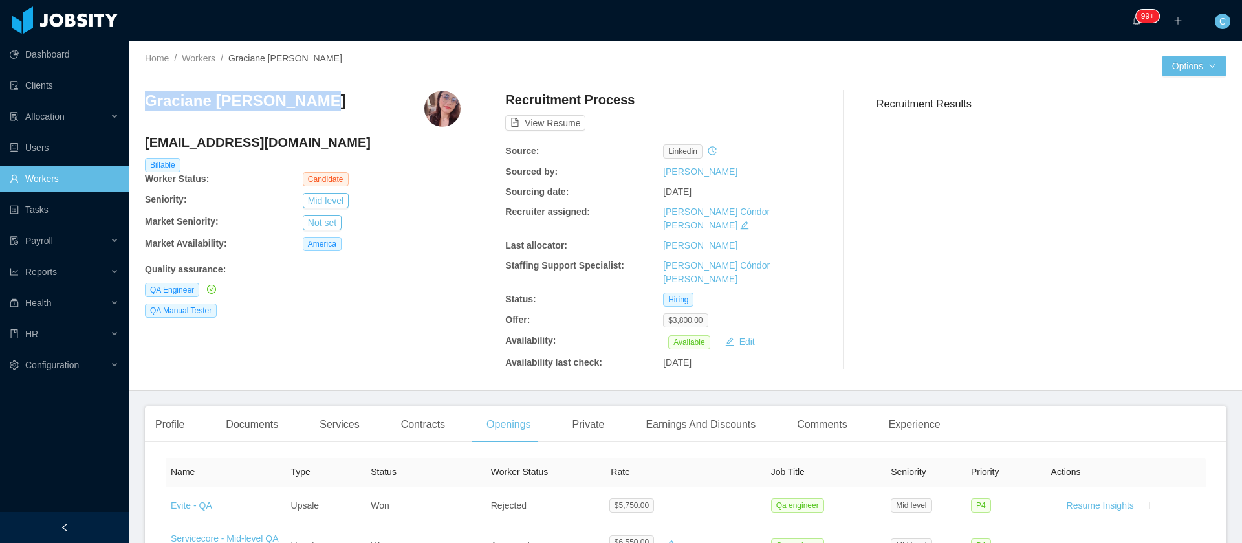
copy h3 "Graciane Xavier Nobre"
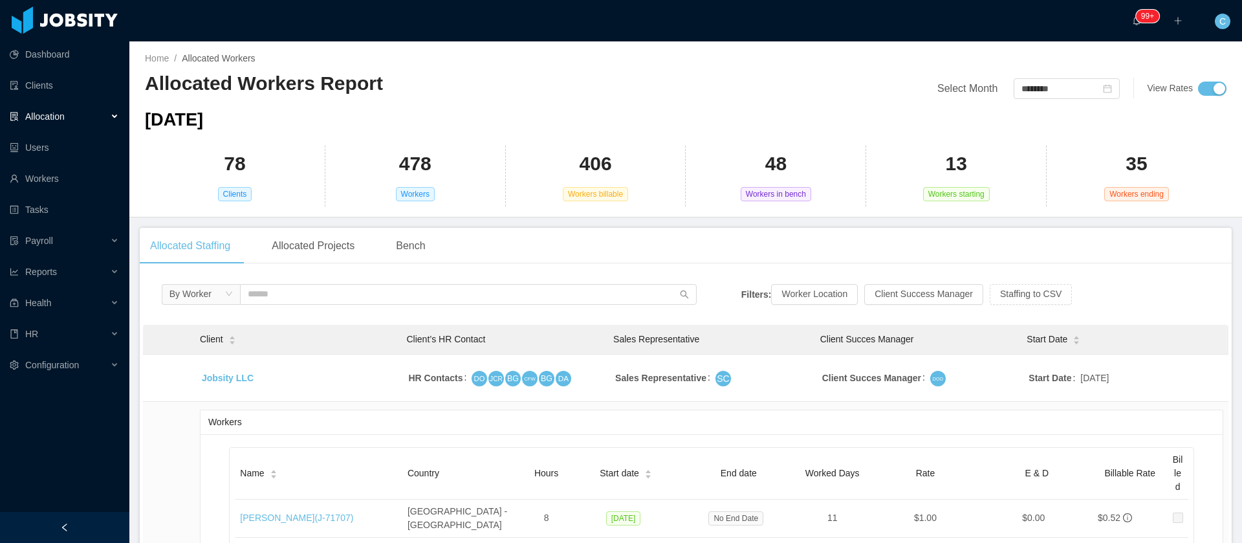
scroll to position [20923, 0]
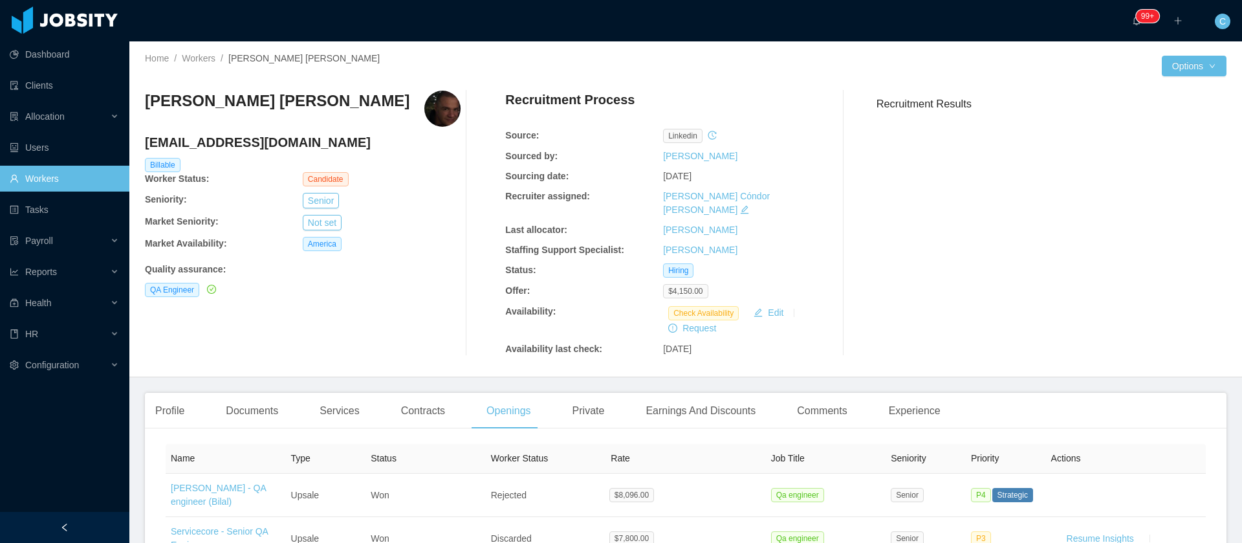
click at [292, 108] on h3 "[PERSON_NAME] [PERSON_NAME]" at bounding box center [277, 101] width 265 height 21
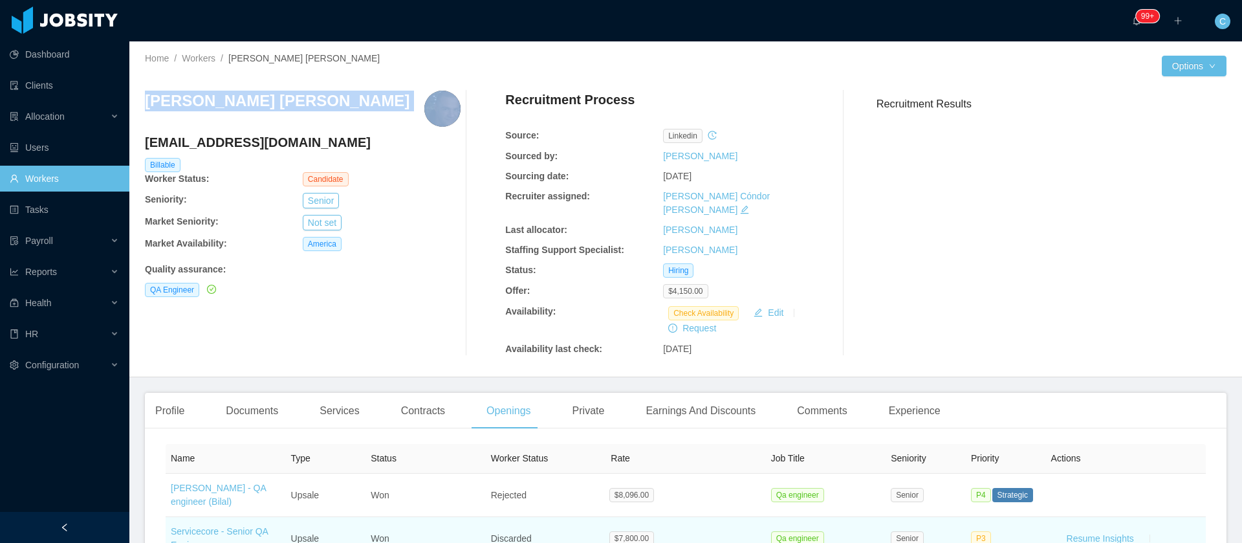
copy h3 "[PERSON_NAME] [PERSON_NAME]"
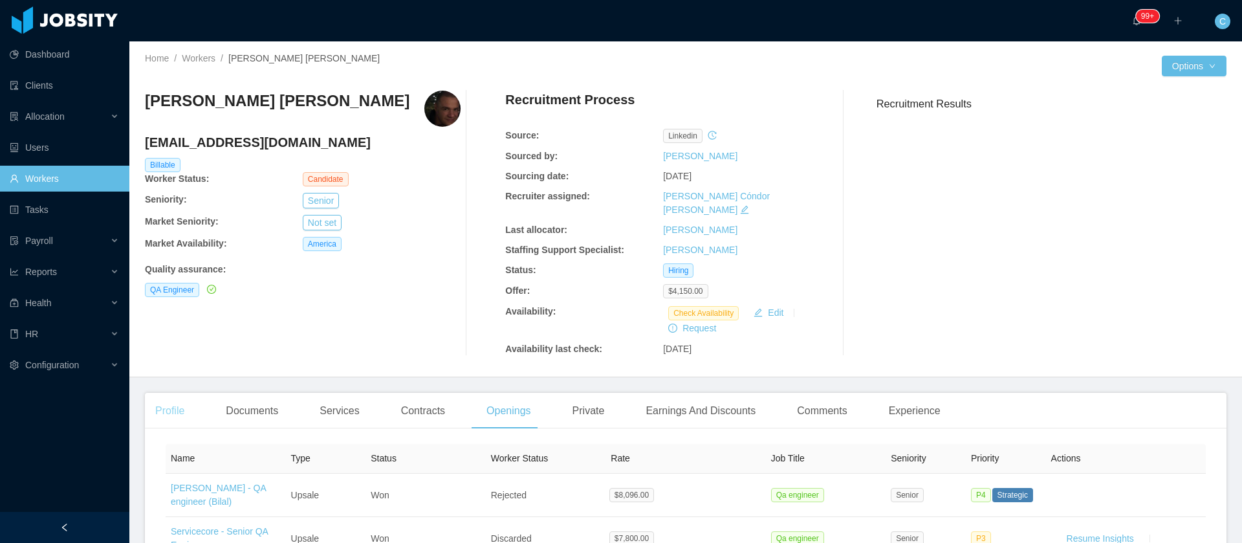
click at [162, 406] on div "Profile" at bounding box center [170, 411] width 50 height 36
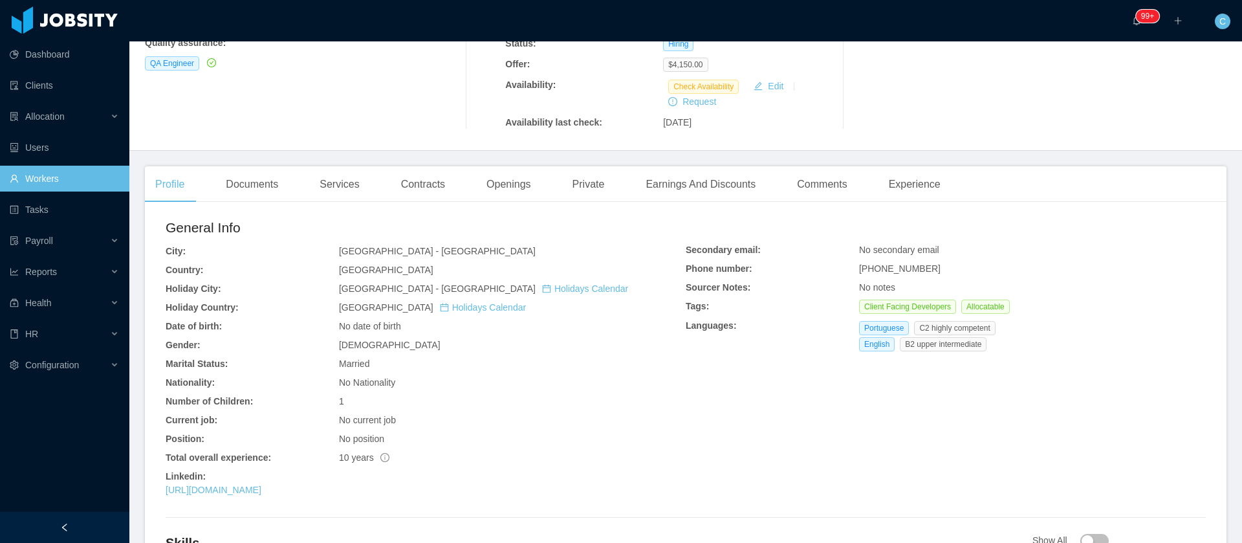
scroll to position [43, 0]
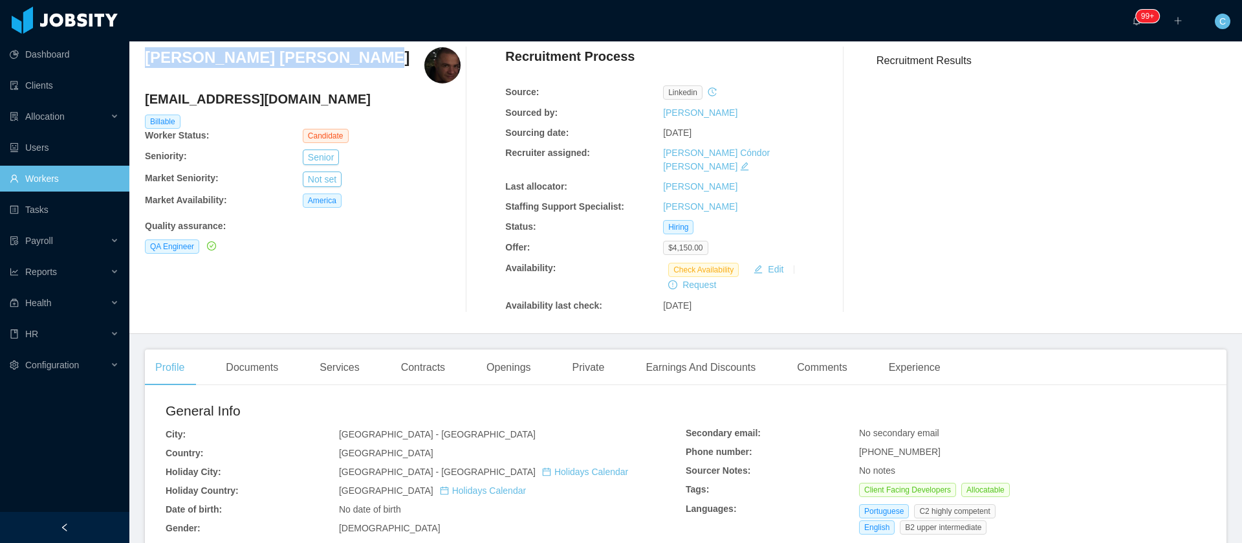
drag, startPoint x: 181, startPoint y: 69, endPoint x: 141, endPoint y: 72, distance: 40.2
click at [141, 72] on div "Home / Workers / [PERSON_NAME] [PERSON_NAME] / Options [PERSON_NAME] [PERSON_NA…" at bounding box center [685, 166] width 1113 height 336
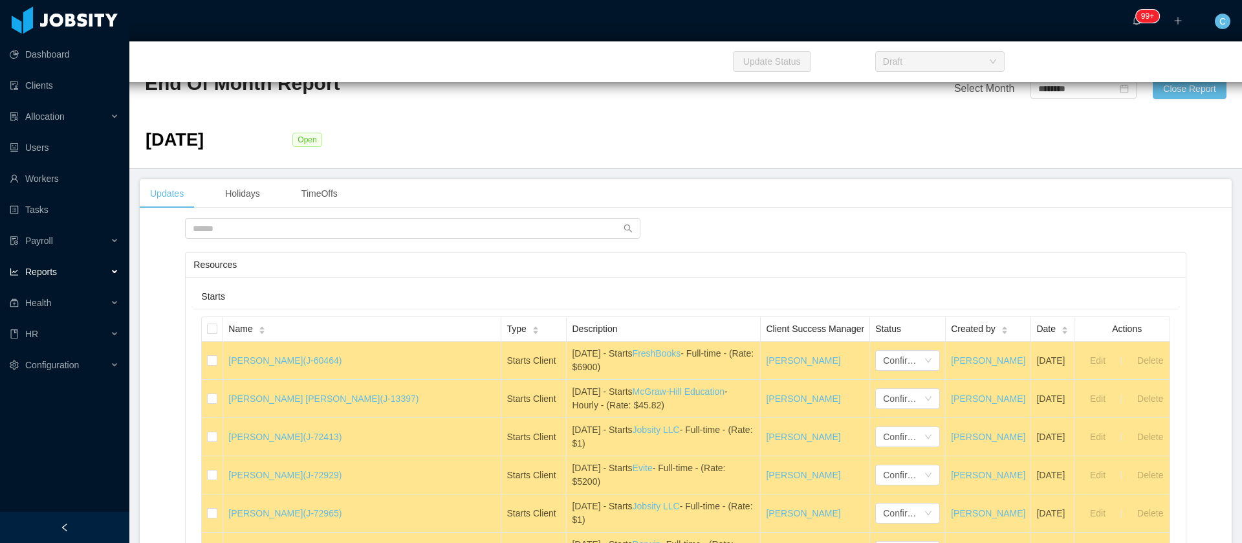
scroll to position [28726, 0]
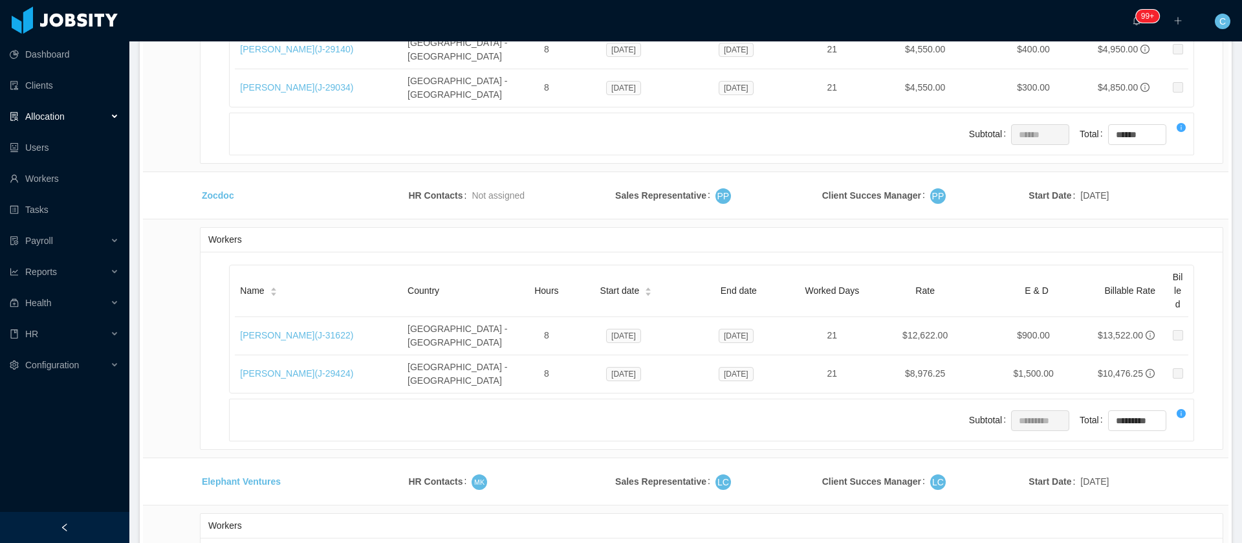
scroll to position [25579, 0]
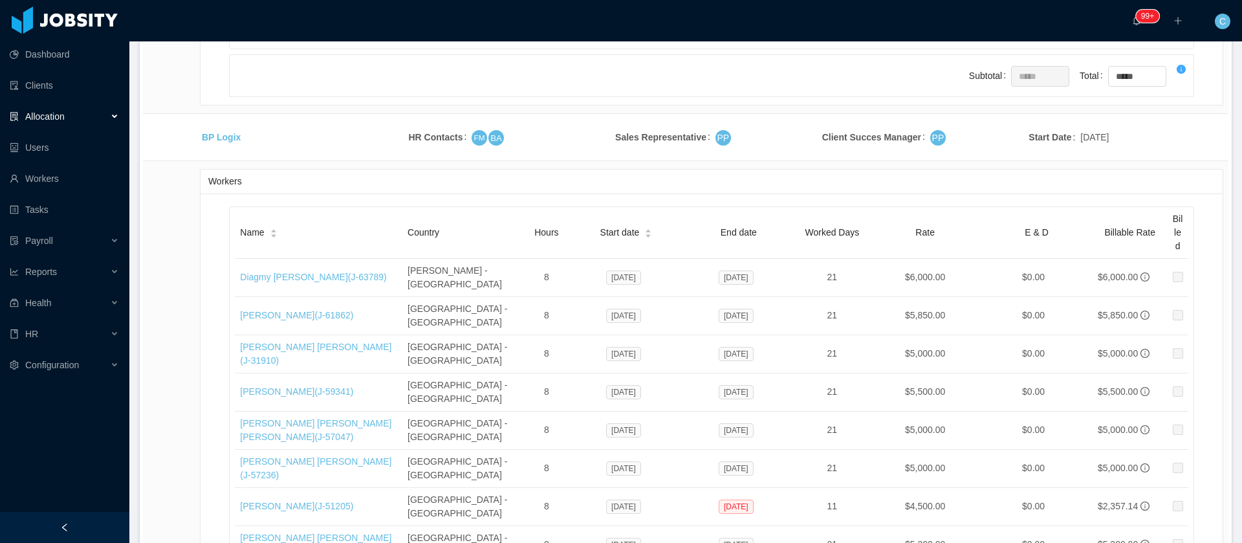
drag, startPoint x: 263, startPoint y: 281, endPoint x: 289, endPoint y: 275, distance: 26.5
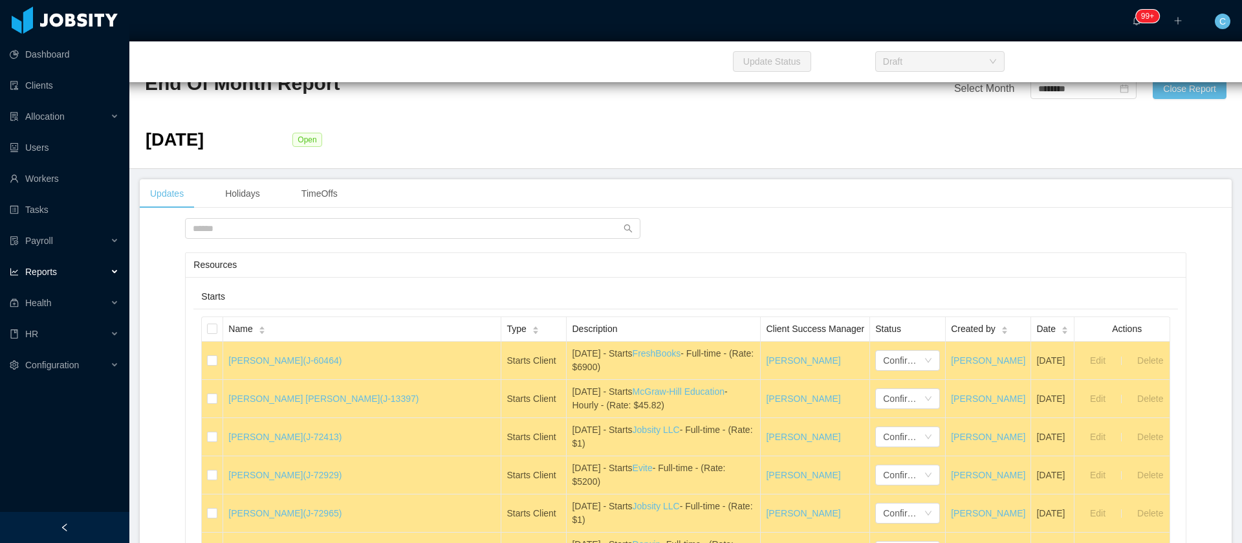
scroll to position [28726, 0]
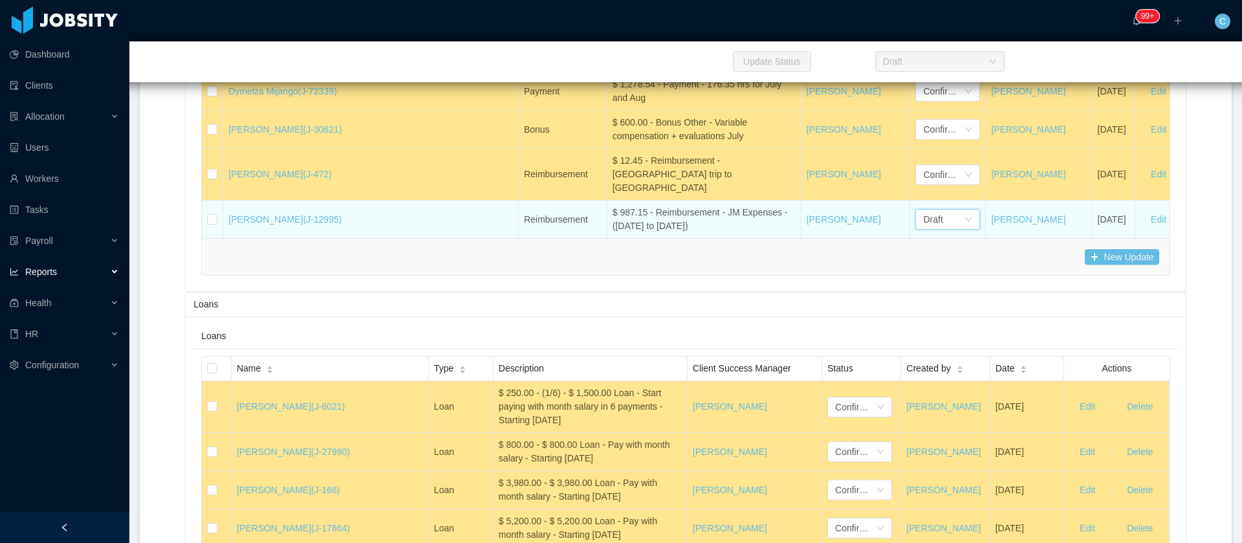
click at [923, 210] on div "Draft" at bounding box center [932, 219] width 19 height 19
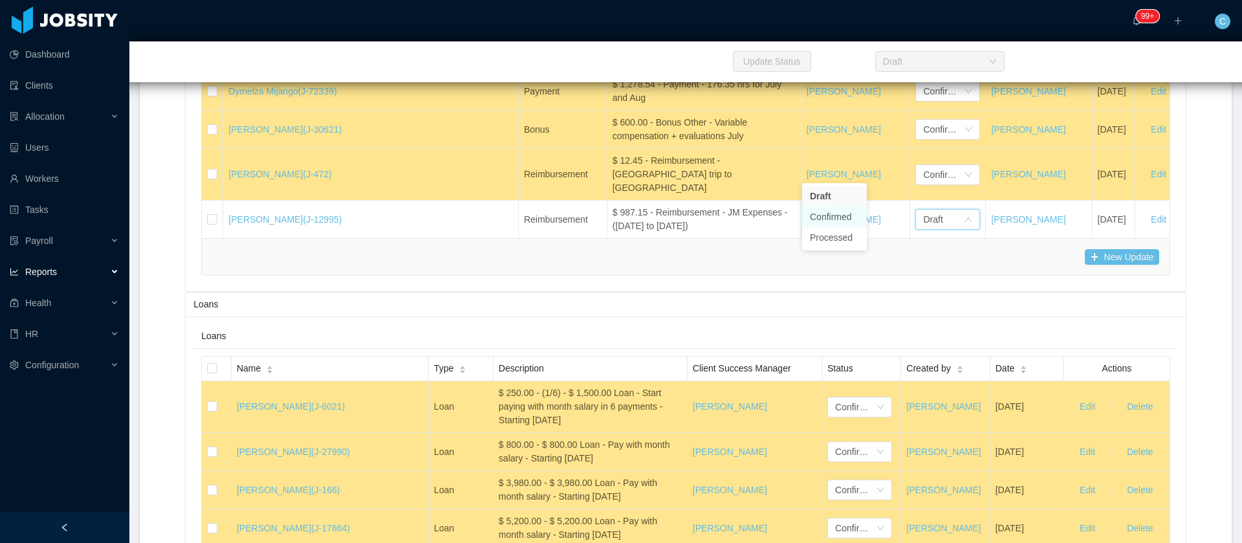
click at [824, 214] on li "Confirmed" at bounding box center [834, 216] width 65 height 21
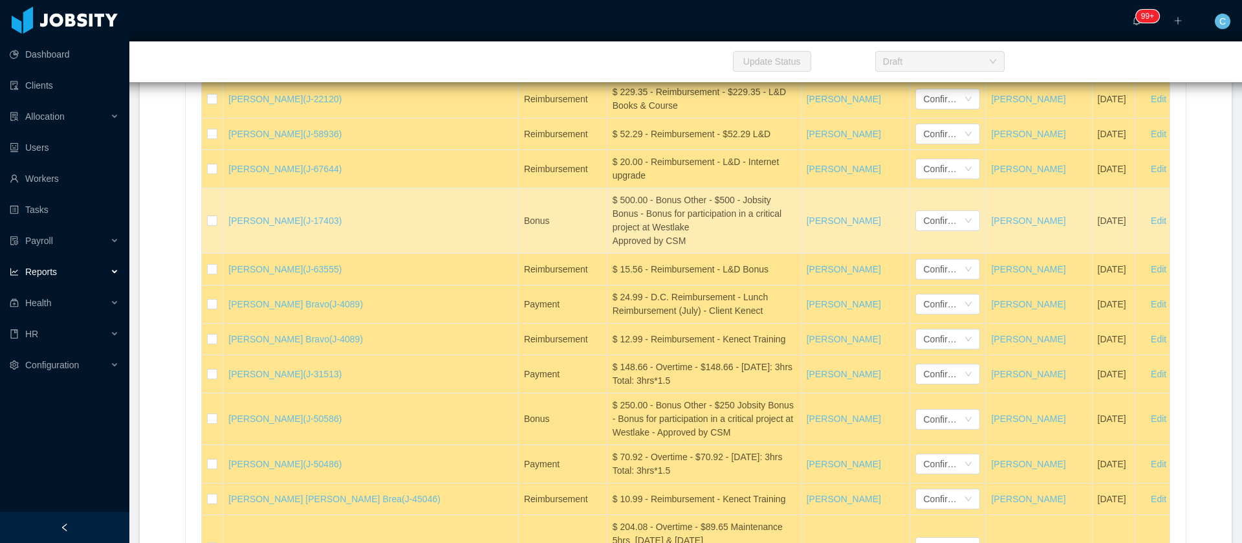
scroll to position [23291, 0]
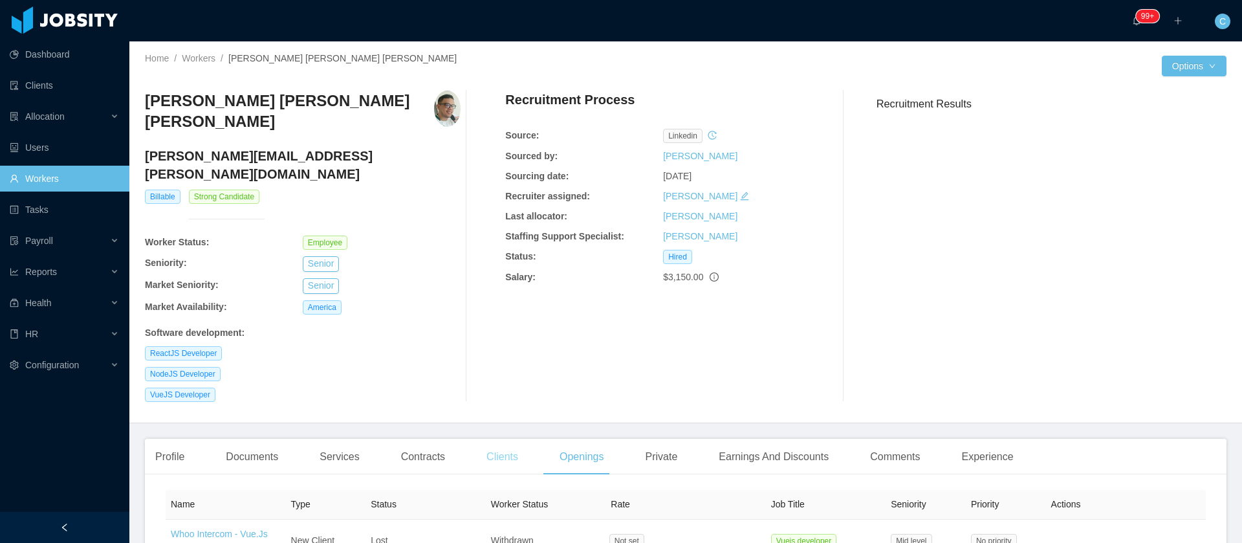
click at [485, 439] on div "Clients" at bounding box center [502, 457] width 52 height 36
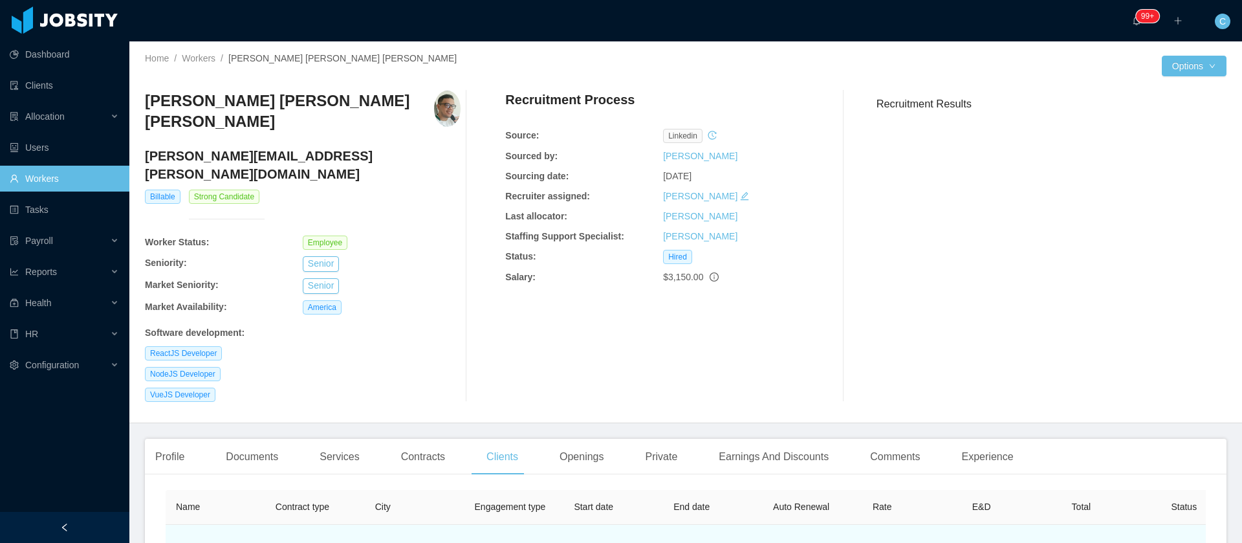
drag, startPoint x: 637, startPoint y: 521, endPoint x: 572, endPoint y: 523, distance: 65.4
click at [572, 525] on td "[DATE]" at bounding box center [614, 553] width 100 height 56
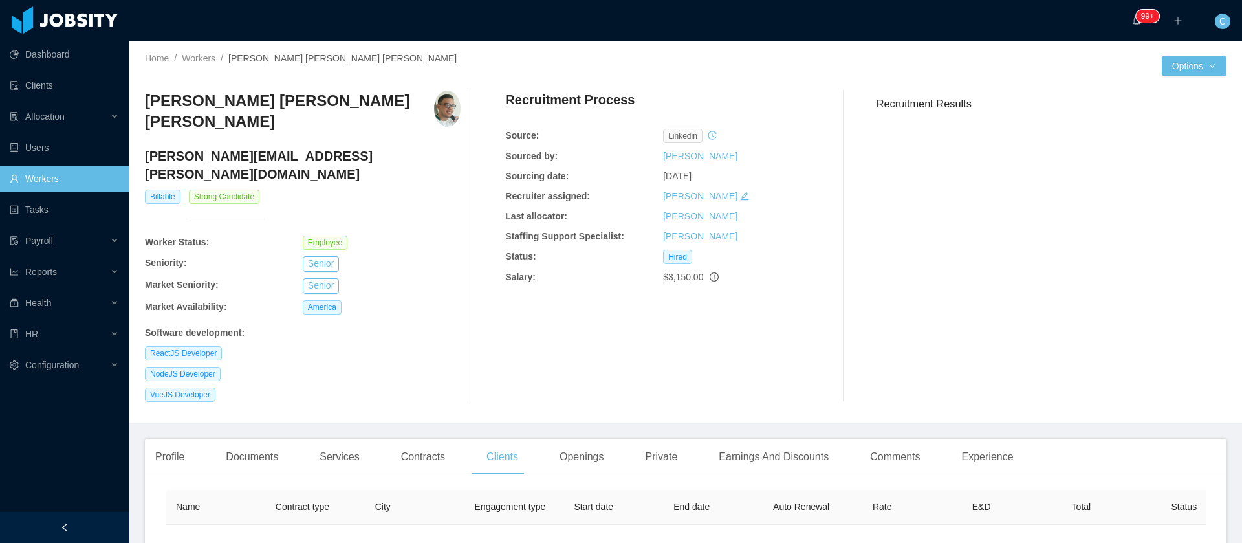
copy span "[DATE]"
click at [167, 96] on h3 "[PERSON_NAME] [PERSON_NAME] [PERSON_NAME]" at bounding box center [289, 112] width 289 height 42
copy h3 "[PERSON_NAME]"
click at [299, 93] on h3 "[PERSON_NAME] [PERSON_NAME] [PERSON_NAME]" at bounding box center [289, 112] width 289 height 42
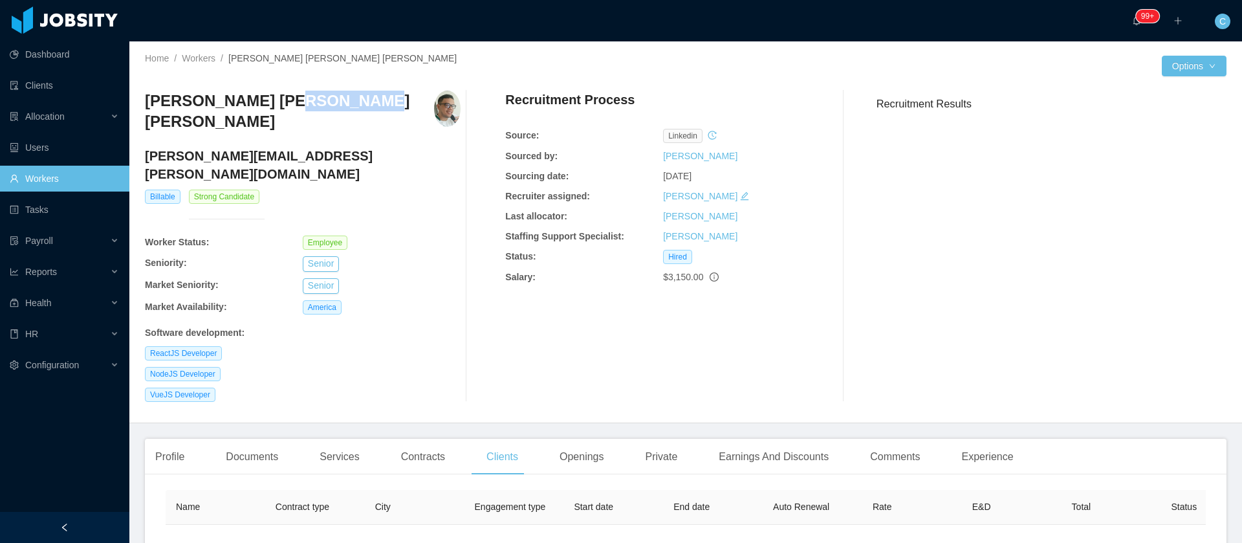
click at [299, 93] on h3 "[PERSON_NAME] [PERSON_NAME] [PERSON_NAME]" at bounding box center [289, 112] width 289 height 42
copy h3 "[PERSON_NAME] [PERSON_NAME] [PERSON_NAME]"
